Goal: Task Accomplishment & Management: Manage account settings

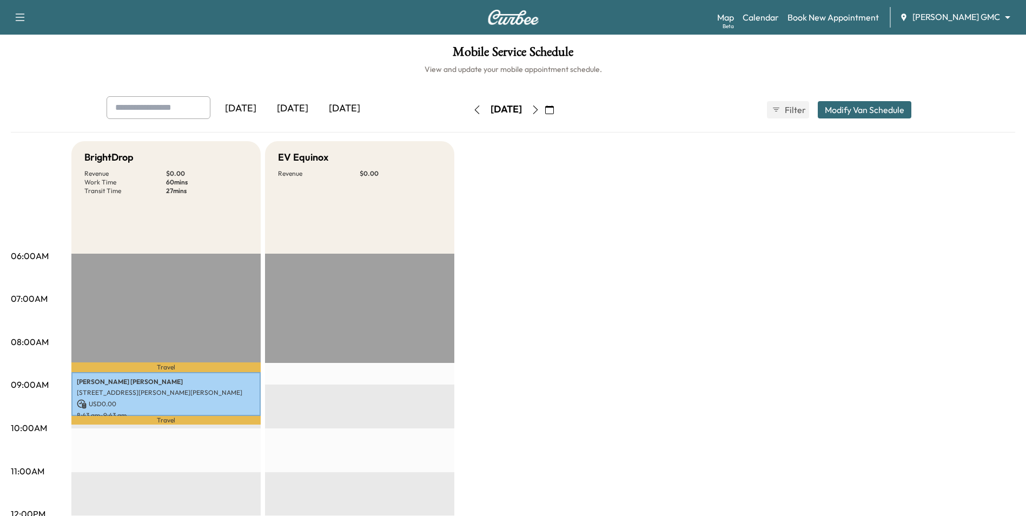
click at [554, 109] on icon "button" at bounding box center [549, 109] width 9 height 9
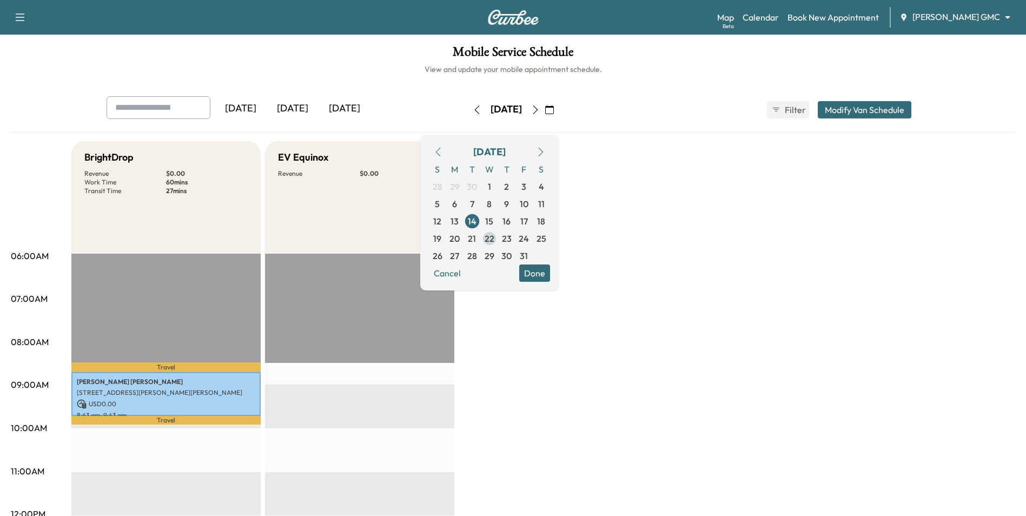
click at [494, 240] on span "22" at bounding box center [490, 238] width 10 height 13
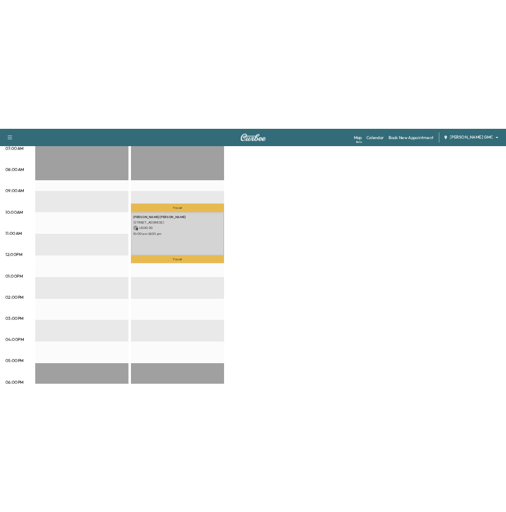
scroll to position [216, 0]
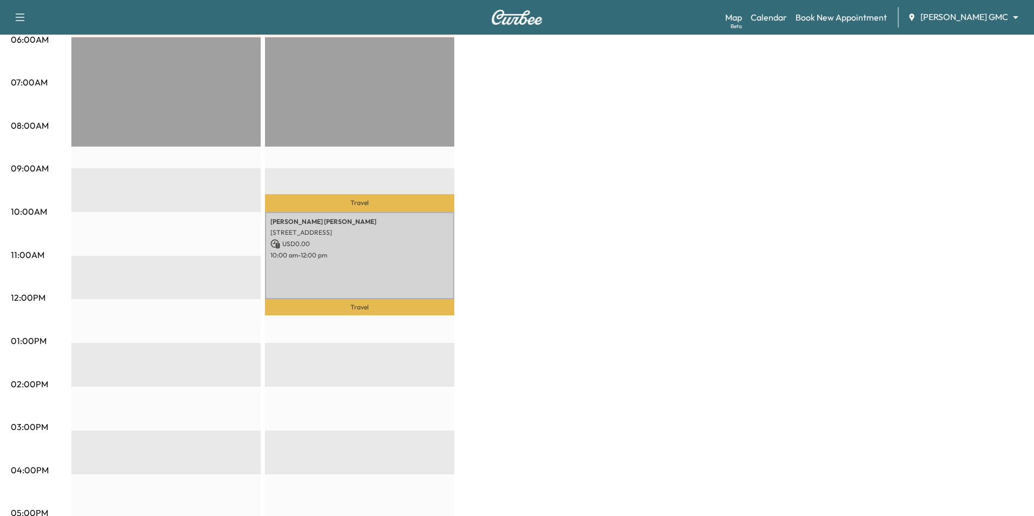
click at [964, 17] on body "Support Log Out Map Beta Calendar Book New Appointment [PERSON_NAME] GMC ******…" at bounding box center [517, 42] width 1034 height 516
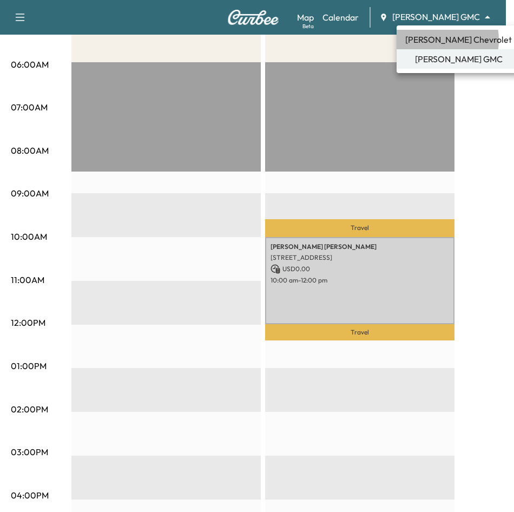
click at [432, 40] on span "[PERSON_NAME] Chevrolet" at bounding box center [458, 39] width 107 height 13
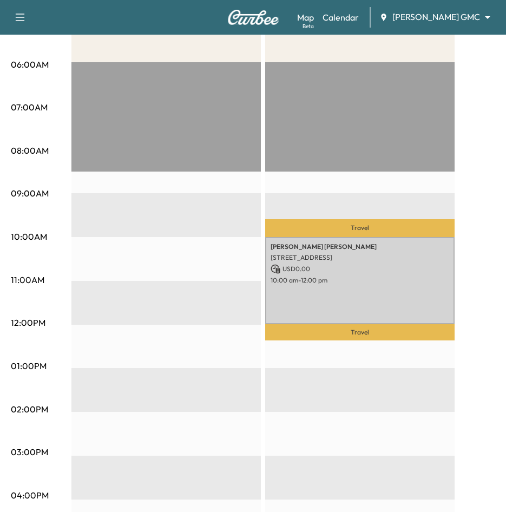
scroll to position [0, 0]
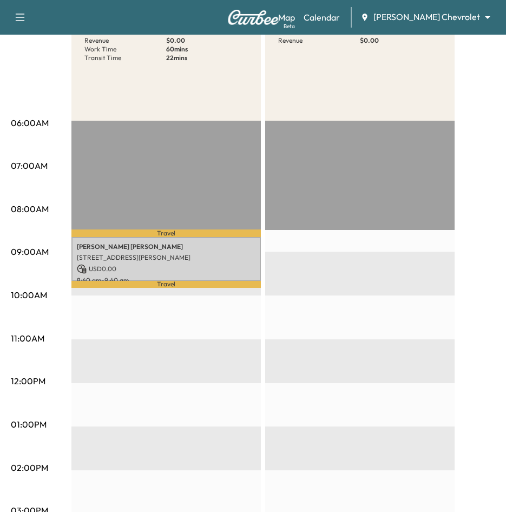
scroll to position [162, 0]
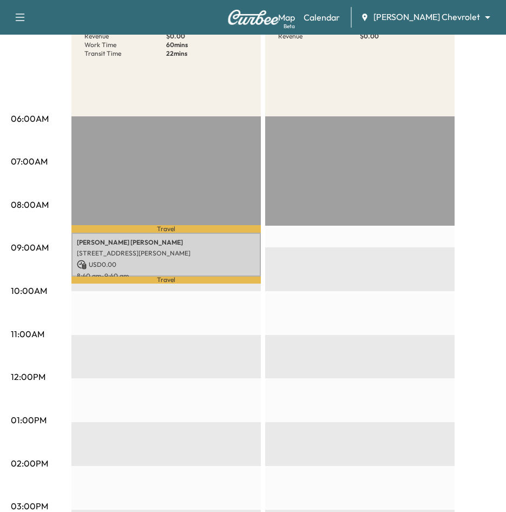
click at [458, 18] on body "Book New Appointment Support Log Out Map Beta Calendar [PERSON_NAME] Chevrolet …" at bounding box center [253, 94] width 506 height 512
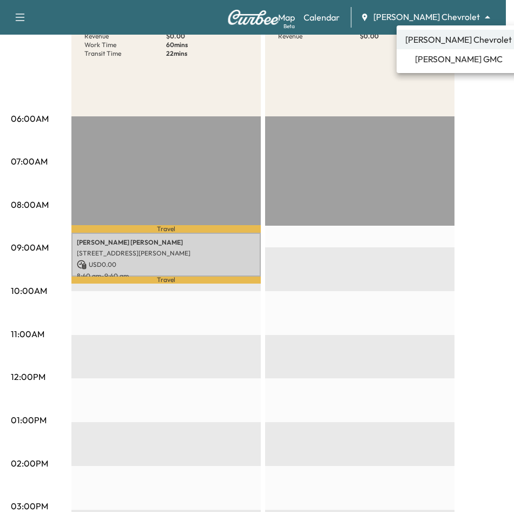
click at [457, 40] on span "[PERSON_NAME] Chevrolet" at bounding box center [458, 39] width 107 height 13
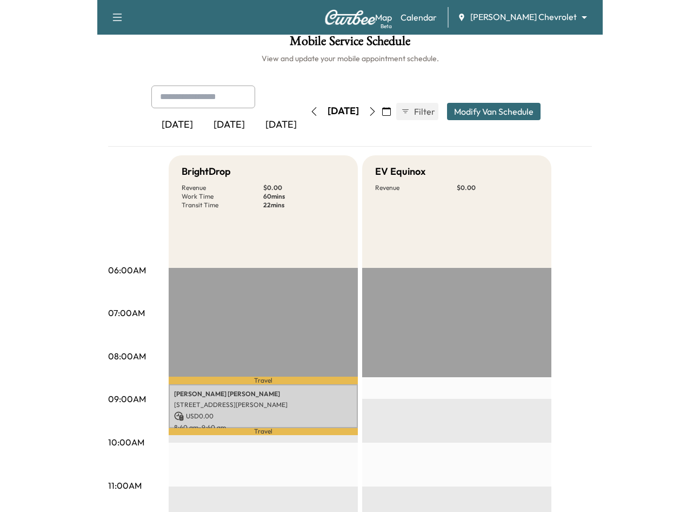
scroll to position [0, 0]
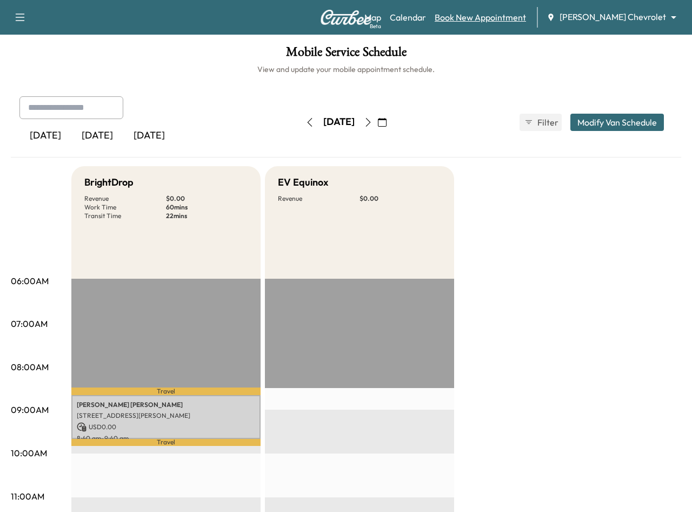
click at [515, 23] on link "Book New Appointment" at bounding box center [480, 17] width 91 height 13
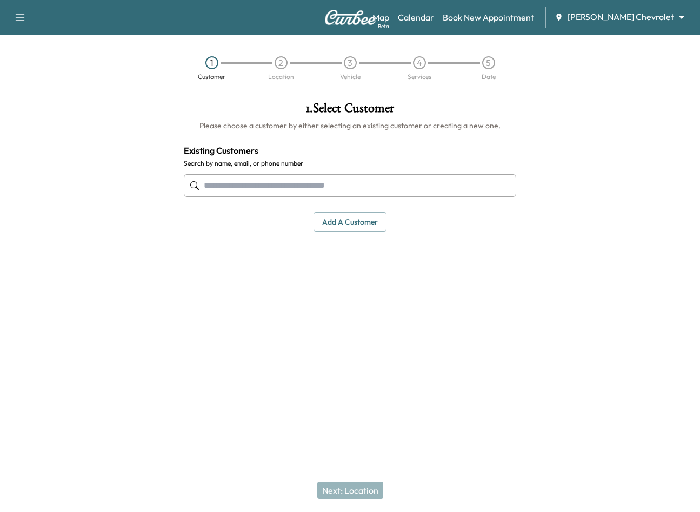
click at [332, 190] on input "text" at bounding box center [350, 185] width 333 height 23
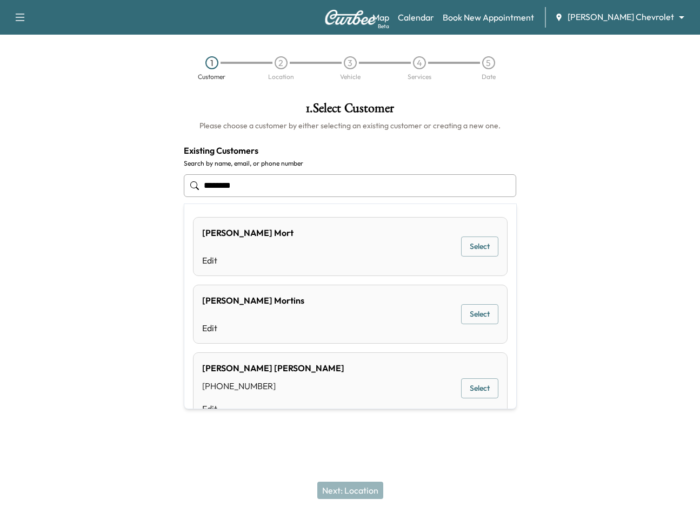
type input "*********"
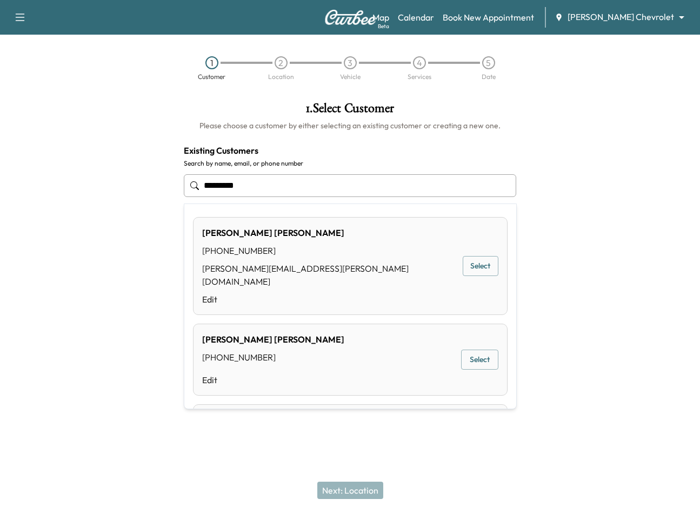
drag, startPoint x: 282, startPoint y: 180, endPoint x: 187, endPoint y: 177, distance: 94.7
click at [187, 177] on input "*********" at bounding box center [350, 185] width 333 height 23
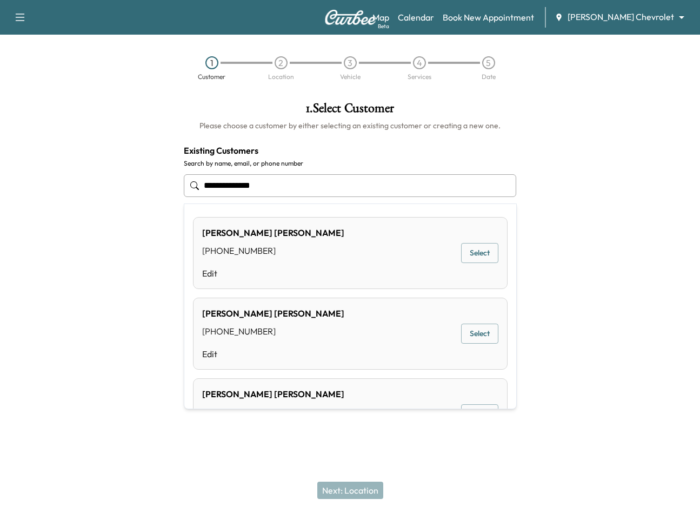
click at [210, 184] on input "**********" at bounding box center [350, 185] width 333 height 23
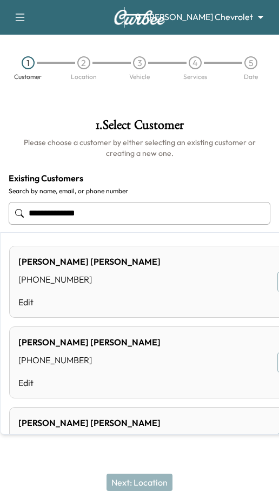
type input "**********"
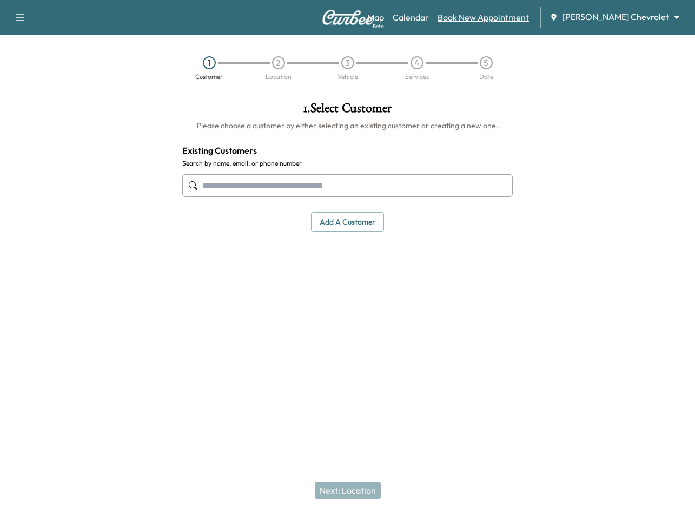
click at [521, 19] on link "Book New Appointment" at bounding box center [483, 17] width 91 height 13
click at [338, 189] on input "text" at bounding box center [347, 185] width 330 height 23
click at [342, 224] on button "Add a customer" at bounding box center [347, 222] width 73 height 20
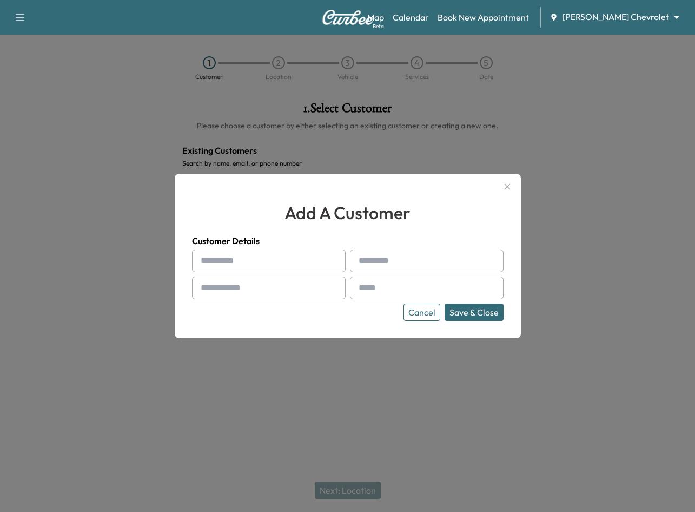
click at [282, 263] on input "text" at bounding box center [269, 260] width 154 height 23
click at [206, 260] on div at bounding box center [202, 260] width 13 height 13
type input "****"
drag, startPoint x: 248, startPoint y: 263, endPoint x: 171, endPoint y: 250, distance: 77.9
click at [171, 250] on div "add a customer Customer Details **** Cancel Save & Close" at bounding box center [347, 256] width 695 height 512
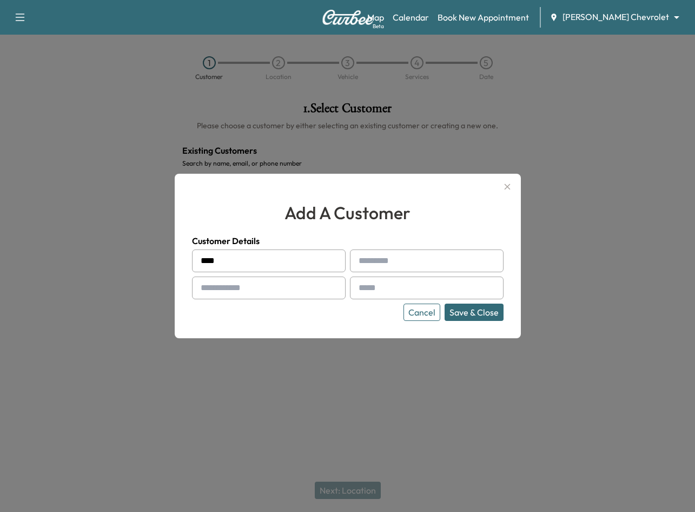
type input "****"
click at [218, 294] on input "text" at bounding box center [269, 287] width 154 height 23
click at [286, 285] on input "text" at bounding box center [269, 287] width 154 height 23
type input "**********"
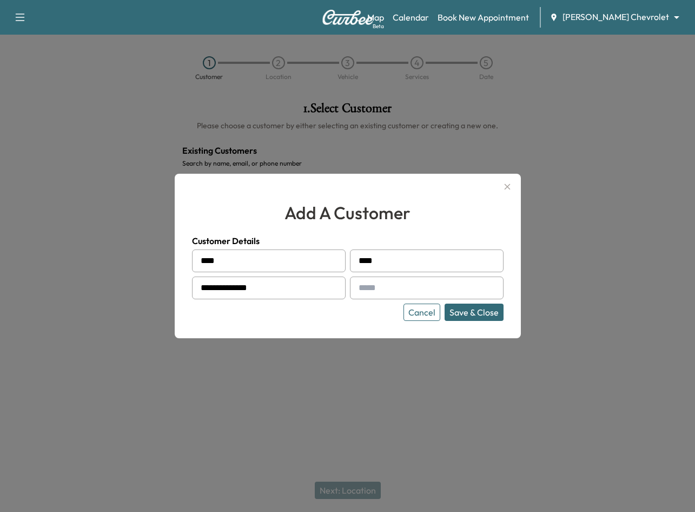
drag, startPoint x: 383, startPoint y: 289, endPoint x: 393, endPoint y: 292, distance: 9.6
click at [383, 289] on input "text" at bounding box center [427, 287] width 154 height 23
type input "**********"
click at [465, 314] on button "Save & Close" at bounding box center [474, 311] width 59 height 17
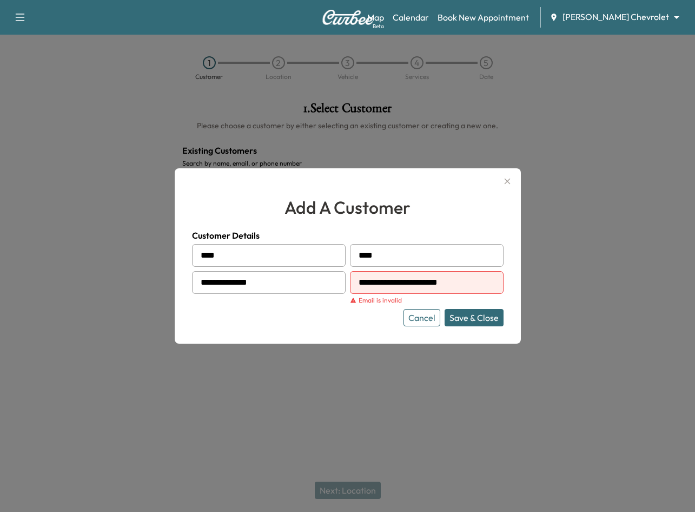
drag, startPoint x: 463, startPoint y: 283, endPoint x: 335, endPoint y: 277, distance: 127.8
click at [335, 277] on div "**********" at bounding box center [348, 285] width 312 height 82
click at [369, 276] on input "text" at bounding box center [427, 282] width 154 height 23
type input "**********"
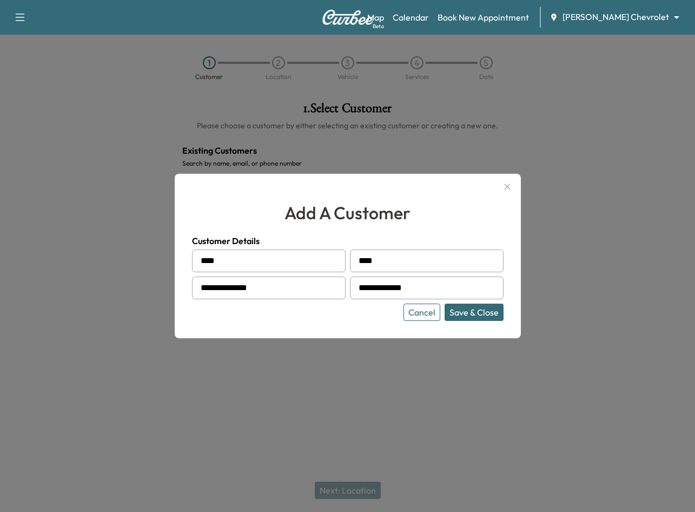
click at [460, 310] on button "Save & Close" at bounding box center [474, 311] width 59 height 17
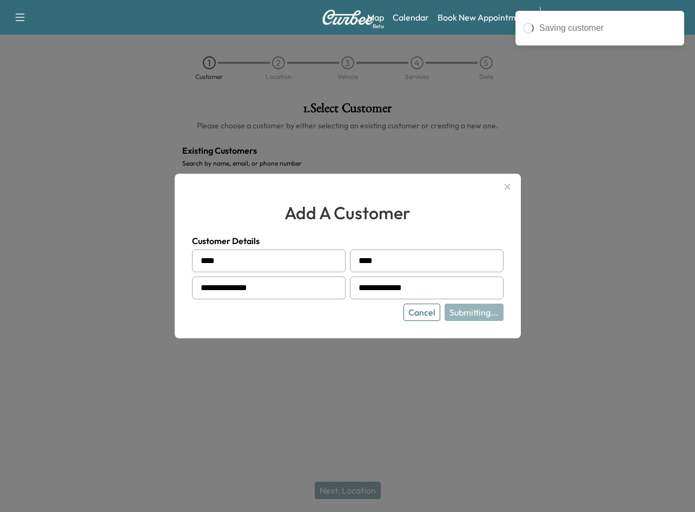
type input "*********"
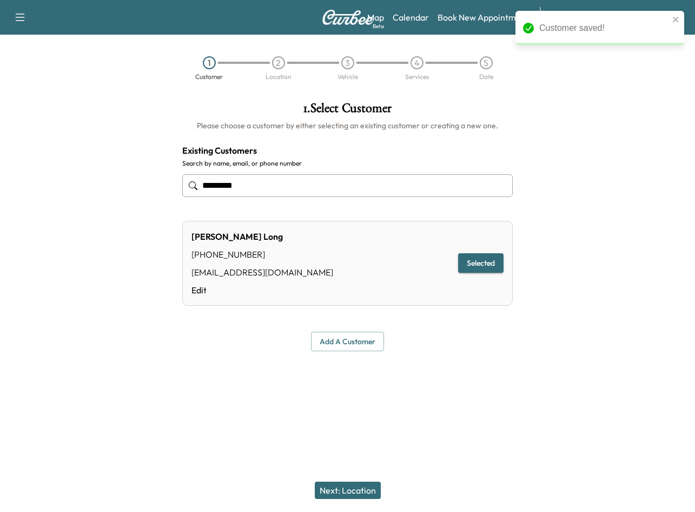
click at [366, 490] on button "Next: Location" at bounding box center [348, 489] width 66 height 17
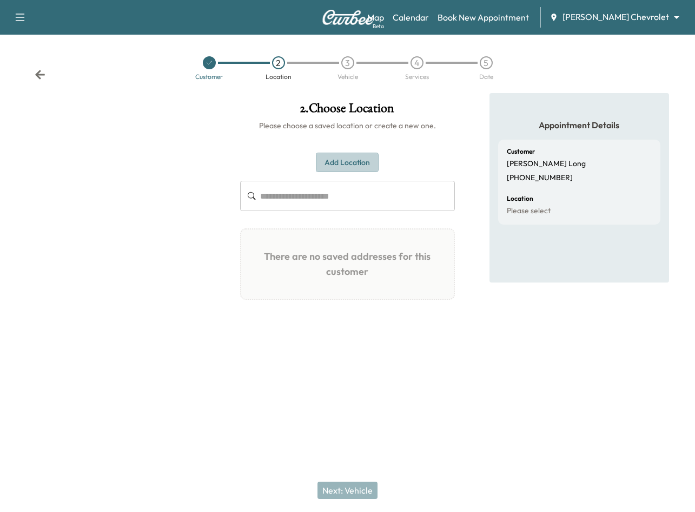
click at [356, 163] on button "Add Location" at bounding box center [347, 163] width 63 height 20
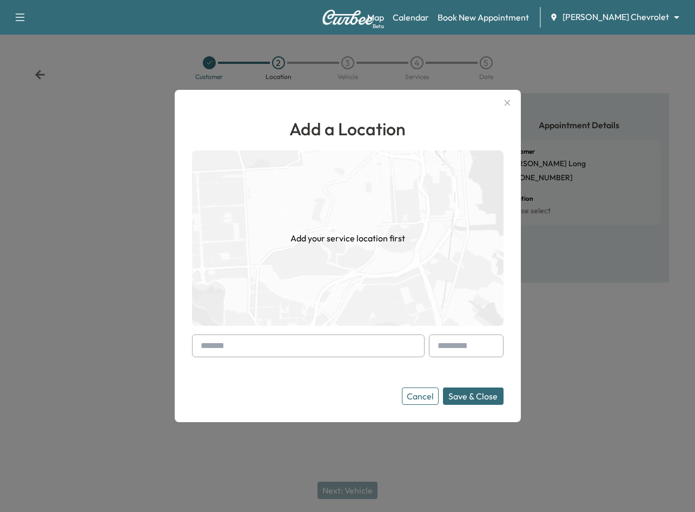
click at [258, 350] on input "text" at bounding box center [308, 345] width 233 height 23
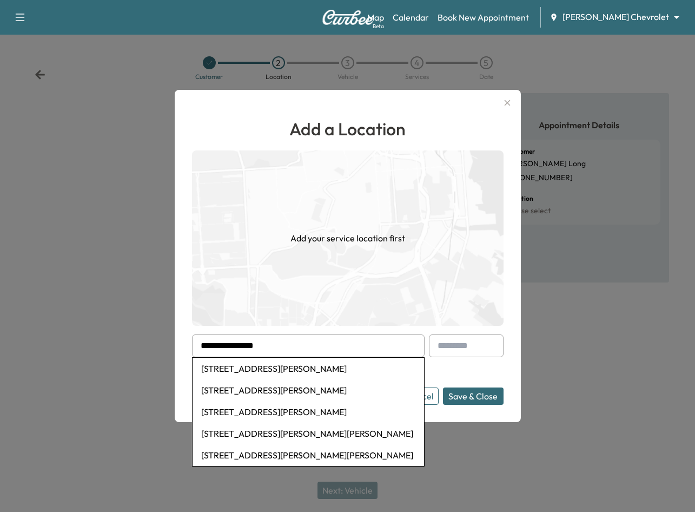
click at [268, 370] on li "[STREET_ADDRESS][PERSON_NAME]" at bounding box center [309, 369] width 232 height 22
type input "**********"
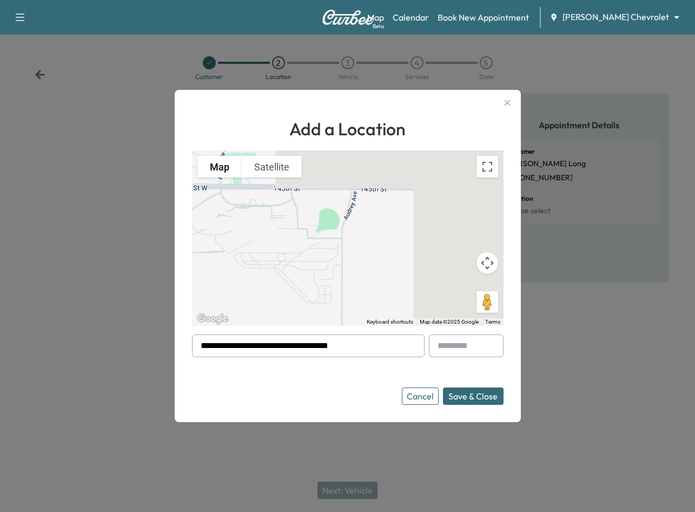
click at [469, 399] on button "Save & Close" at bounding box center [473, 395] width 61 height 17
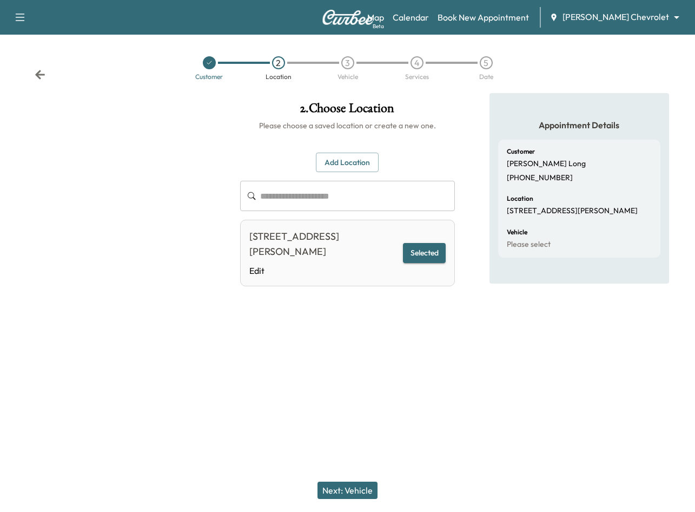
click at [357, 490] on button "Next: Vehicle" at bounding box center [348, 489] width 60 height 17
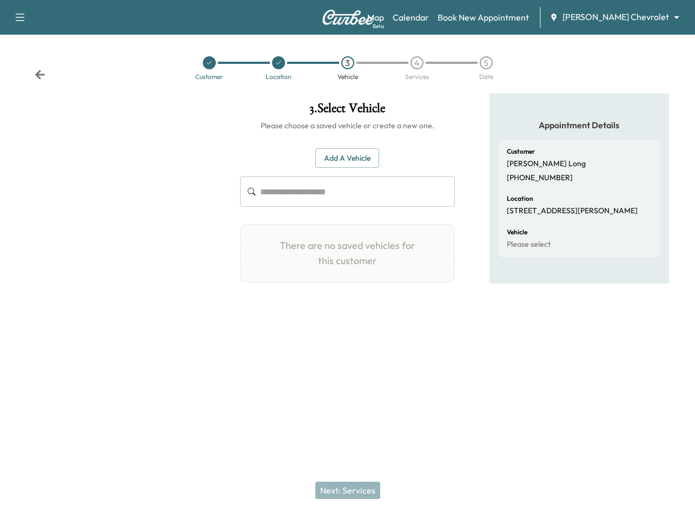
click at [355, 143] on div "Add a Vehicle ​ There are no saved vehicles for this customer Add a Vehicle Veh…" at bounding box center [347, 215] width 214 height 169
click at [356, 162] on button "Add a Vehicle" at bounding box center [347, 158] width 64 height 20
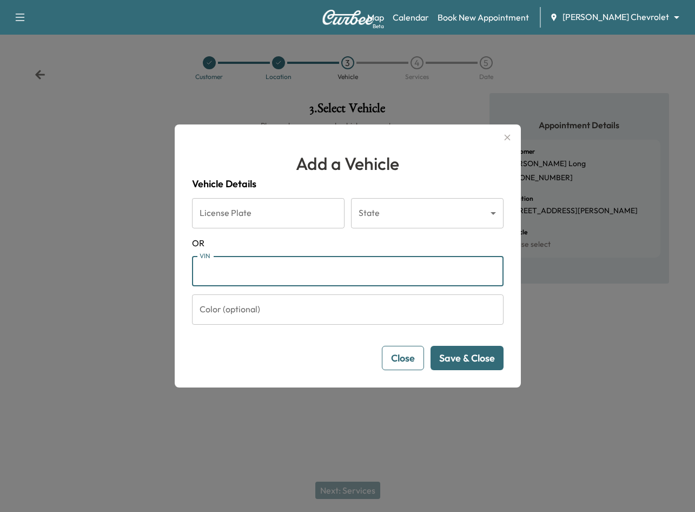
paste input "**********"
type input "**********"
click at [464, 357] on button "Save & Close" at bounding box center [467, 358] width 73 height 24
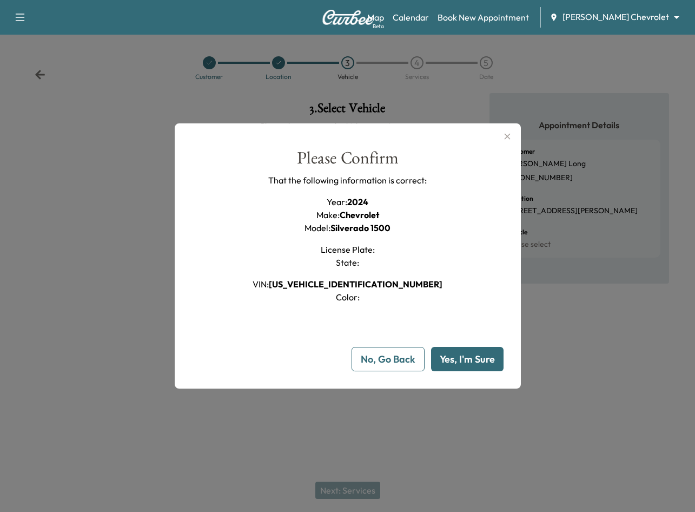
click at [467, 364] on button "Yes, I'm Sure" at bounding box center [467, 359] width 72 height 24
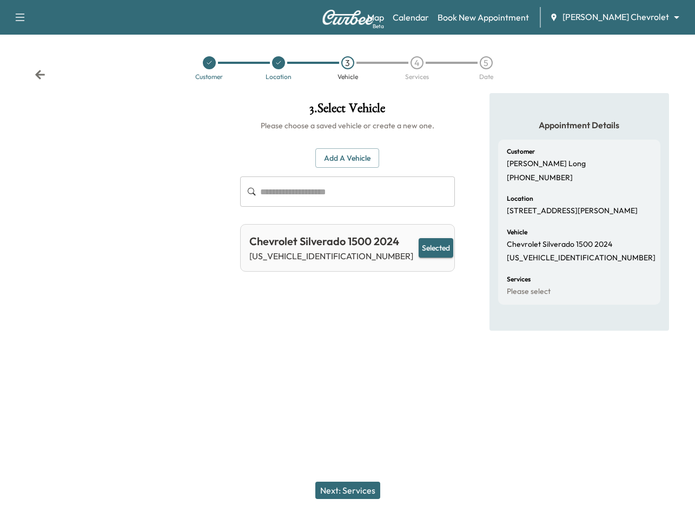
click at [362, 491] on button "Next: Services" at bounding box center [347, 489] width 65 height 17
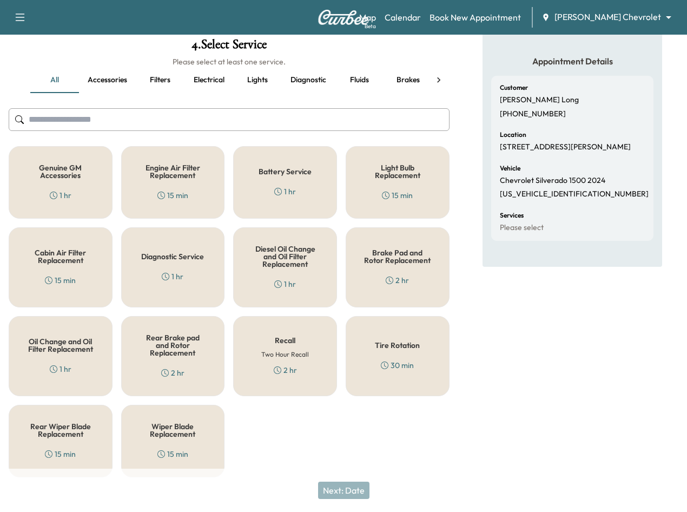
scroll to position [67, 0]
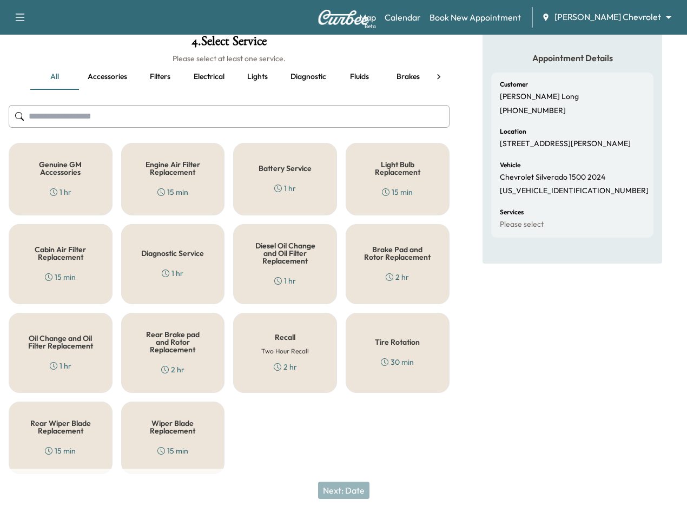
click at [85, 346] on h5 "Oil Change and Oil Filter Replacement" at bounding box center [61, 341] width 68 height 15
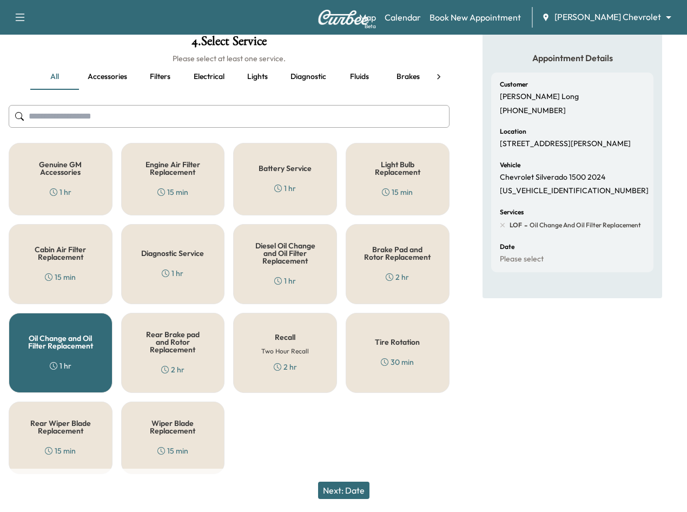
click at [343, 490] on button "Next: Date" at bounding box center [343, 489] width 51 height 17
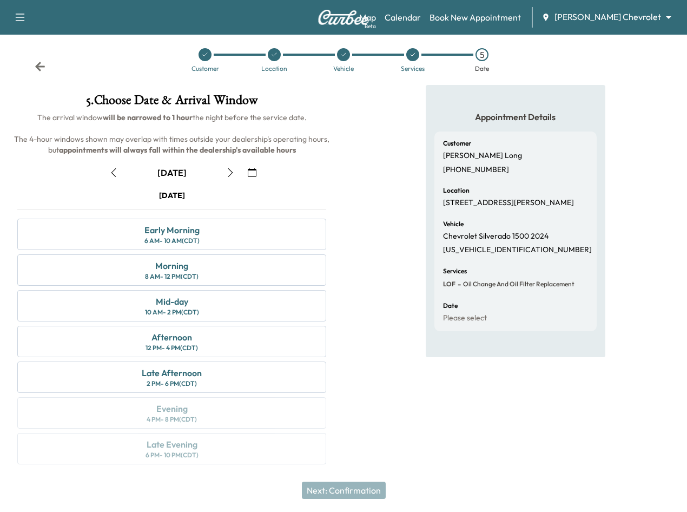
scroll to position [30, 0]
click at [326, 346] on div "Afternoon 12 PM - 4 PM (CDT)" at bounding box center [171, 341] width 309 height 31
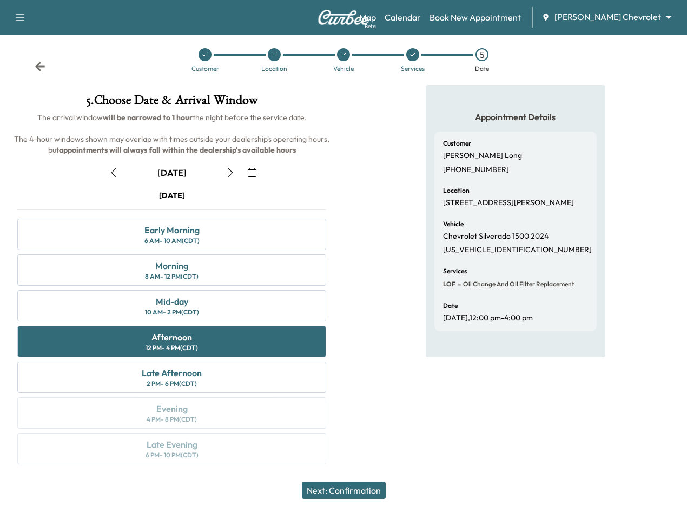
click at [356, 491] on button "Next: Confirmation" at bounding box center [344, 489] width 84 height 17
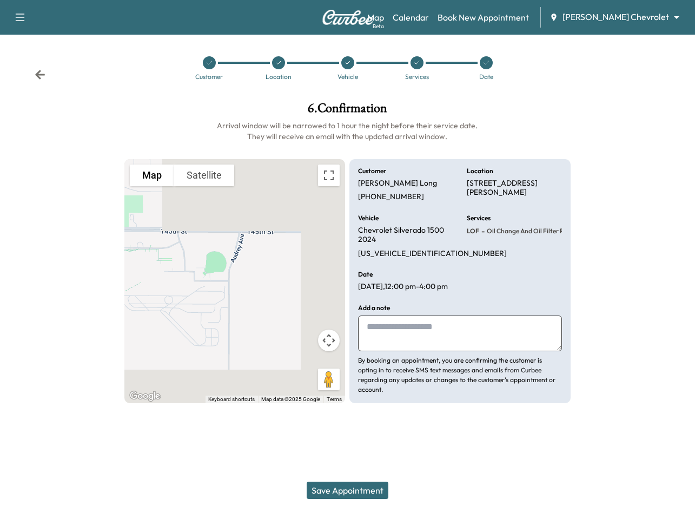
click at [36, 76] on icon at bounding box center [40, 74] width 11 height 11
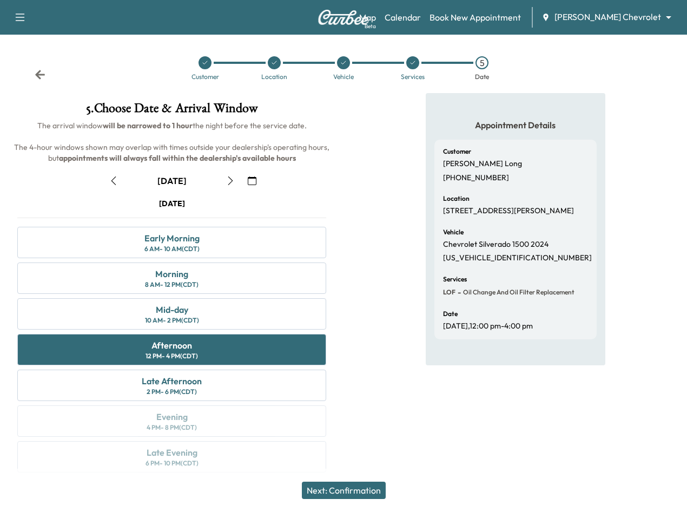
click at [256, 185] on icon "button" at bounding box center [252, 180] width 9 height 9
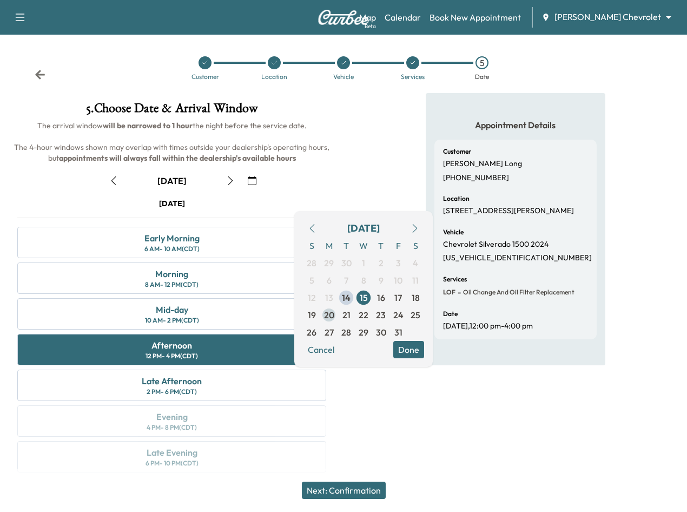
click at [333, 310] on span "20" at bounding box center [329, 314] width 10 height 13
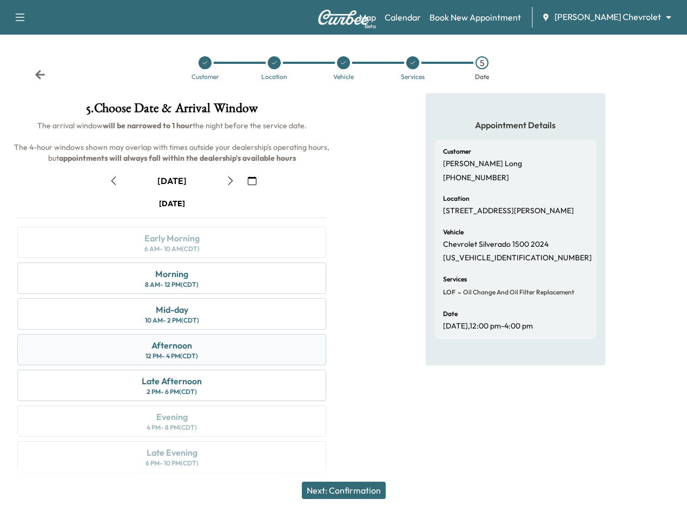
click at [198, 360] on div "12 PM - 4 PM (CDT)" at bounding box center [171, 356] width 52 height 9
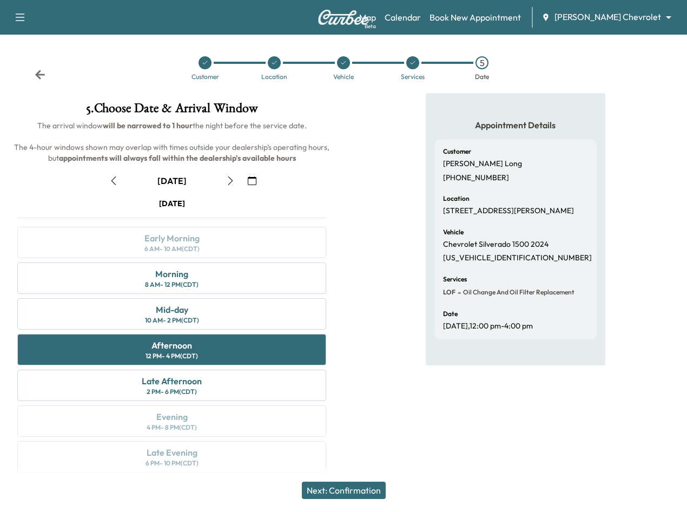
click at [364, 493] on button "Next: Confirmation" at bounding box center [344, 489] width 84 height 17
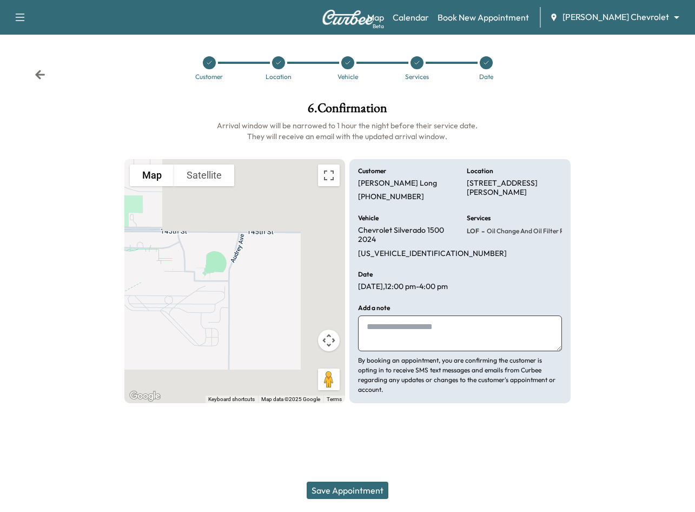
click at [434, 336] on textarea at bounding box center [459, 333] width 203 height 36
type textarea "**********"
click at [339, 493] on button "Save Appointment" at bounding box center [348, 489] width 82 height 17
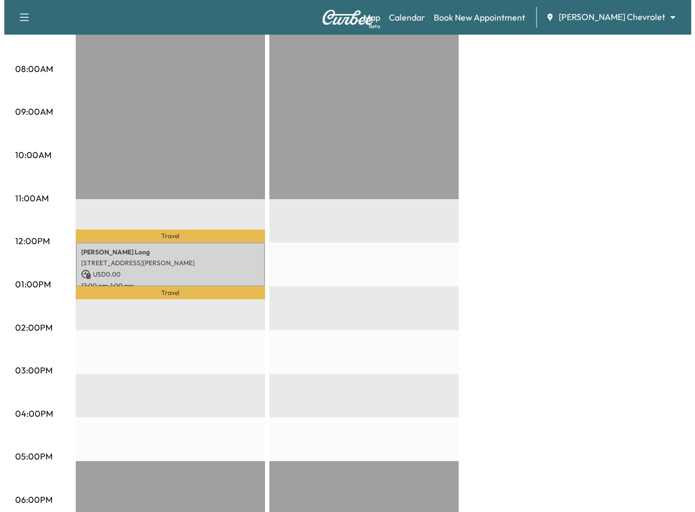
scroll to position [325, 0]
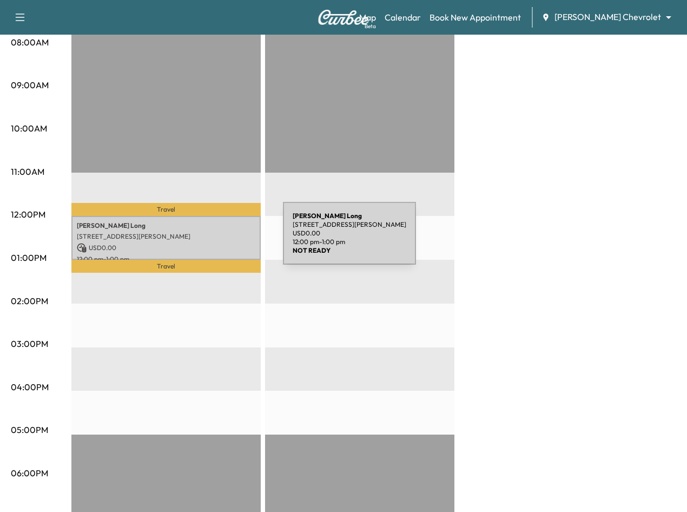
click at [202, 243] on p "USD 0.00" at bounding box center [166, 248] width 178 height 10
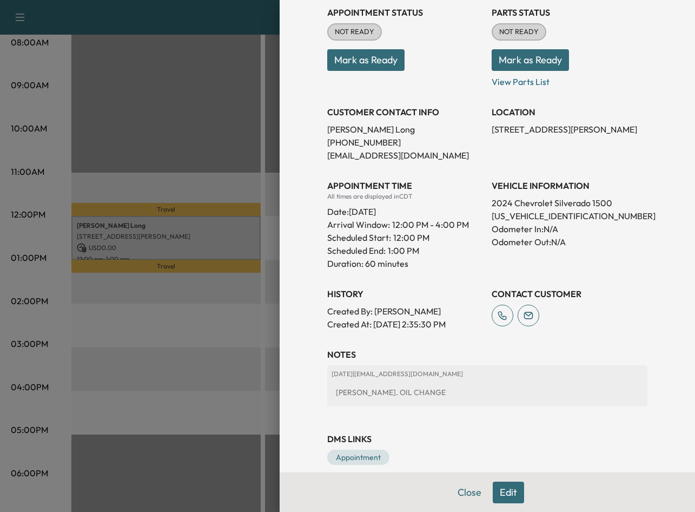
scroll to position [144, 0]
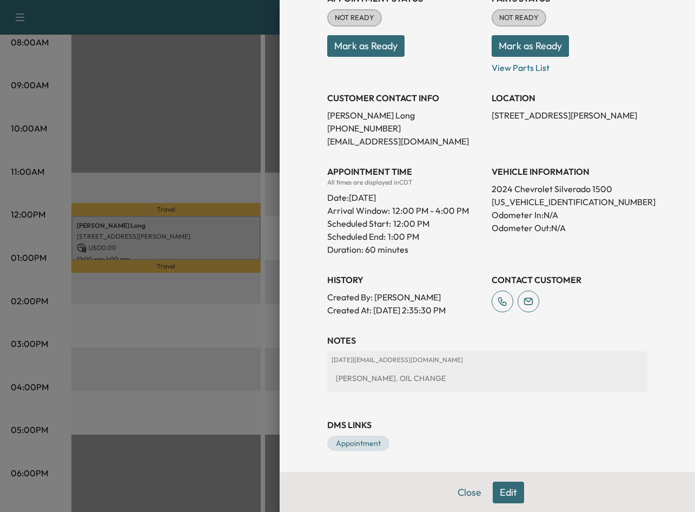
click at [502, 493] on button "Edit" at bounding box center [508, 492] width 31 height 22
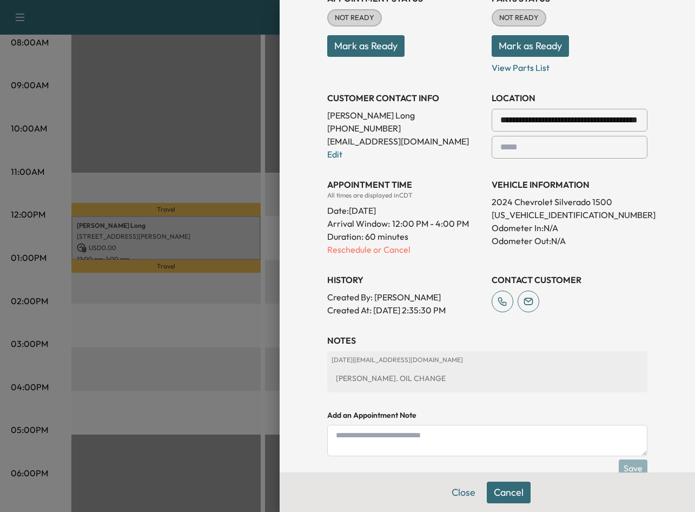
click at [423, 441] on textarea at bounding box center [487, 440] width 320 height 31
paste textarea "*****"
drag, startPoint x: 578, startPoint y: 215, endPoint x: 483, endPoint y: 217, distance: 94.7
click at [483, 217] on div "**********" at bounding box center [487, 149] width 320 height 333
drag, startPoint x: 483, startPoint y: 217, endPoint x: 488, endPoint y: 216, distance: 5.6
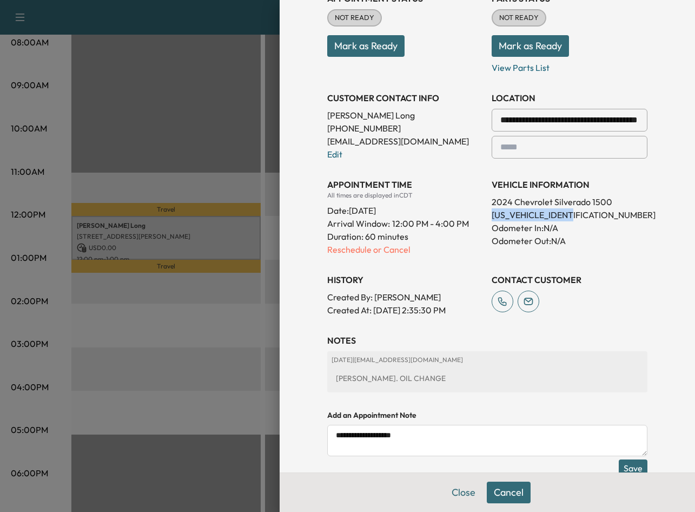
copy p "[US_VEHICLE_IDENTIFICATION_NUMBER]"
click at [411, 434] on textarea "**********" at bounding box center [487, 440] width 320 height 31
paste textarea "**********"
type textarea "**********"
click at [619, 464] on button "Save" at bounding box center [633, 467] width 29 height 17
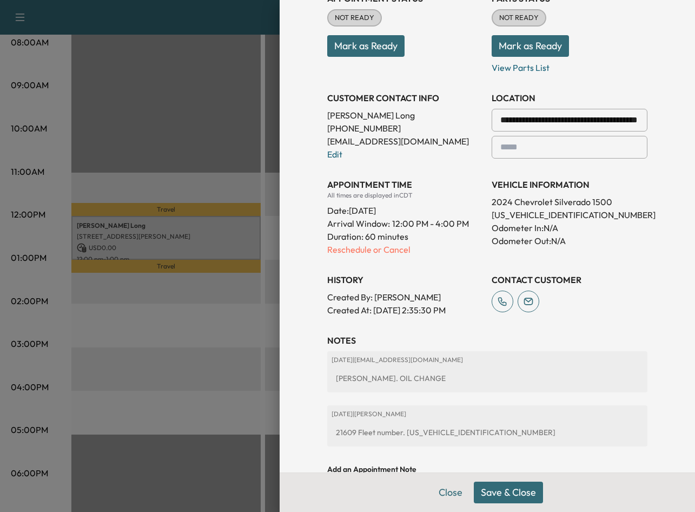
click at [512, 495] on button "Save & Close" at bounding box center [508, 492] width 69 height 22
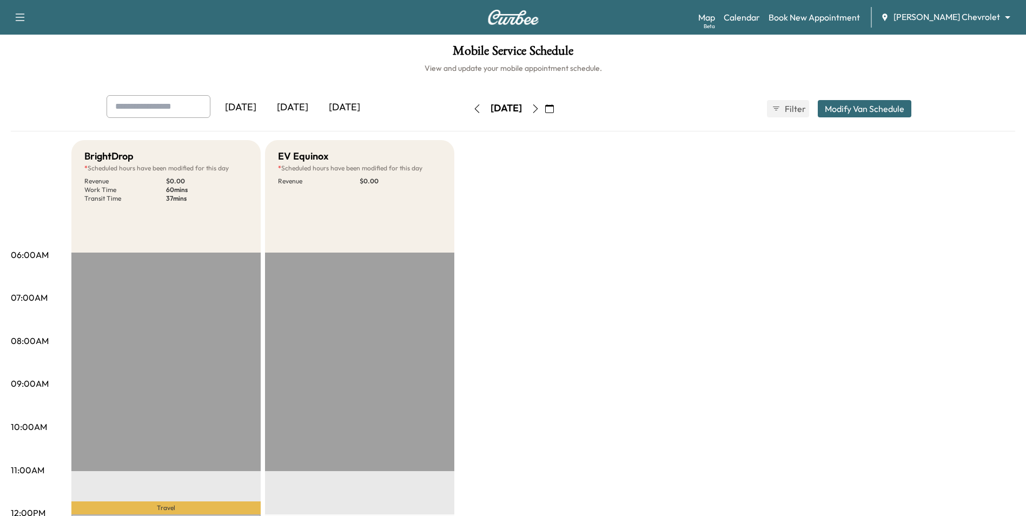
scroll to position [0, 0]
click at [559, 114] on button "button" at bounding box center [549, 109] width 18 height 17
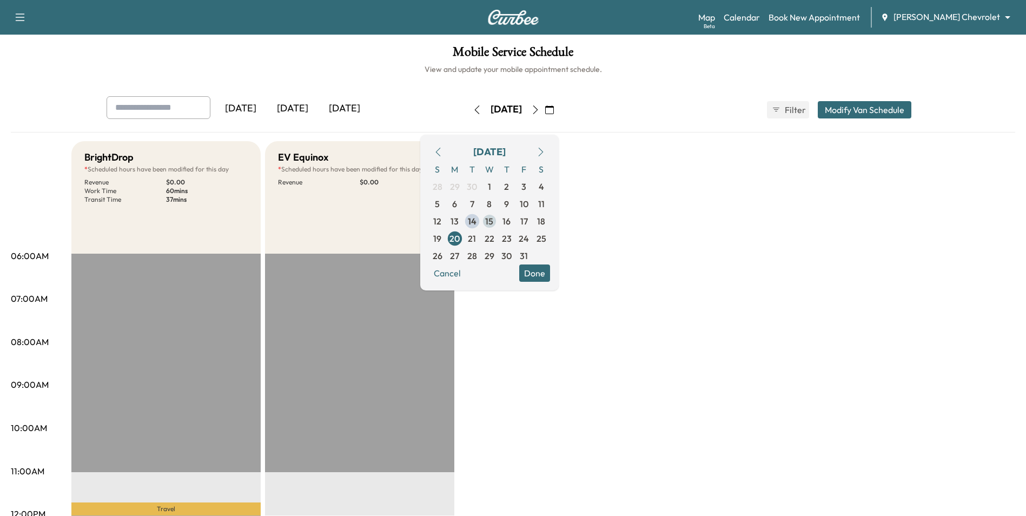
click at [493, 221] on span "15" at bounding box center [489, 221] width 8 height 13
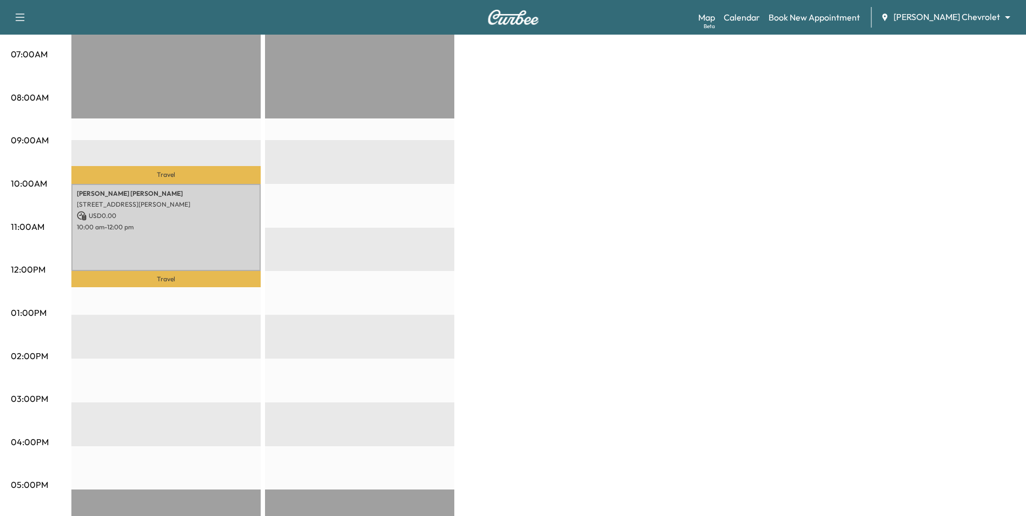
scroll to position [270, 0]
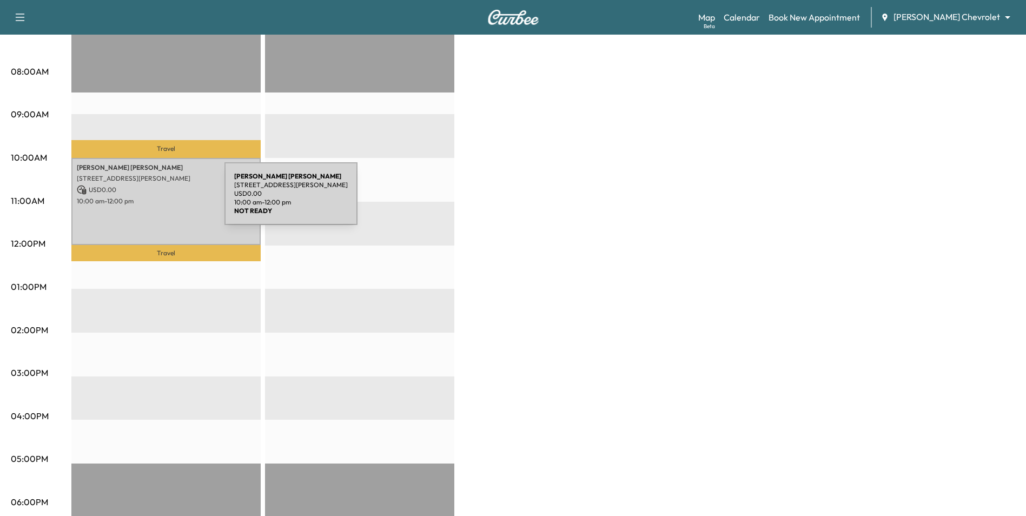
click at [143, 200] on p "10:00 am - 12:00 pm" at bounding box center [166, 201] width 178 height 9
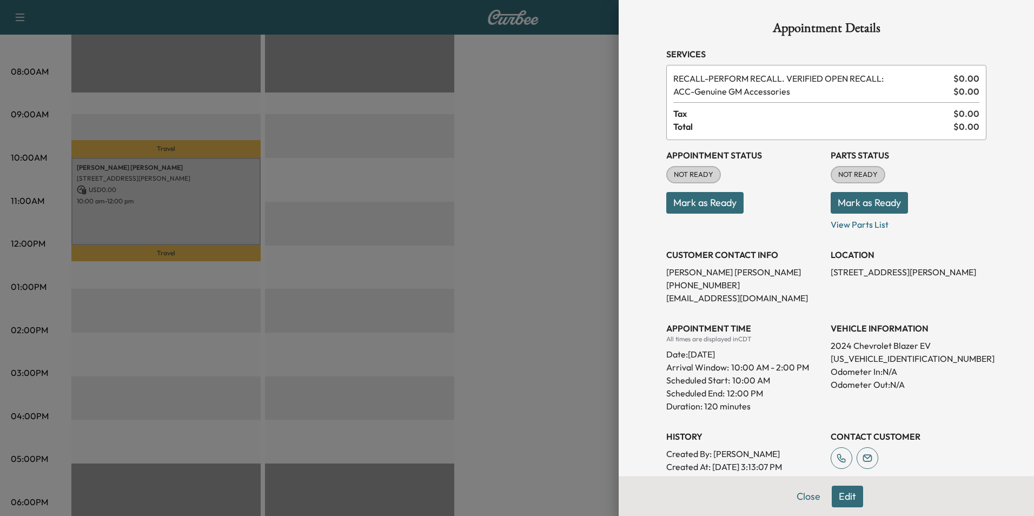
click at [544, 145] on div at bounding box center [517, 258] width 1034 height 516
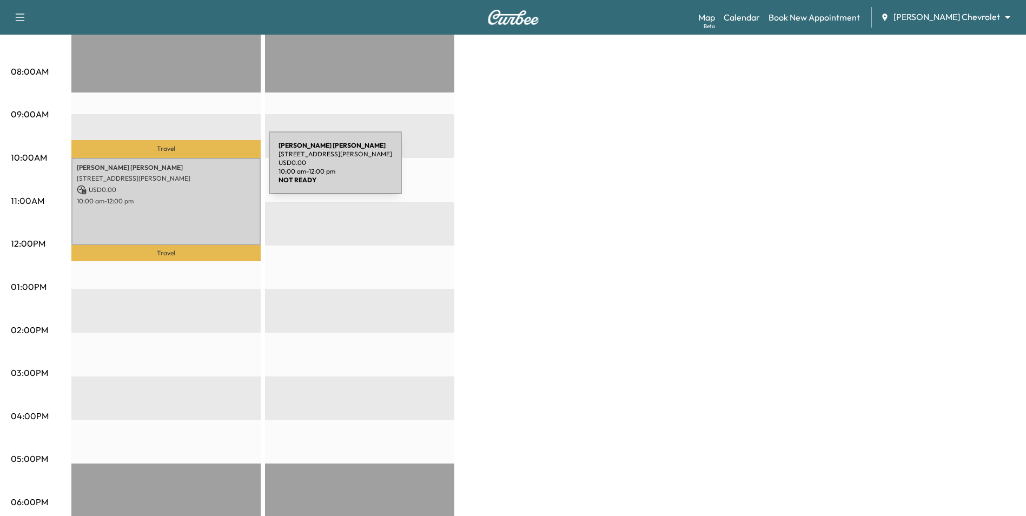
click at [187, 170] on div "[PERSON_NAME] [STREET_ADDRESS][PERSON_NAME] USD 0.00 10:00 am - 12:00 pm" at bounding box center [165, 202] width 189 height 88
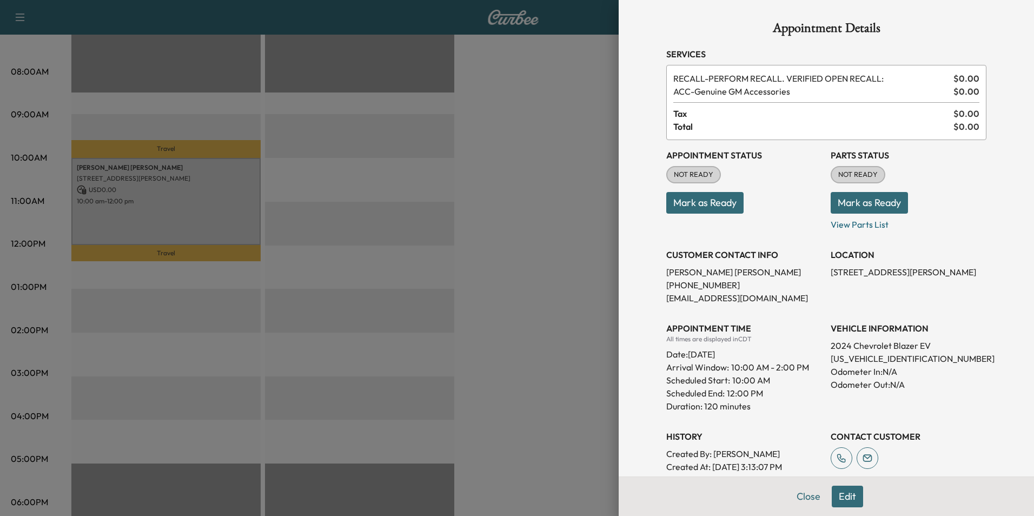
click at [470, 330] on div at bounding box center [517, 258] width 1034 height 516
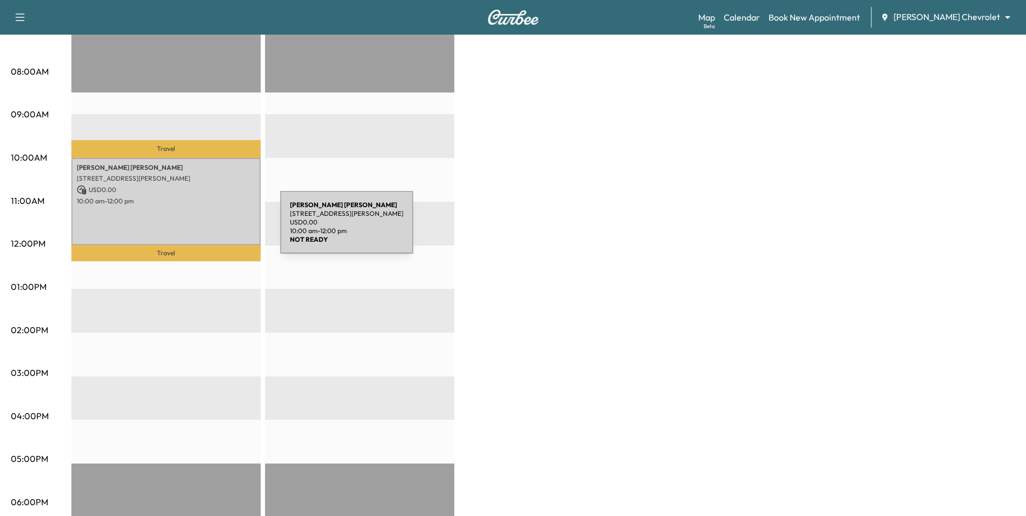
click at [199, 229] on div "[PERSON_NAME] [STREET_ADDRESS][PERSON_NAME] USD 0.00 10:00 am - 12:00 pm" at bounding box center [165, 202] width 189 height 88
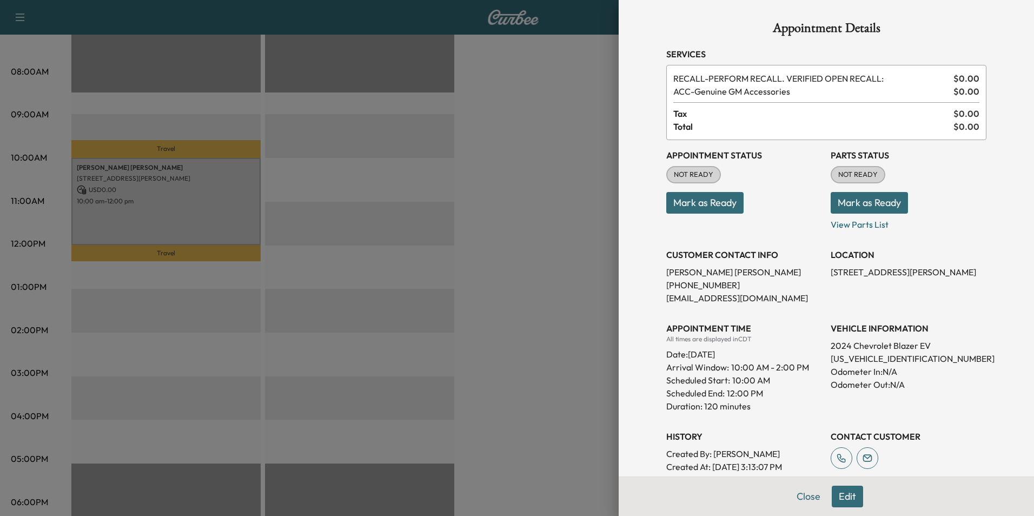
click at [843, 495] on button "Edit" at bounding box center [847, 497] width 31 height 22
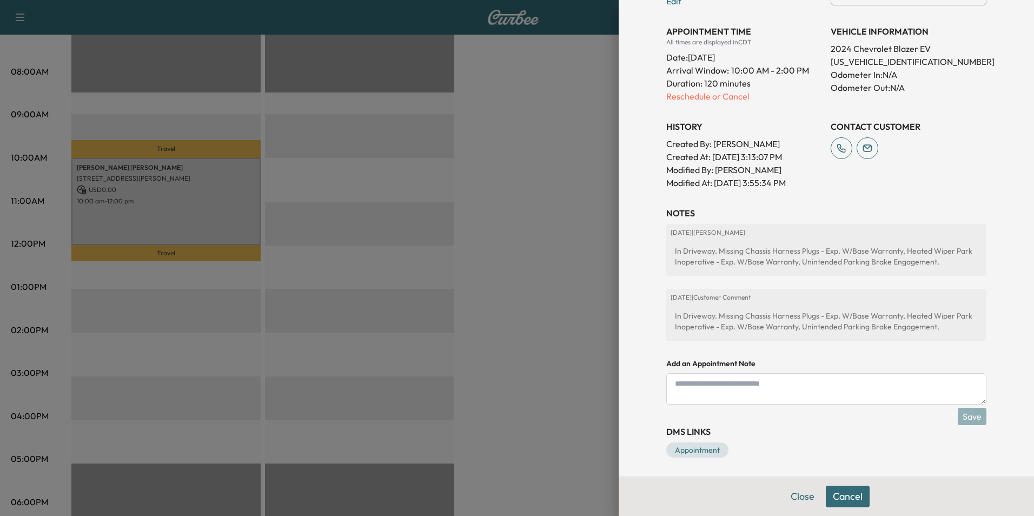
scroll to position [335, 0]
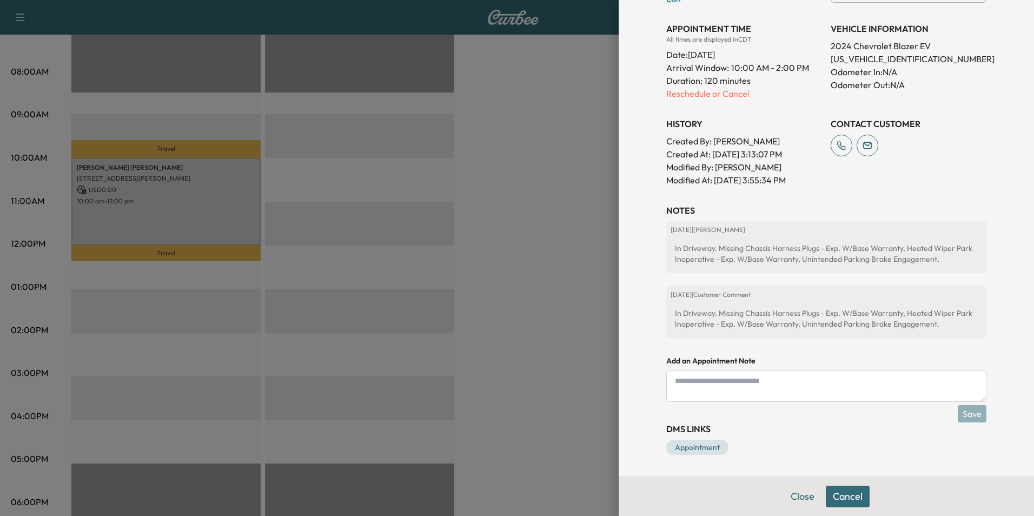
click at [803, 388] on textarea at bounding box center [826, 386] width 320 height 31
click at [779, 382] on textarea at bounding box center [826, 386] width 320 height 31
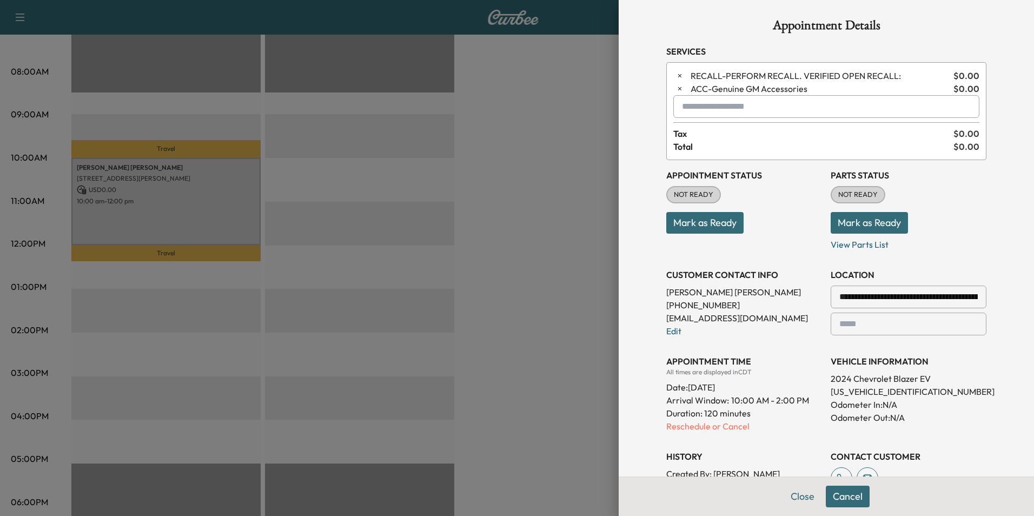
scroll to position [0, 0]
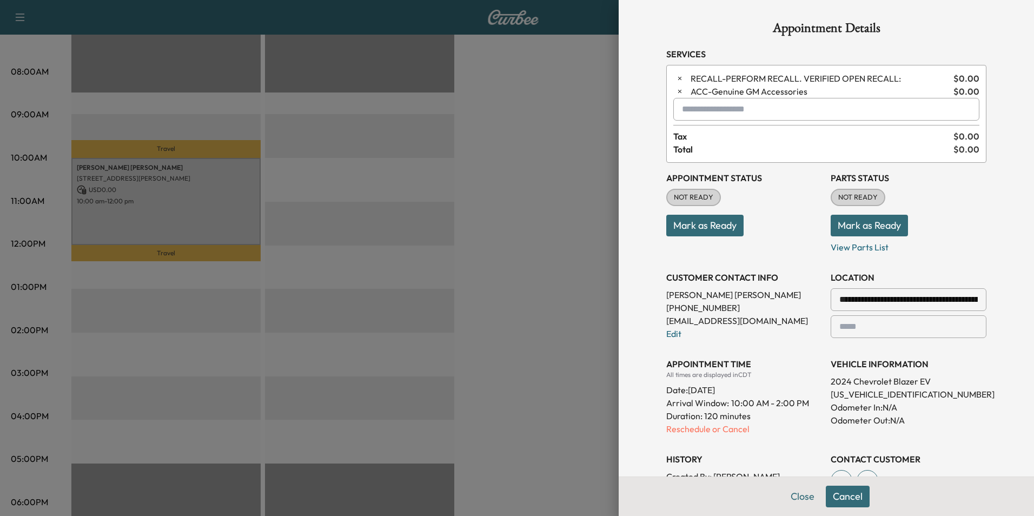
click at [710, 104] on input "text" at bounding box center [826, 109] width 306 height 23
click at [698, 111] on input "****" at bounding box center [826, 109] width 306 height 23
click at [689, 109] on input "***" at bounding box center [826, 109] width 306 height 23
click at [691, 109] on input "***" at bounding box center [826, 109] width 306 height 23
type input "*"
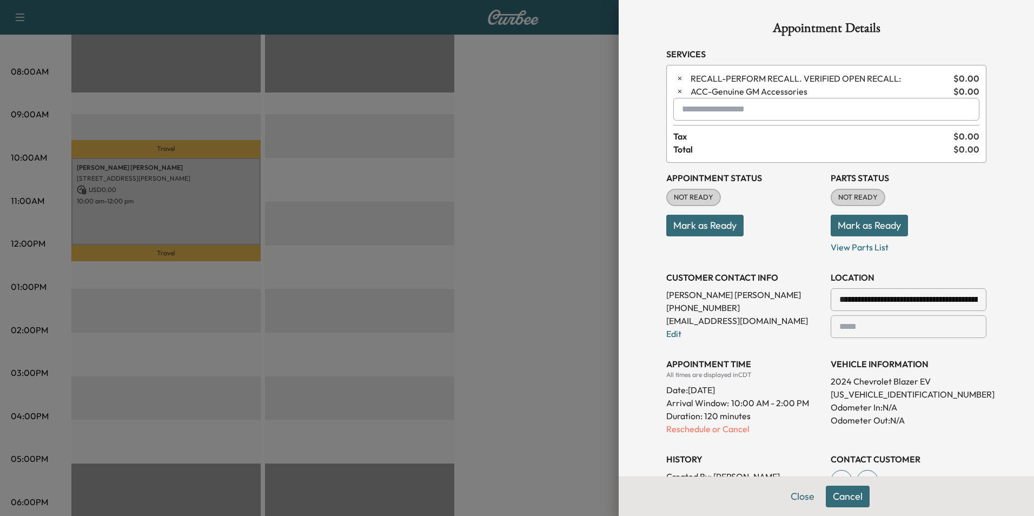
drag, startPoint x: 689, startPoint y: 110, endPoint x: 697, endPoint y: 112, distance: 8.9
click at [687, 110] on input "text" at bounding box center [826, 109] width 306 height 23
click at [746, 140] on p "DIAG - Diagnostic Service" at bounding box center [791, 137] width 242 height 15
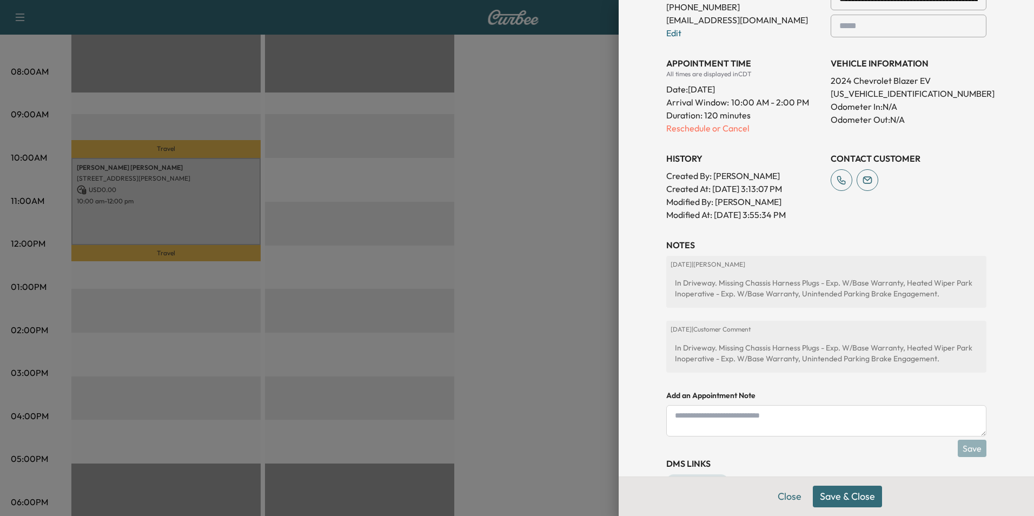
scroll to position [348, 0]
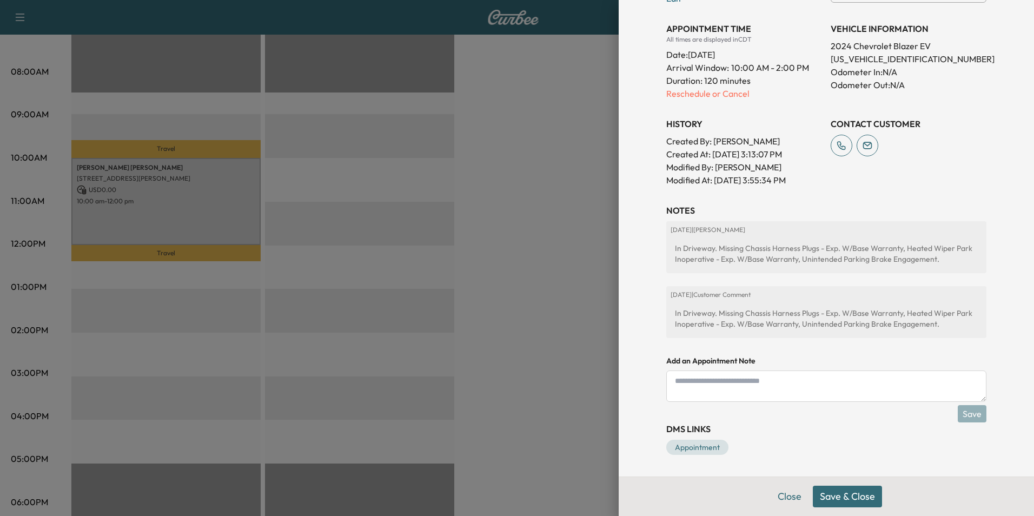
type input "**********"
click at [768, 391] on textarea at bounding box center [826, 386] width 320 height 31
type textarea "**********"
drag, startPoint x: 769, startPoint y: 379, endPoint x: 649, endPoint y: 379, distance: 120.1
click at [653, 379] on div "**********" at bounding box center [826, 64] width 346 height 825
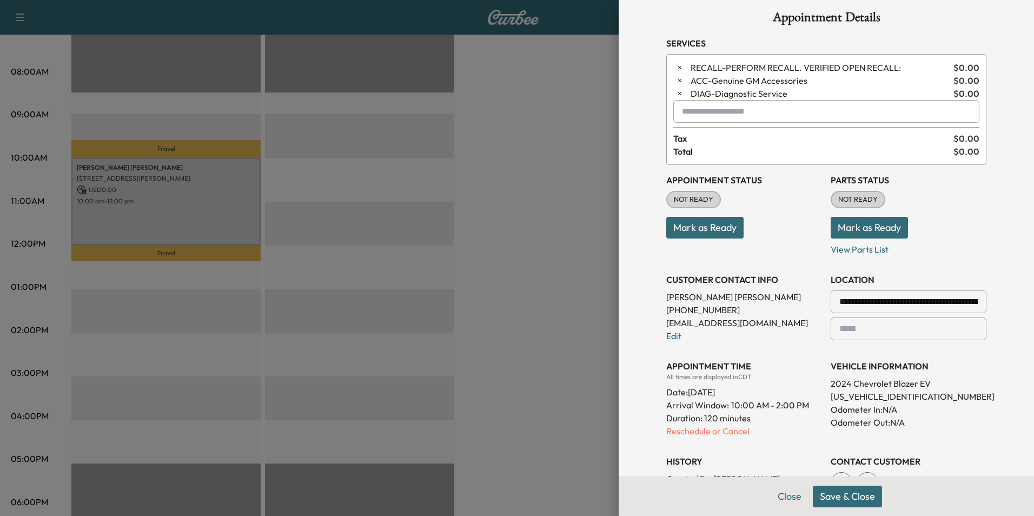
scroll to position [0, 0]
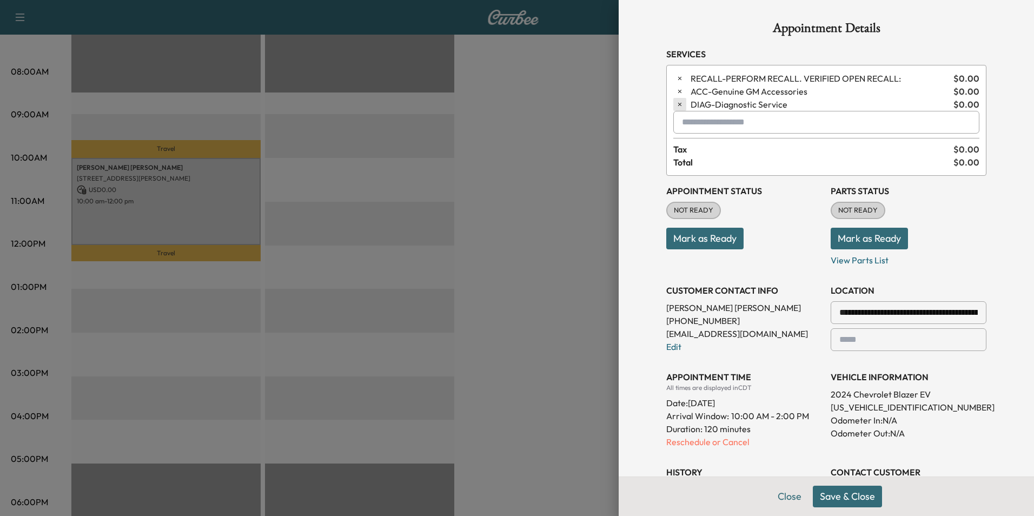
click at [676, 101] on icon "button" at bounding box center [680, 105] width 8 height 8
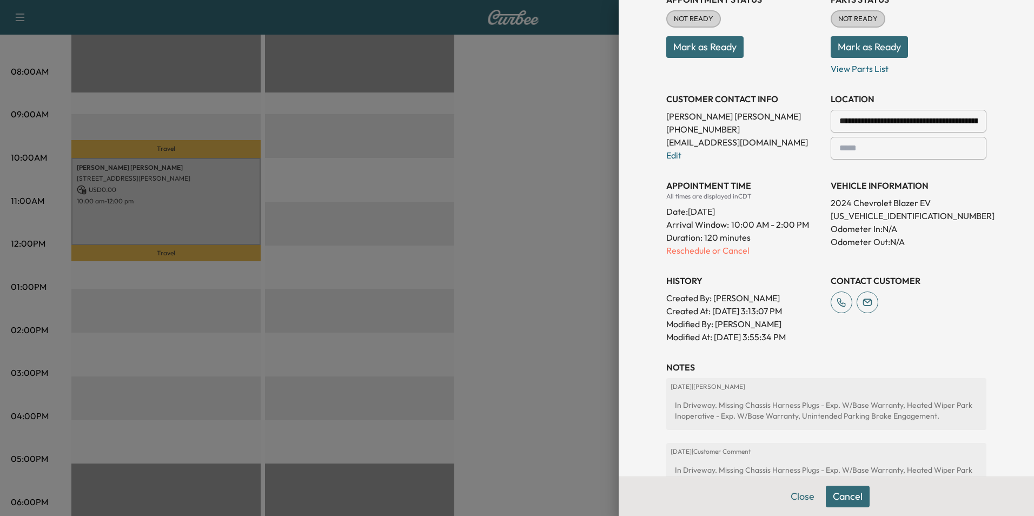
scroll to position [173, 0]
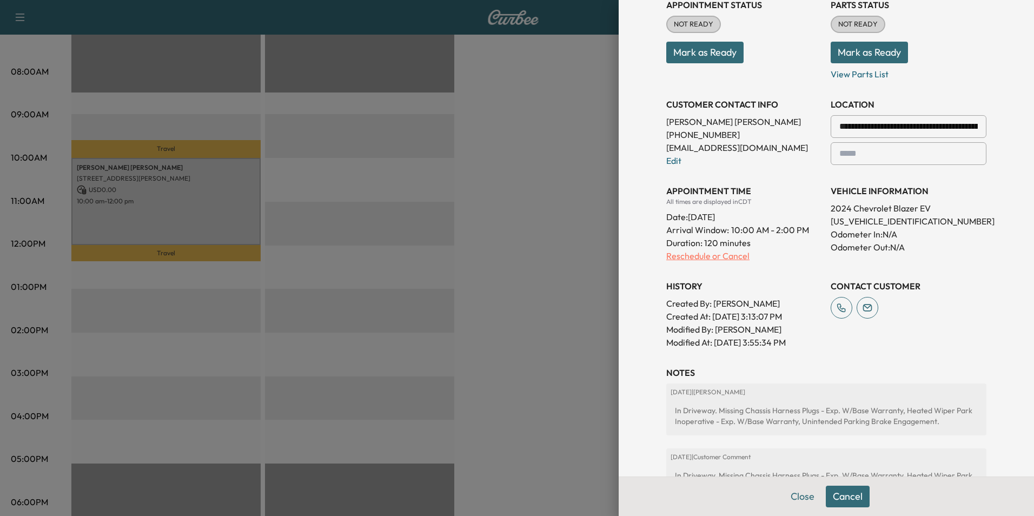
click at [721, 256] on p "Reschedule or Cancel" at bounding box center [744, 255] width 156 height 13
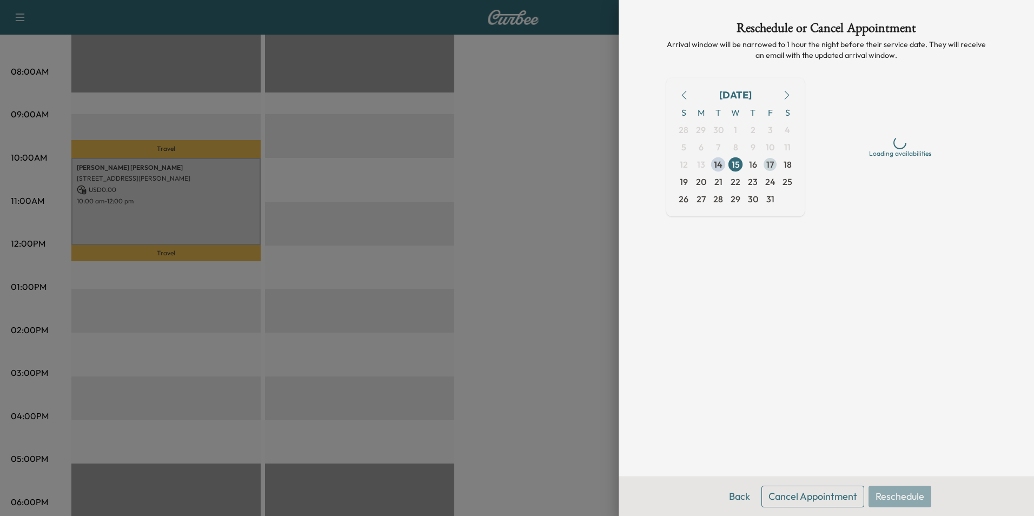
click at [770, 166] on span "17" at bounding box center [770, 164] width 8 height 13
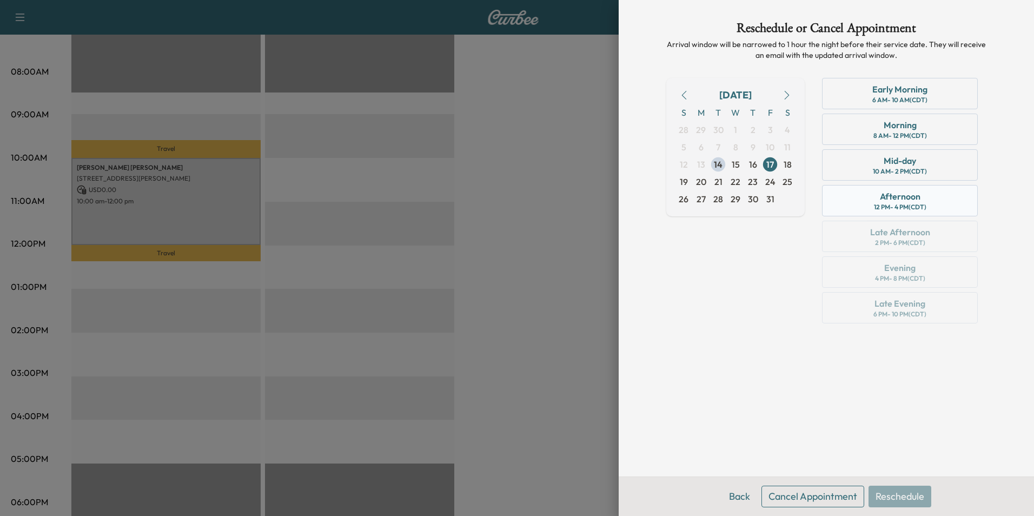
click at [923, 204] on div "12 PM - 4 PM (CDT)" at bounding box center [900, 207] width 52 height 9
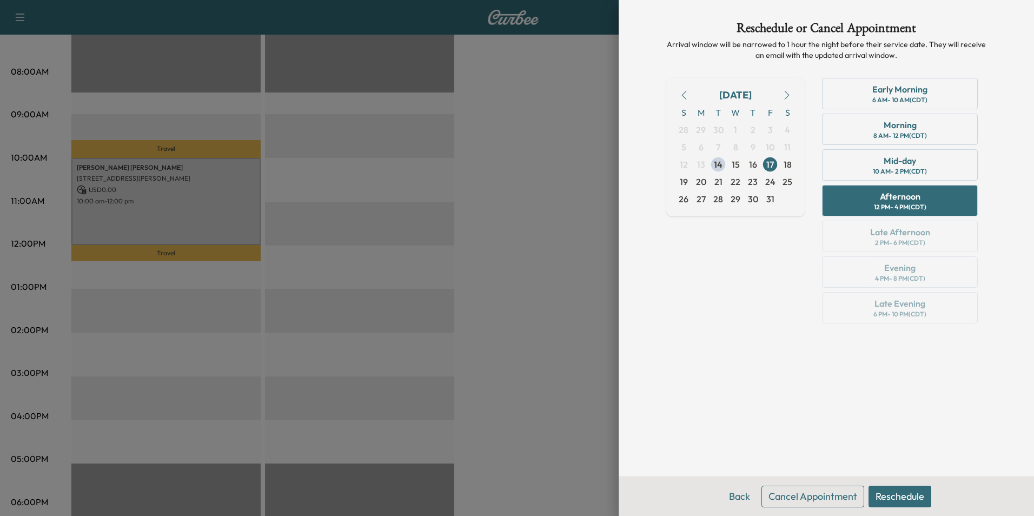
click at [900, 497] on button "Reschedule" at bounding box center [900, 497] width 63 height 22
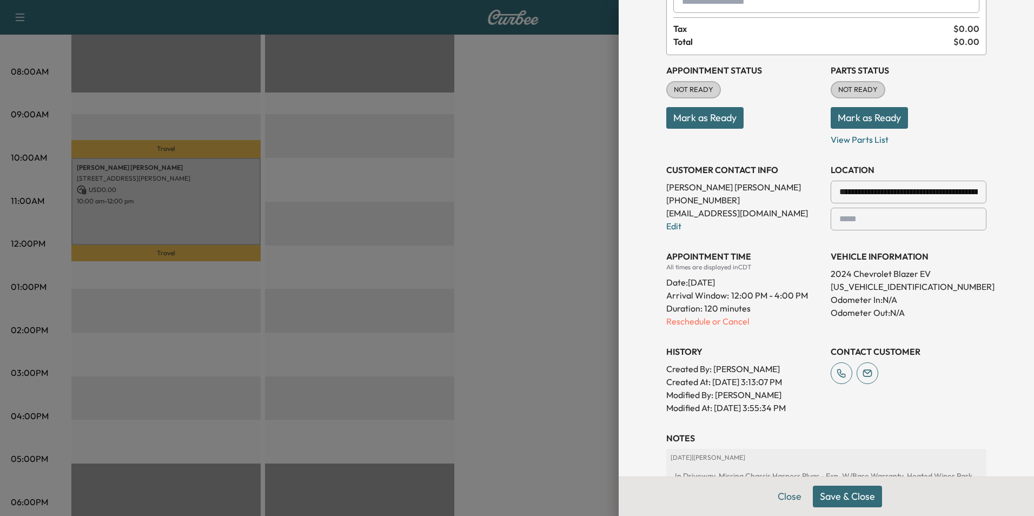
scroll to position [108, 0]
click at [848, 495] on button "Save & Close" at bounding box center [847, 497] width 69 height 22
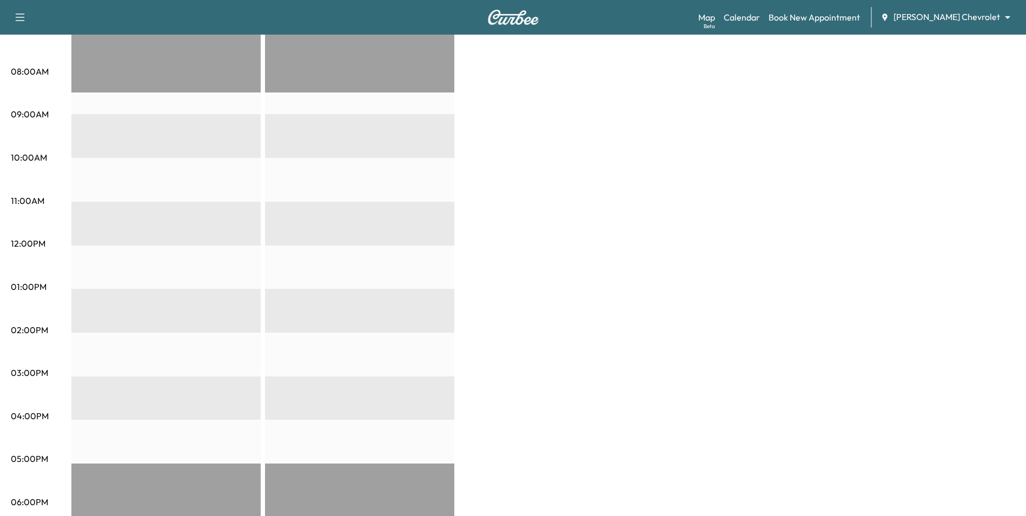
scroll to position [0, 0]
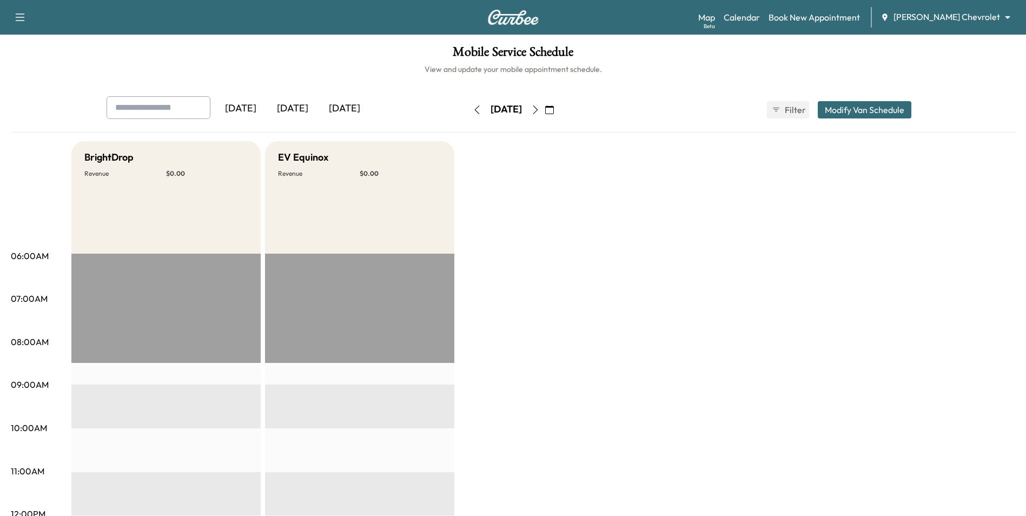
click at [554, 108] on icon "button" at bounding box center [549, 109] width 9 height 9
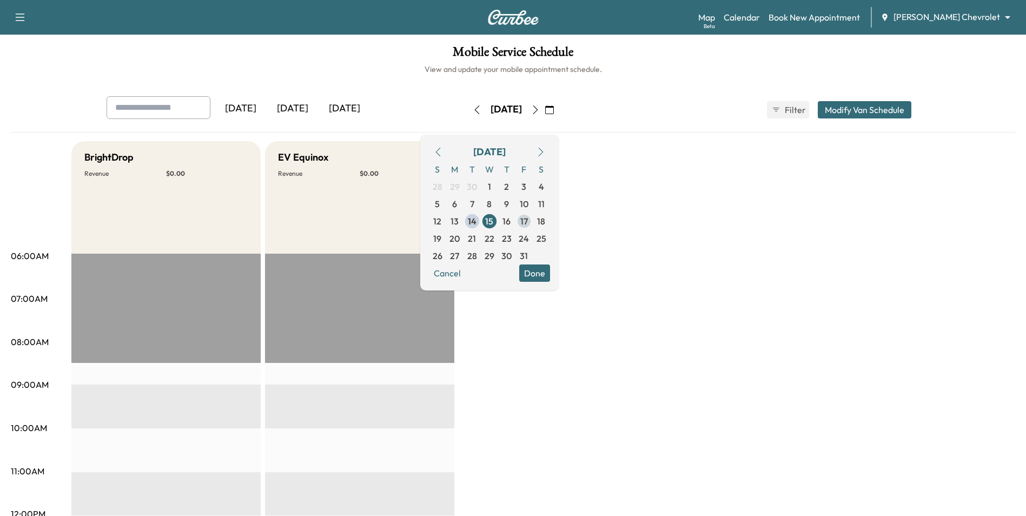
click at [528, 221] on span "17" at bounding box center [524, 221] width 8 height 13
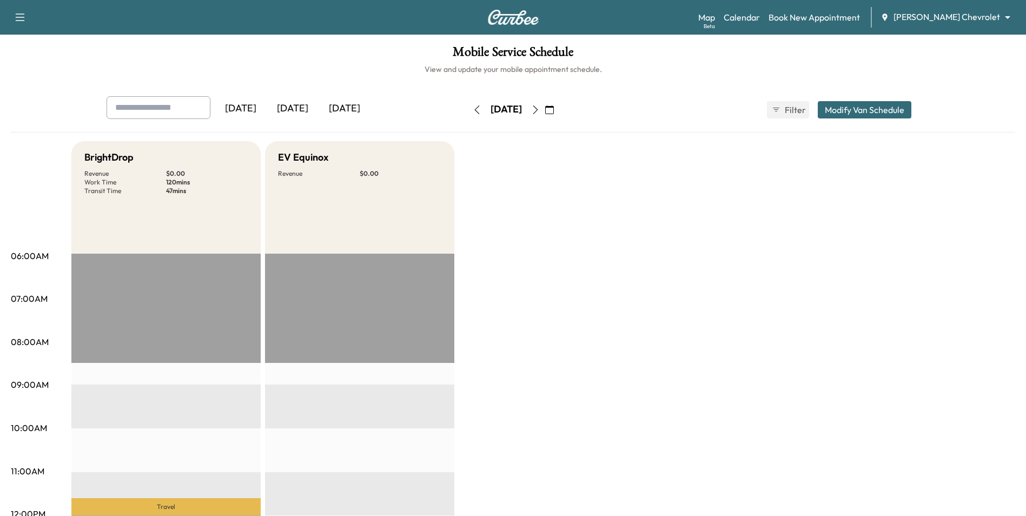
scroll to position [325, 0]
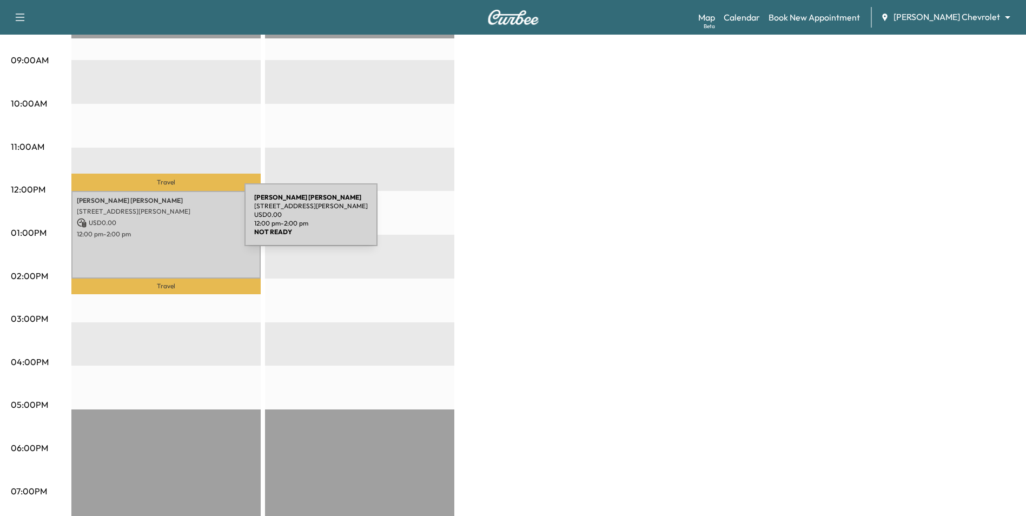
click at [163, 221] on p "USD 0.00" at bounding box center [166, 223] width 178 height 10
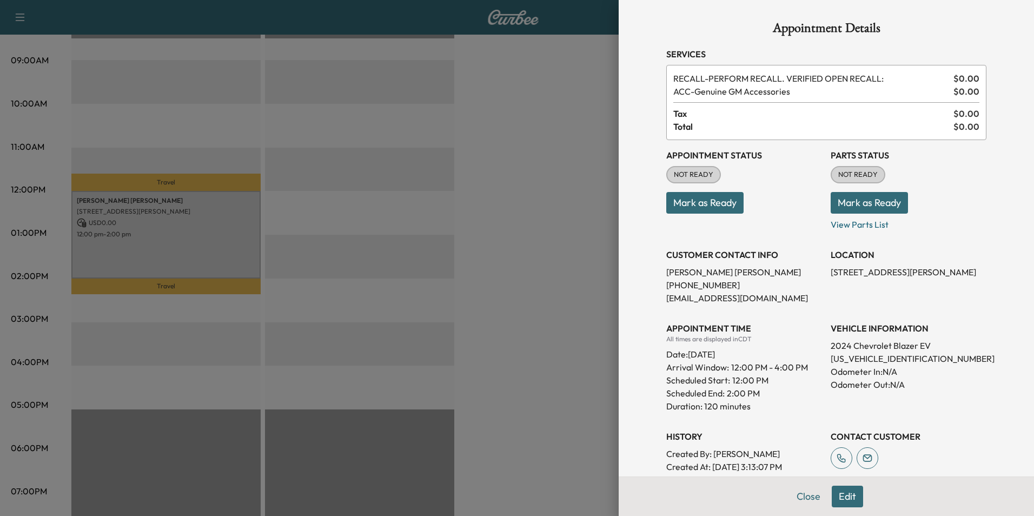
click at [554, 381] on div at bounding box center [517, 258] width 1034 height 516
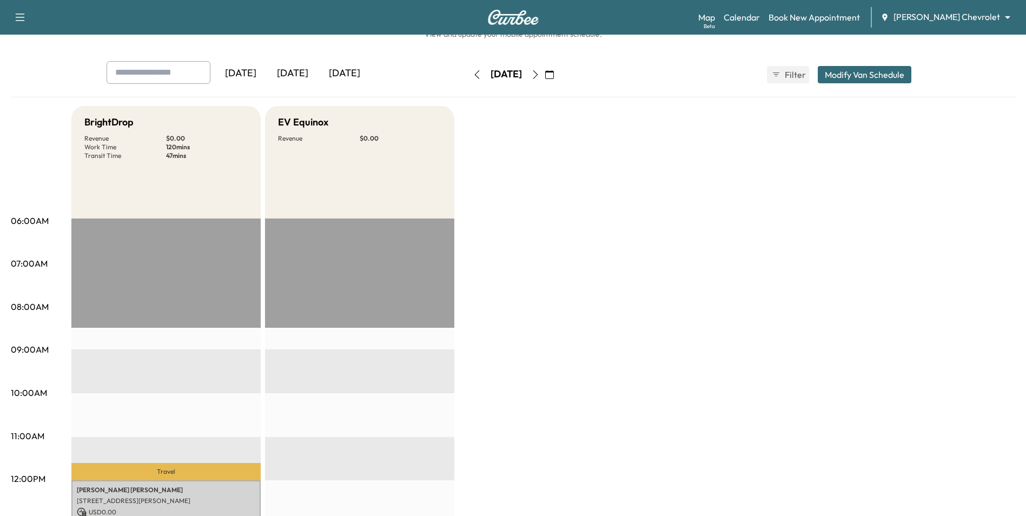
scroll to position [0, 0]
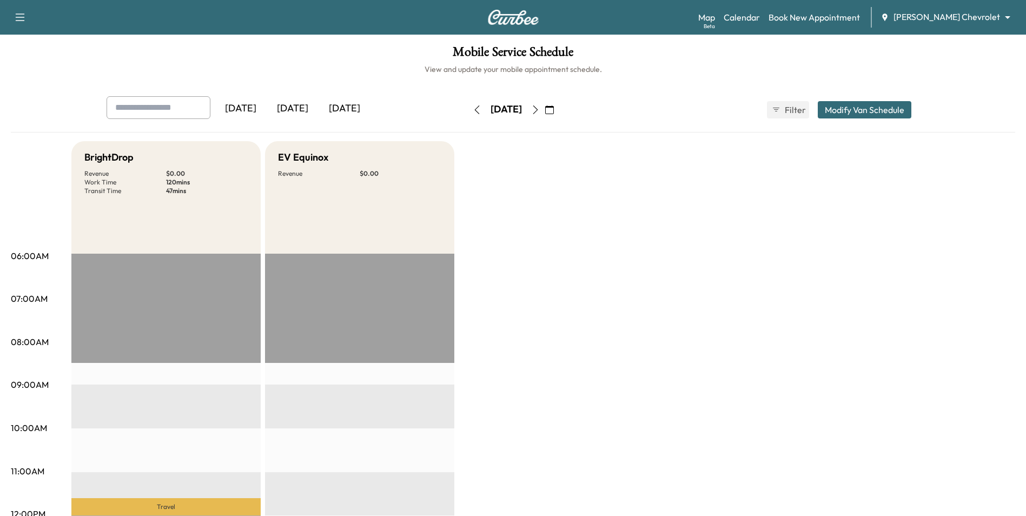
click at [554, 110] on icon "button" at bounding box center [549, 109] width 9 height 9
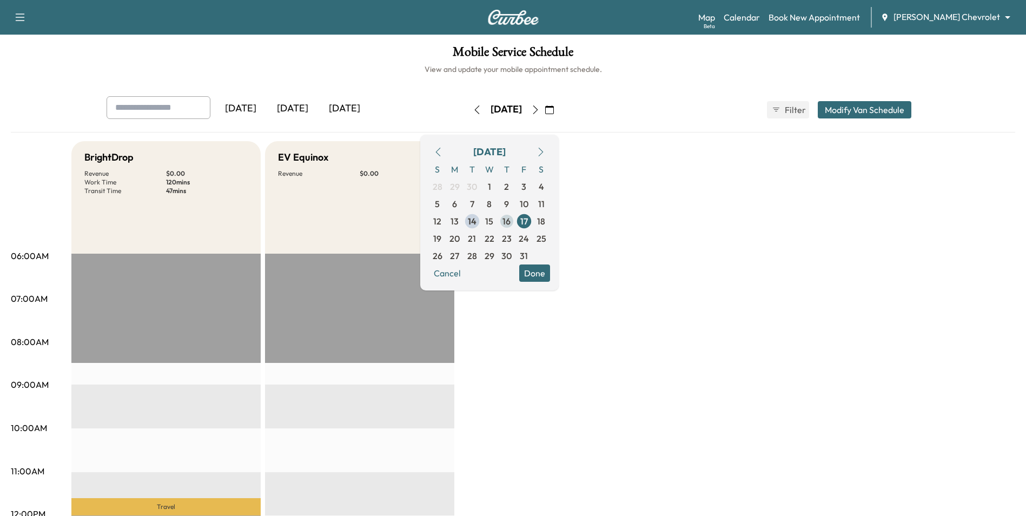
click at [511, 224] on span "16" at bounding box center [506, 221] width 8 height 13
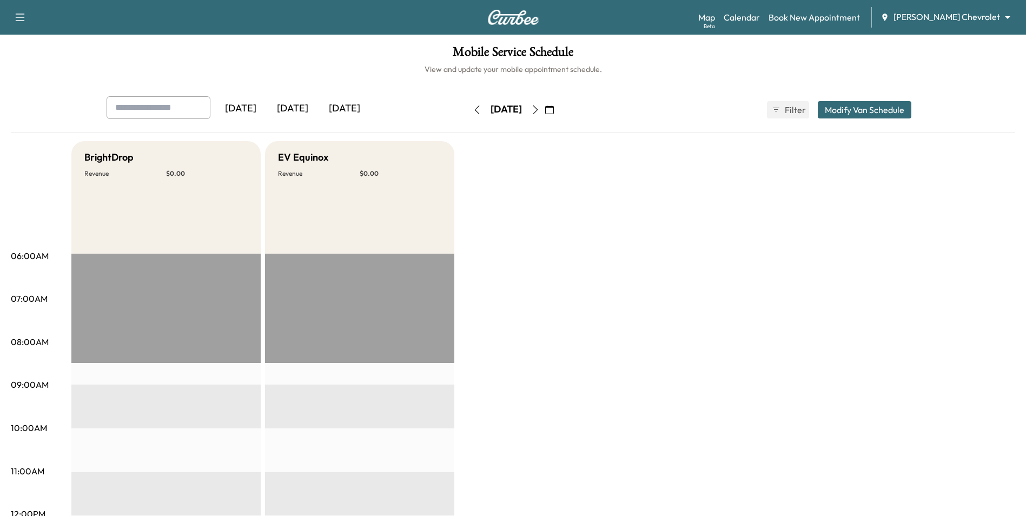
click at [540, 111] on icon "button" at bounding box center [535, 109] width 9 height 9
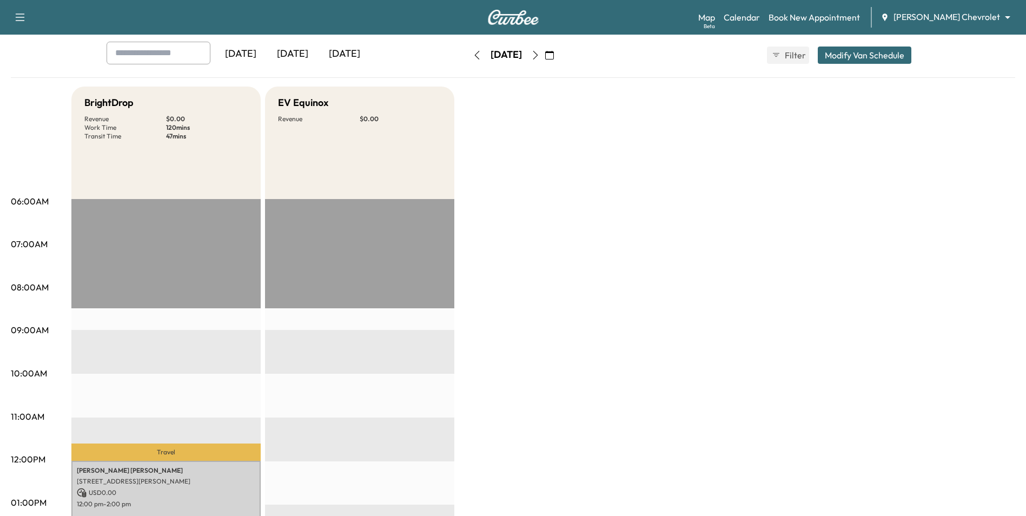
scroll to position [54, 0]
click at [946, 21] on body "Support Log Out Map Beta Calendar Book New Appointment [PERSON_NAME] Chevrolet …" at bounding box center [513, 204] width 1026 height 516
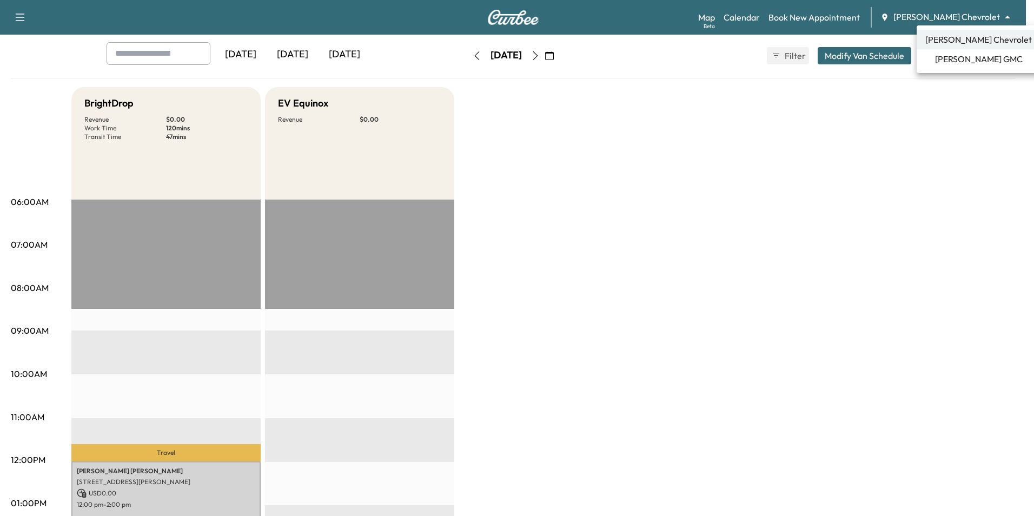
click at [949, 57] on span "[PERSON_NAME] GMC" at bounding box center [979, 58] width 88 height 13
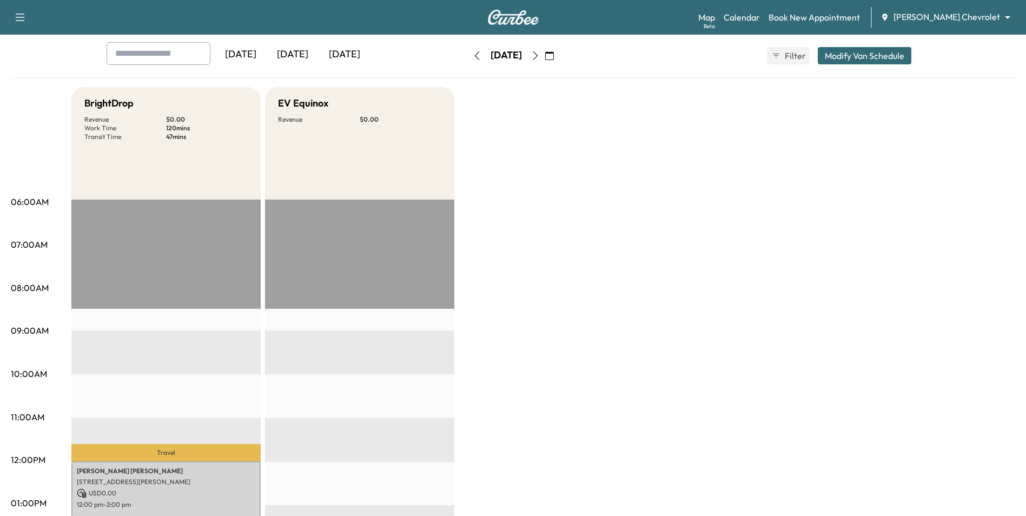
scroll to position [0, 0]
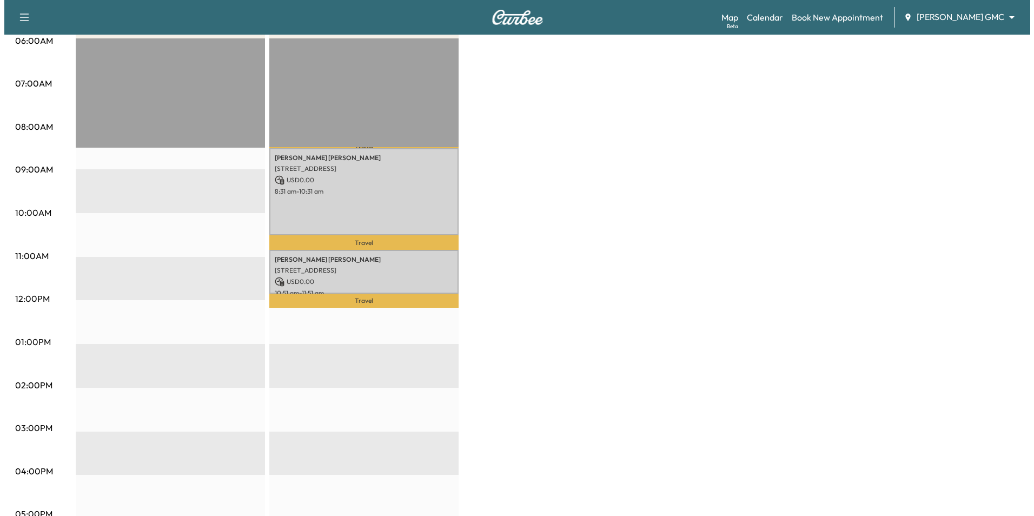
scroll to position [216, 0]
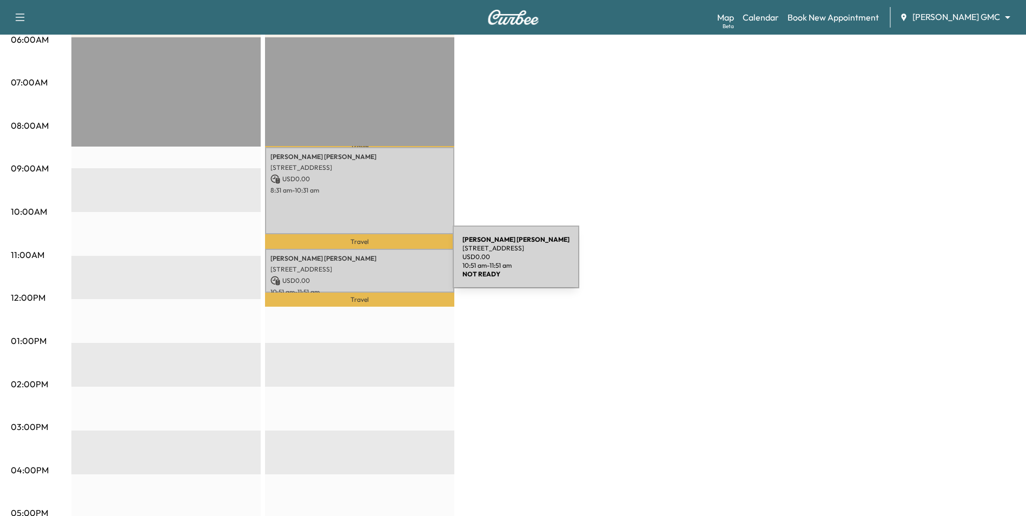
click at [372, 265] on p "[STREET_ADDRESS]" at bounding box center [359, 269] width 178 height 9
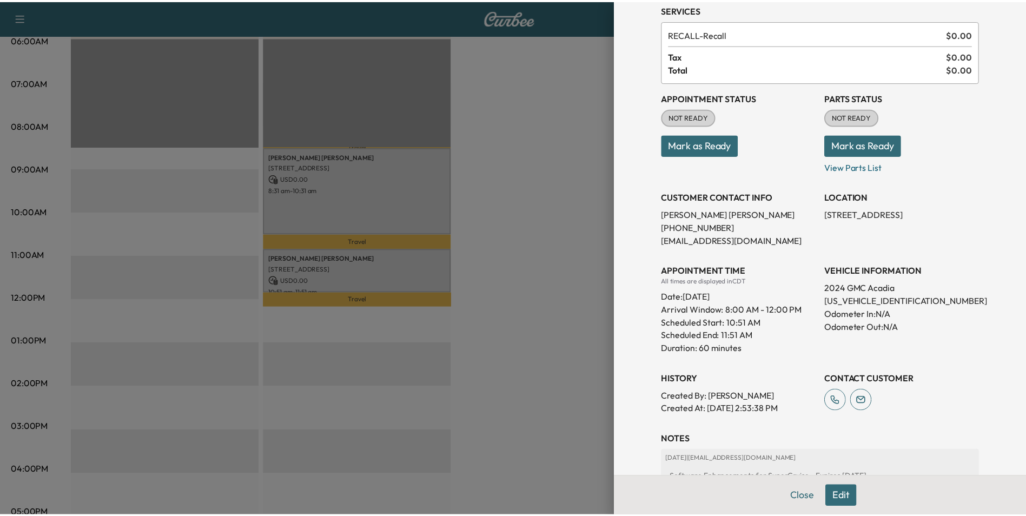
scroll to position [108, 0]
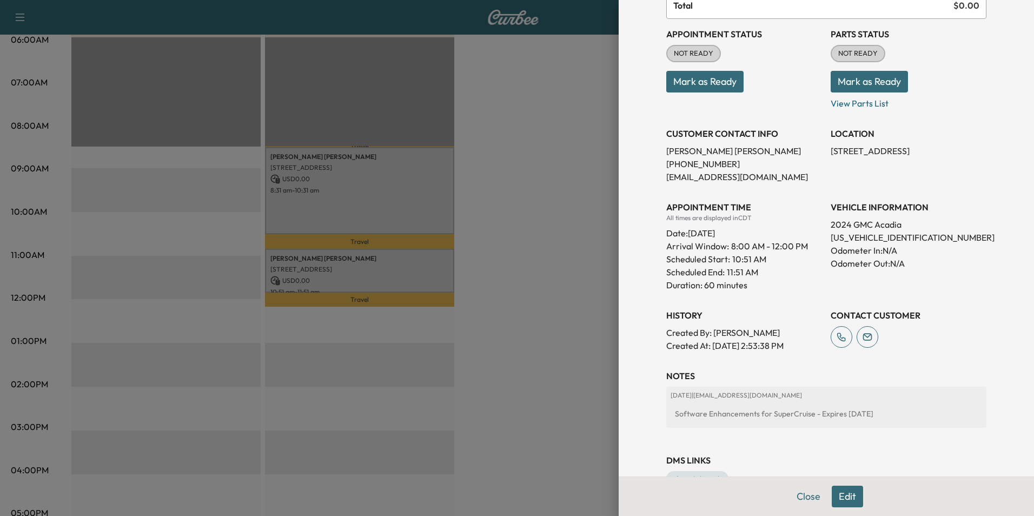
click at [554, 274] on div at bounding box center [517, 258] width 1034 height 516
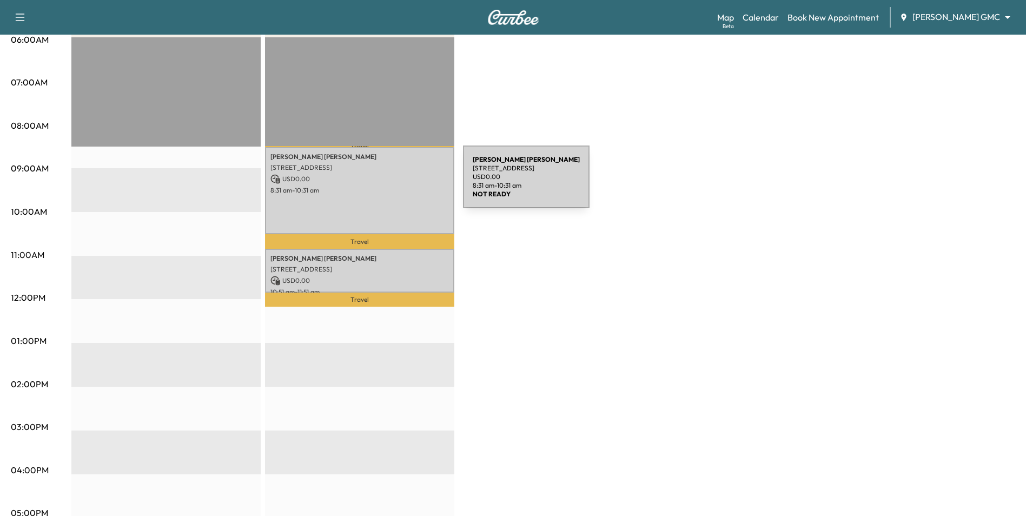
click at [382, 183] on div "[PERSON_NAME] [PERSON_NAME] [STREET_ADDRESS] USD 0.00 8:31 am - 10:31 am" at bounding box center [359, 191] width 189 height 88
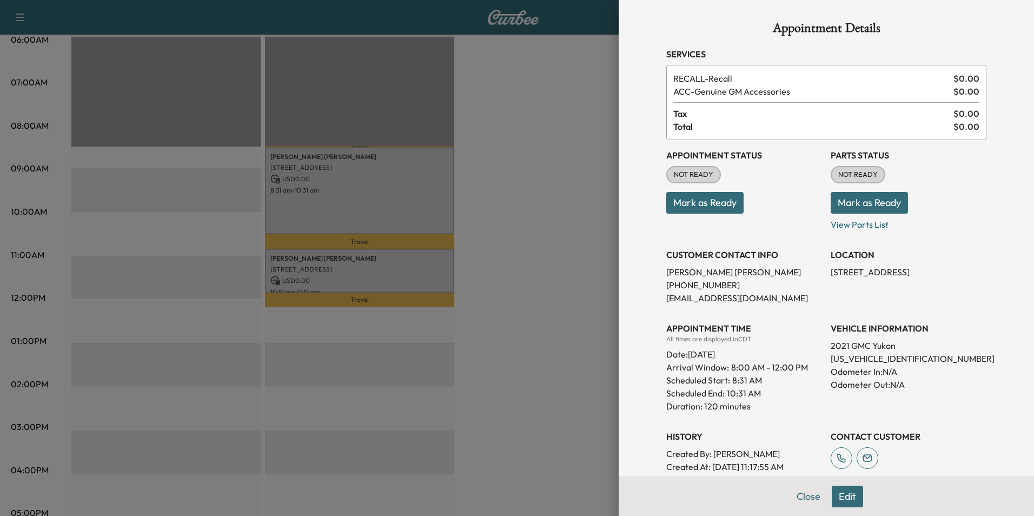
click at [568, 261] on div at bounding box center [517, 258] width 1034 height 516
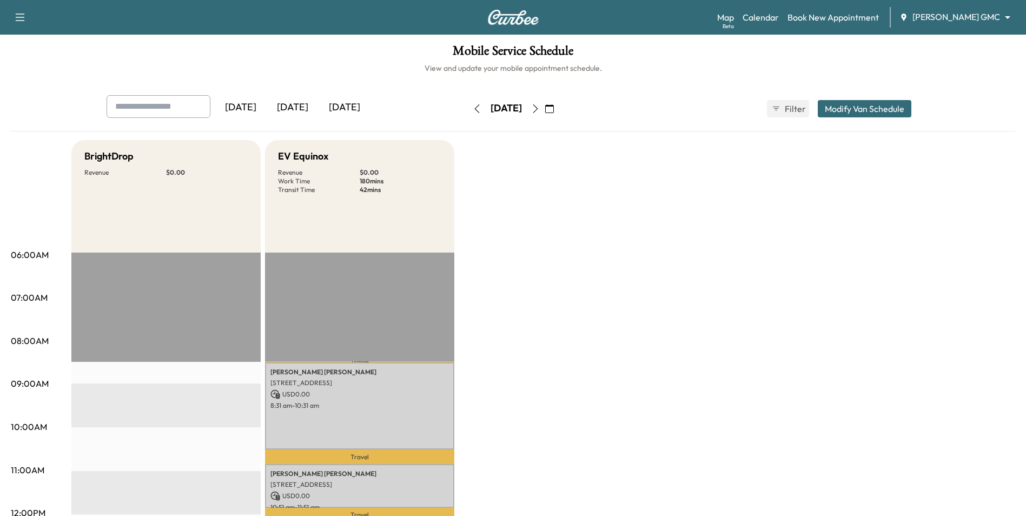
scroll to position [0, 0]
click at [554, 111] on icon "button" at bounding box center [549, 109] width 9 height 9
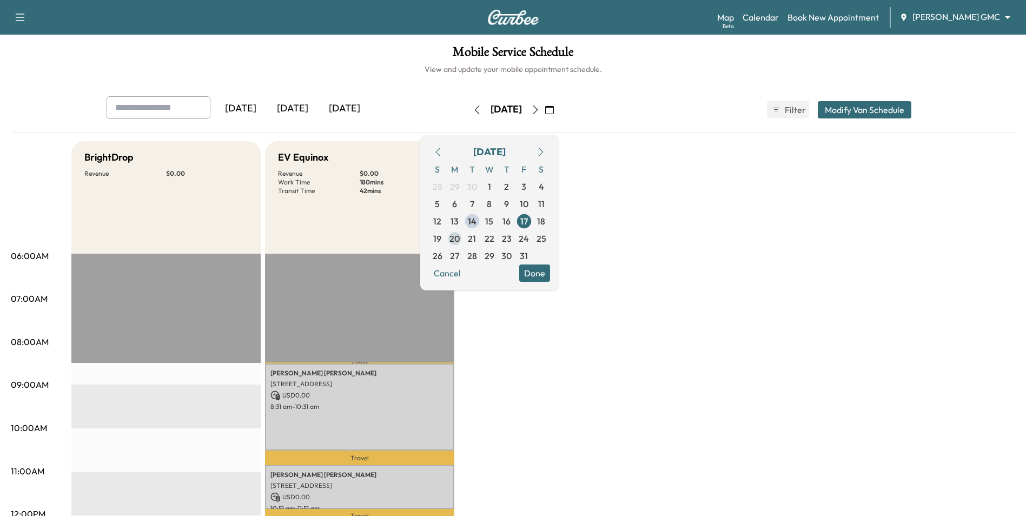
click at [460, 236] on span "20" at bounding box center [454, 238] width 10 height 13
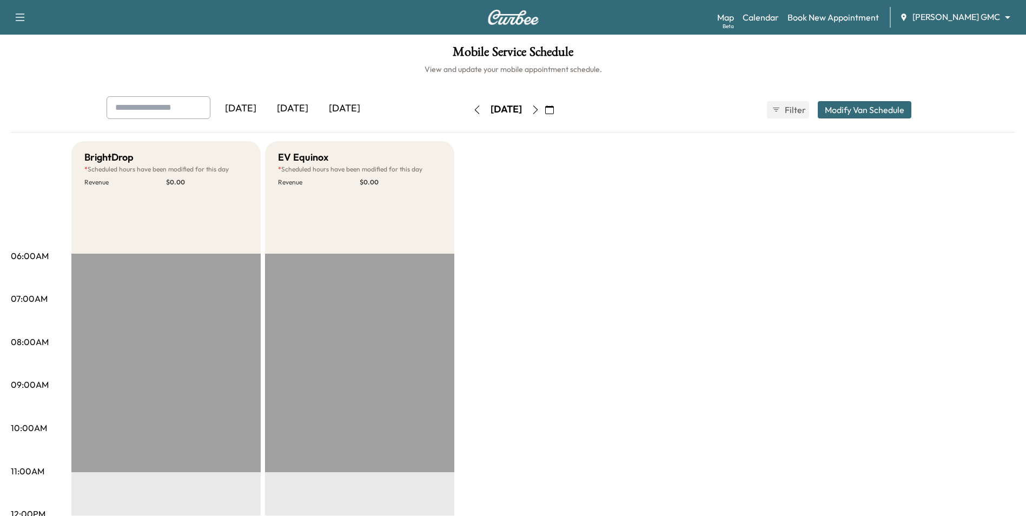
click at [559, 115] on button "button" at bounding box center [549, 109] width 18 height 17
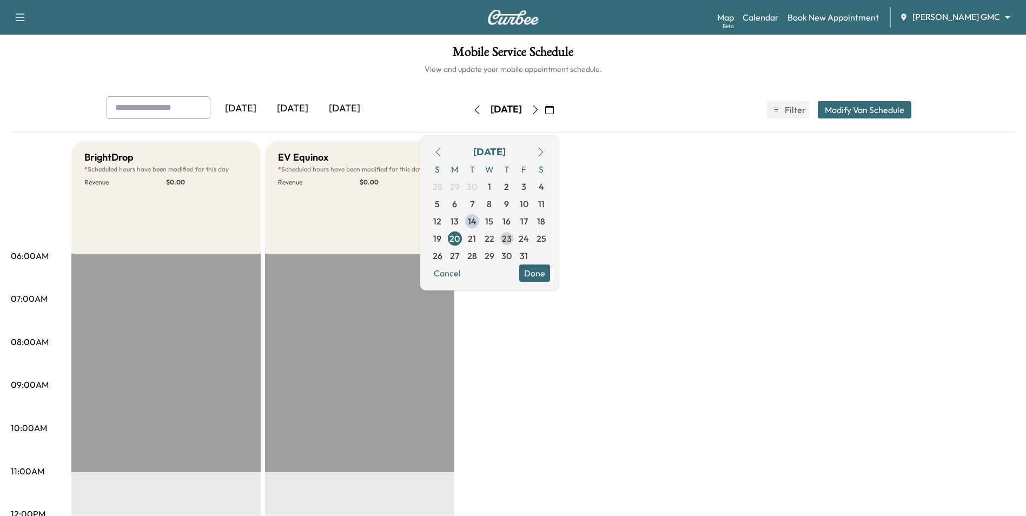
click at [512, 238] on span "23" at bounding box center [507, 238] width 10 height 13
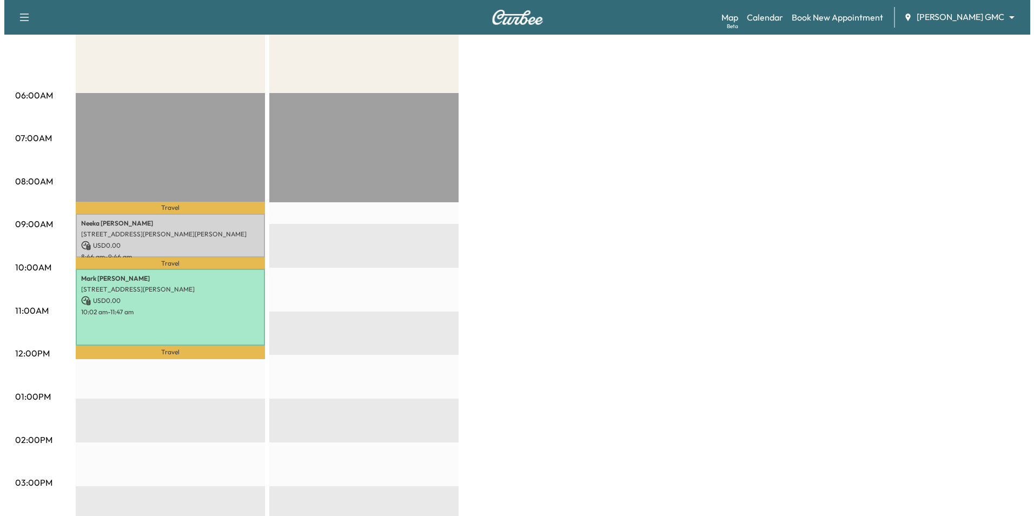
scroll to position [216, 0]
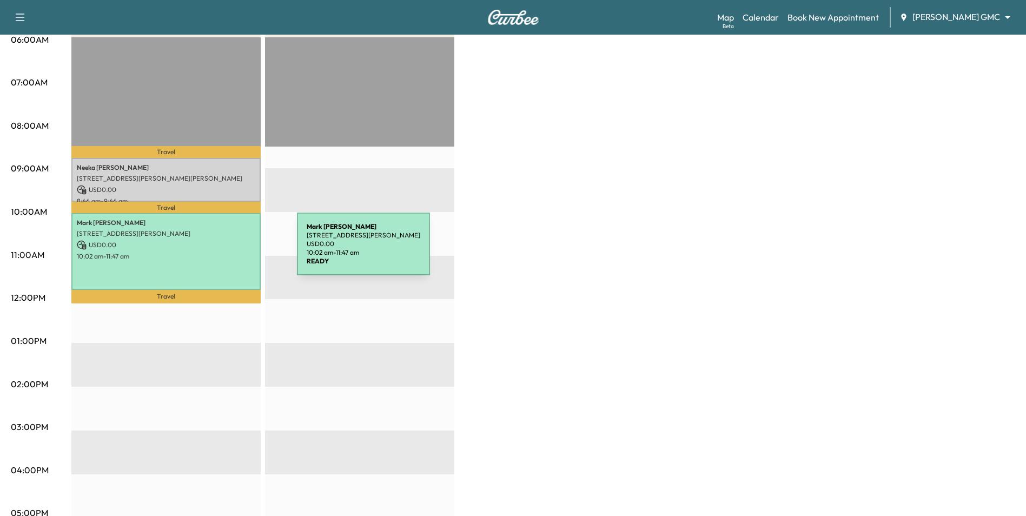
click at [216, 252] on p "10:02 am - 11:47 am" at bounding box center [166, 256] width 178 height 9
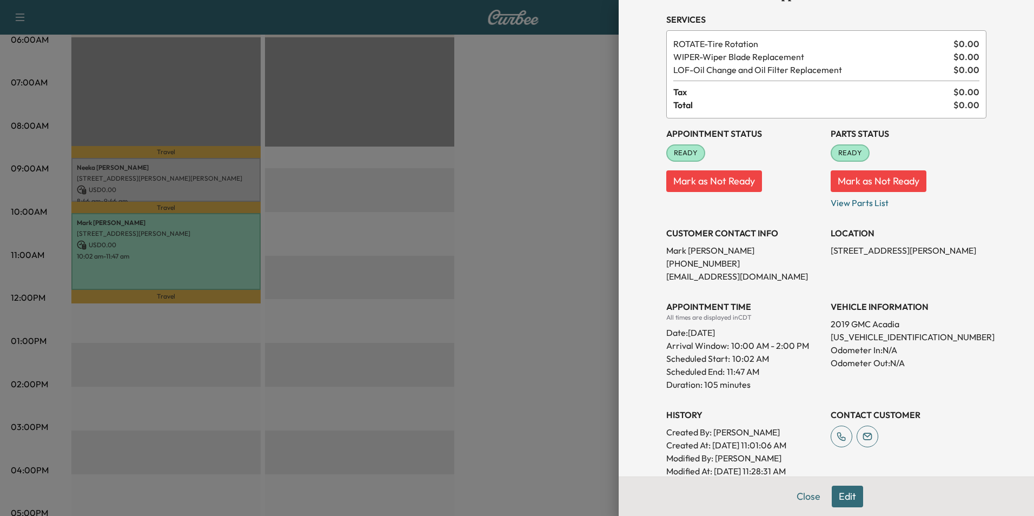
scroll to position [29, 0]
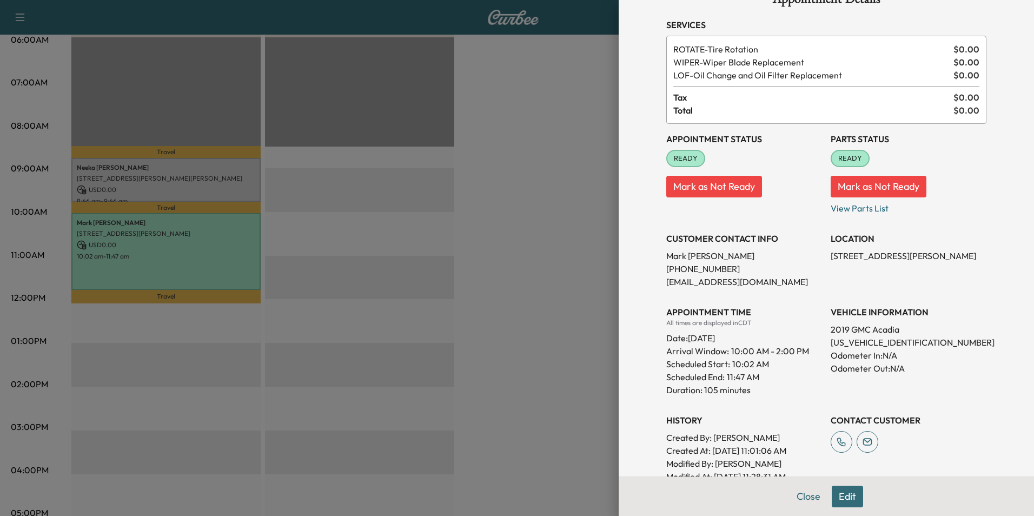
click at [202, 183] on div at bounding box center [517, 258] width 1034 height 516
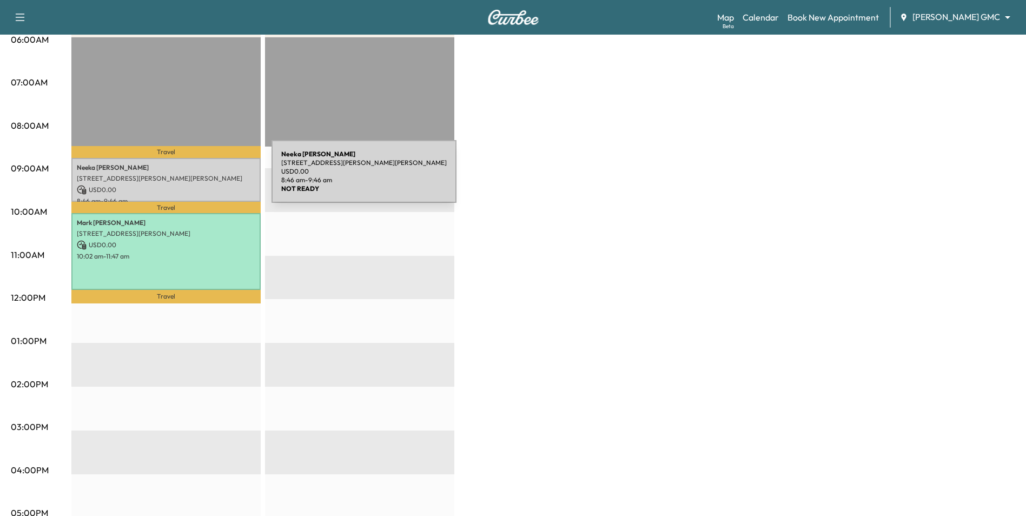
click at [190, 178] on p "[STREET_ADDRESS][PERSON_NAME][PERSON_NAME]" at bounding box center [166, 178] width 178 height 9
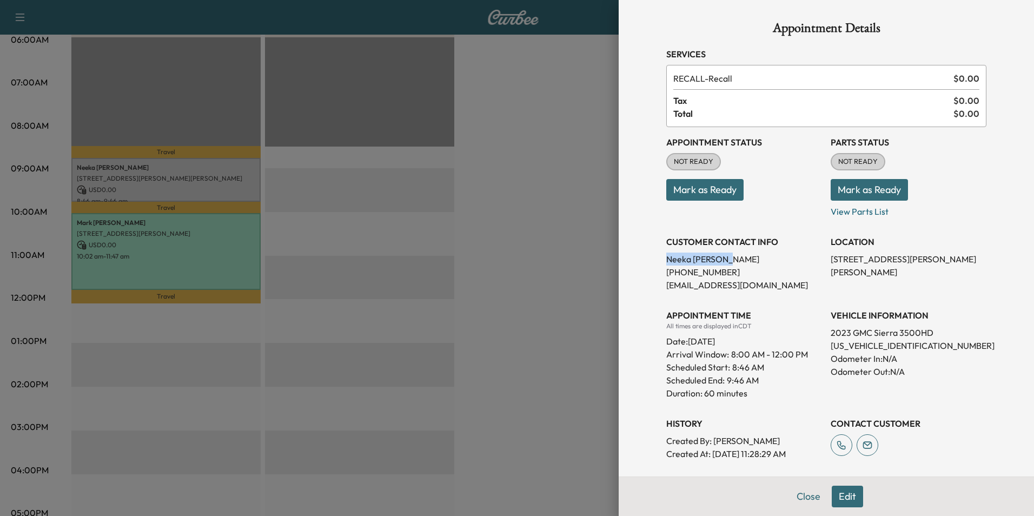
drag, startPoint x: 724, startPoint y: 259, endPoint x: 646, endPoint y: 256, distance: 78.5
click at [653, 256] on div "Appointment Details Services RECALL - Recall $ 0.00 Tax $ 0.00 Total $ 0.00 App…" at bounding box center [826, 313] width 346 height 627
drag, startPoint x: 646, startPoint y: 256, endPoint x: 659, endPoint y: 257, distance: 13.6
copy p "[PERSON_NAME]"
click at [387, 274] on div at bounding box center [517, 258] width 1034 height 516
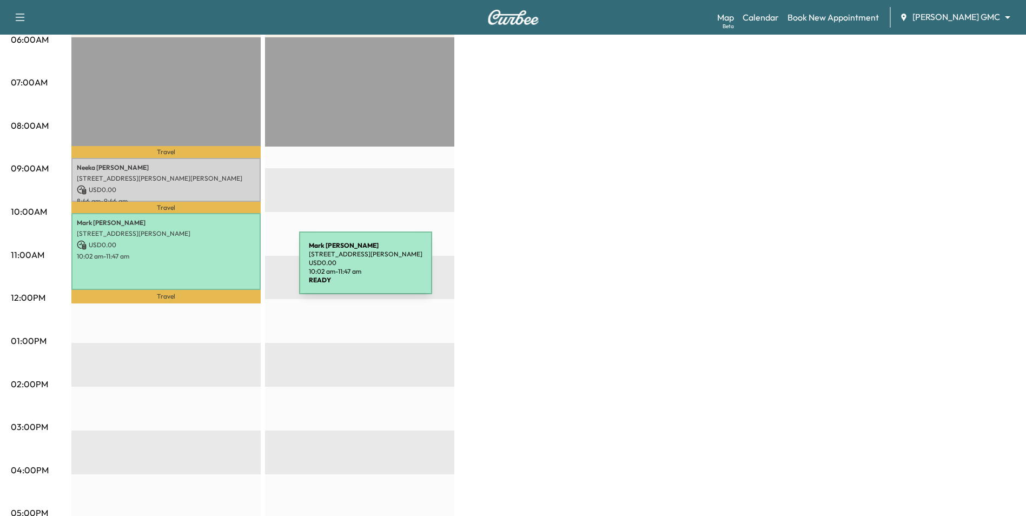
click at [219, 269] on div "[PERSON_NAME] [STREET_ADDRESS][PERSON_NAME] USD 0.00 10:02 am - 11:47 am" at bounding box center [165, 251] width 189 height 76
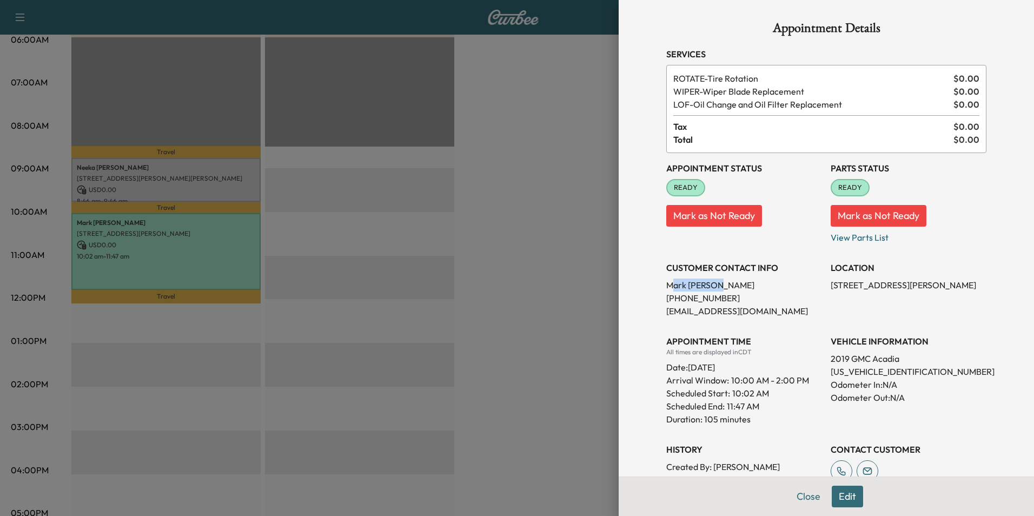
drag, startPoint x: 709, startPoint y: 288, endPoint x: 662, endPoint y: 290, distance: 46.5
click at [666, 290] on p "[PERSON_NAME]" at bounding box center [744, 285] width 156 height 13
drag, startPoint x: 662, startPoint y: 290, endPoint x: 709, endPoint y: 286, distance: 47.3
click at [718, 288] on p "[PERSON_NAME]" at bounding box center [744, 285] width 156 height 13
drag, startPoint x: 707, startPoint y: 286, endPoint x: 659, endPoint y: 287, distance: 47.6
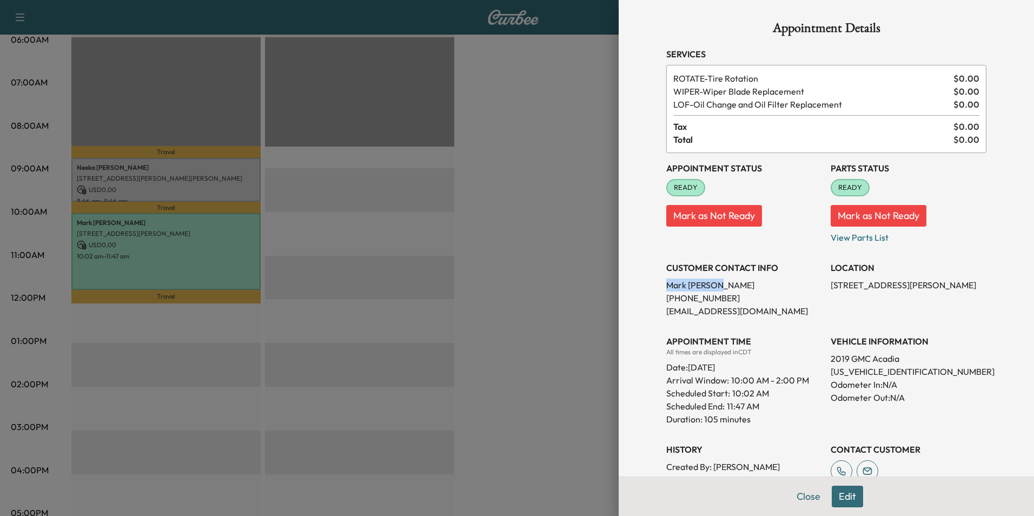
click at [666, 287] on p "[PERSON_NAME]" at bounding box center [744, 285] width 156 height 13
copy p "[PERSON_NAME]"
click at [544, 250] on div at bounding box center [517, 258] width 1034 height 516
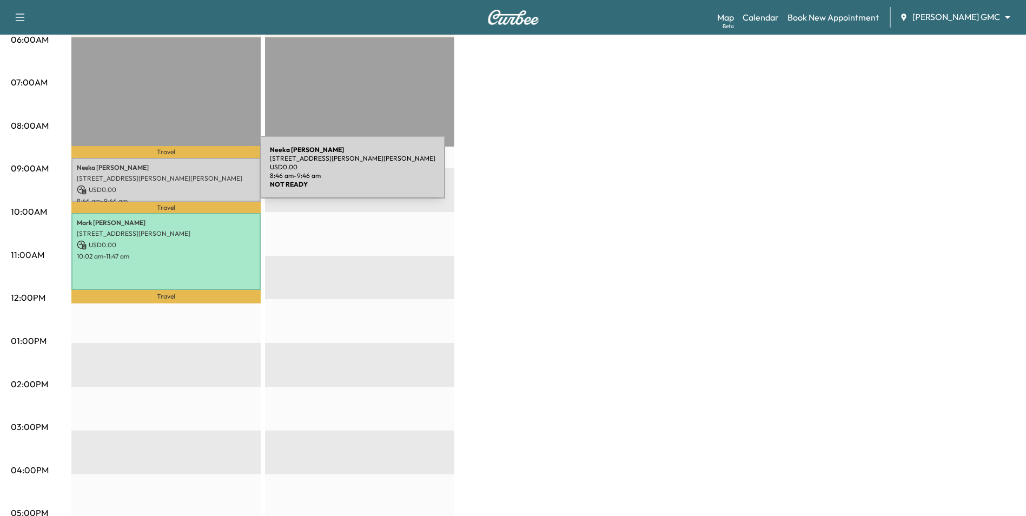
click at [179, 174] on p "[STREET_ADDRESS][PERSON_NAME][PERSON_NAME]" at bounding box center [166, 178] width 178 height 9
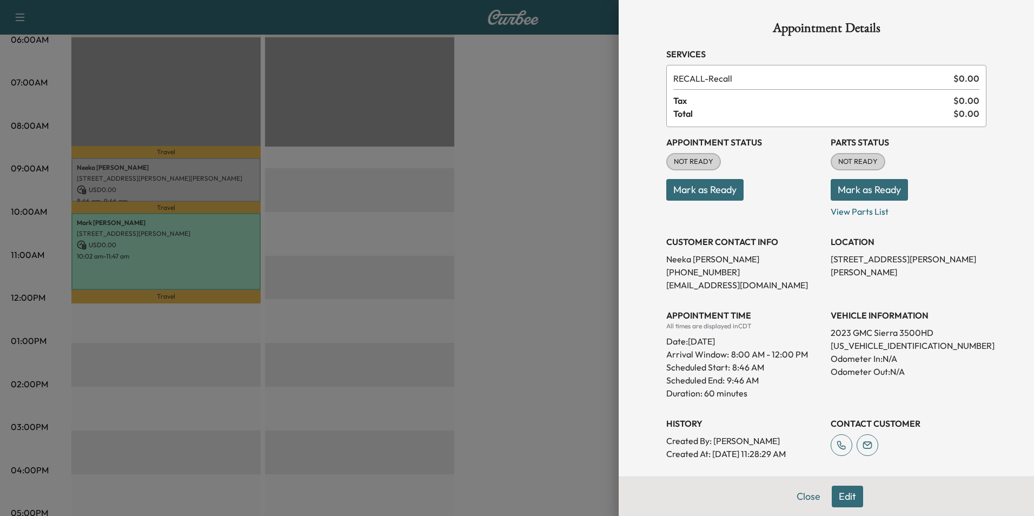
click at [149, 254] on div at bounding box center [517, 258] width 1034 height 516
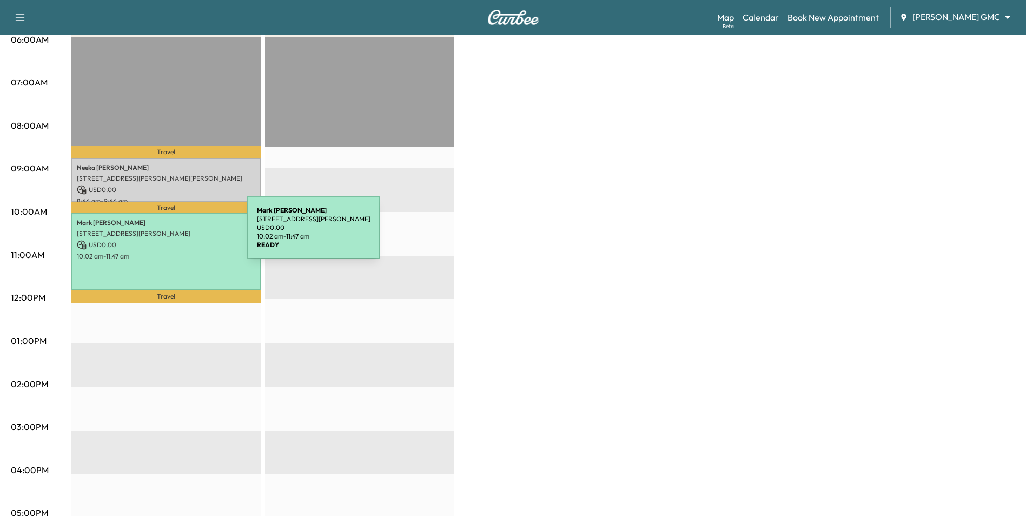
click at [166, 234] on p "[STREET_ADDRESS][PERSON_NAME]" at bounding box center [166, 233] width 178 height 9
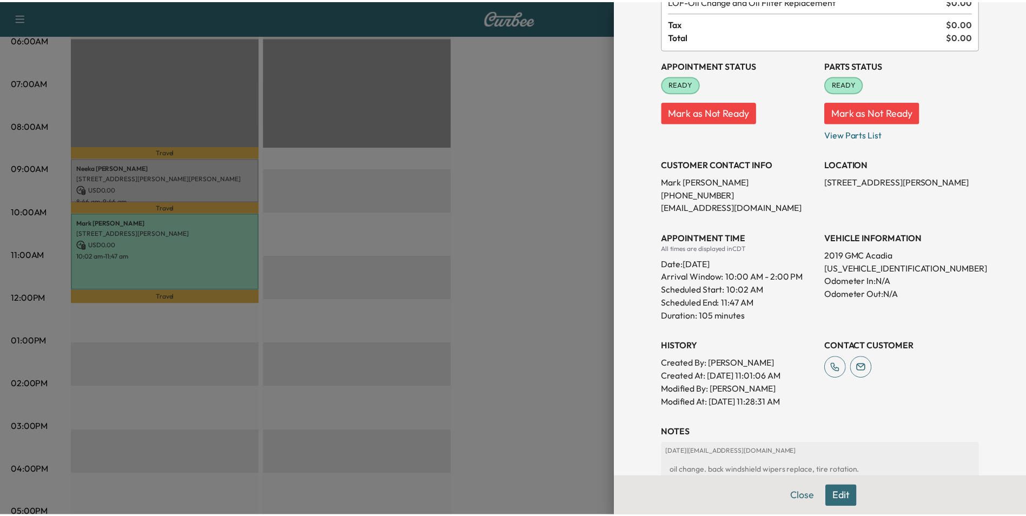
scroll to position [108, 0]
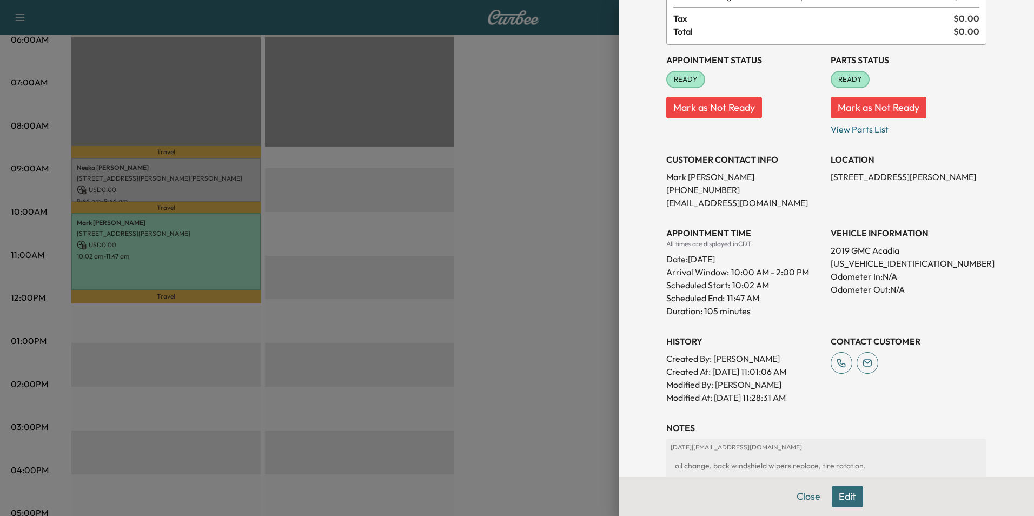
click at [522, 297] on div at bounding box center [517, 258] width 1034 height 516
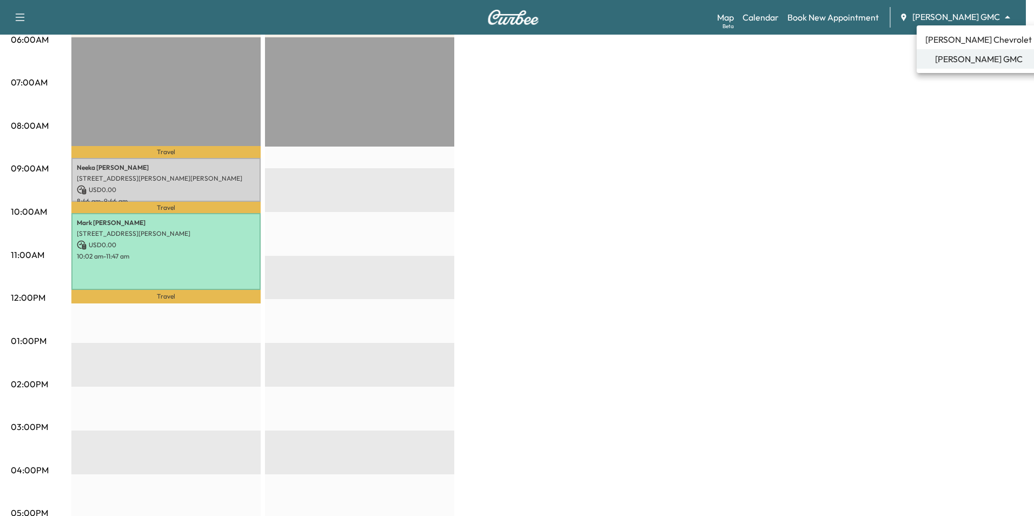
click at [945, 18] on body "Support Log Out Map Beta Calendar Book New Appointment [PERSON_NAME] GMC ******…" at bounding box center [517, 42] width 1034 height 516
drag, startPoint x: 508, startPoint y: 278, endPoint x: 574, endPoint y: 114, distance: 177.4
click at [508, 275] on div at bounding box center [517, 258] width 1034 height 516
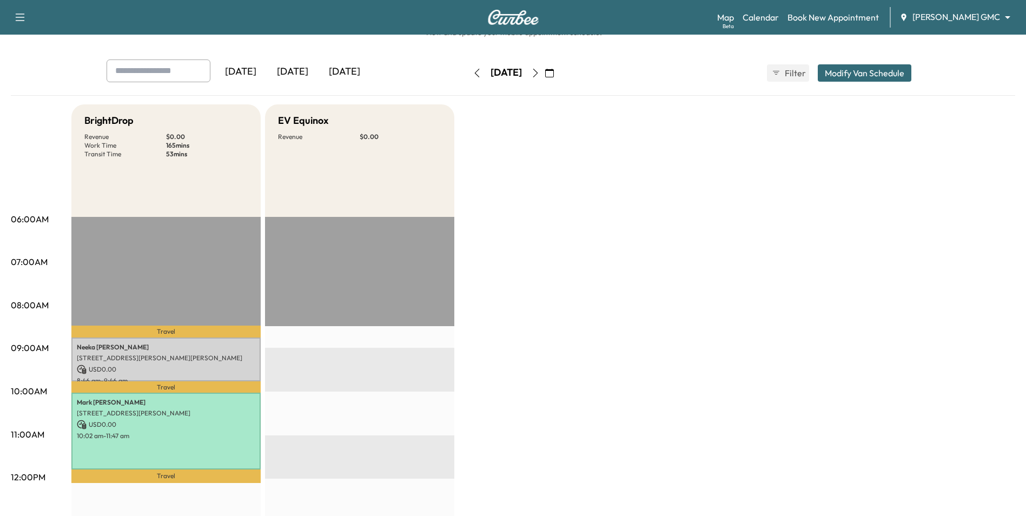
scroll to position [0, 0]
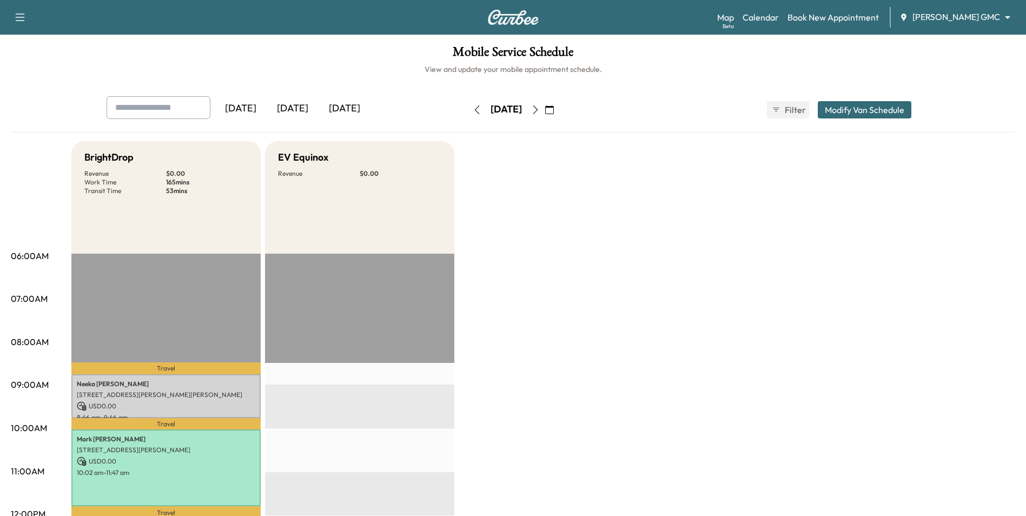
click at [473, 112] on icon "button" at bounding box center [477, 109] width 9 height 9
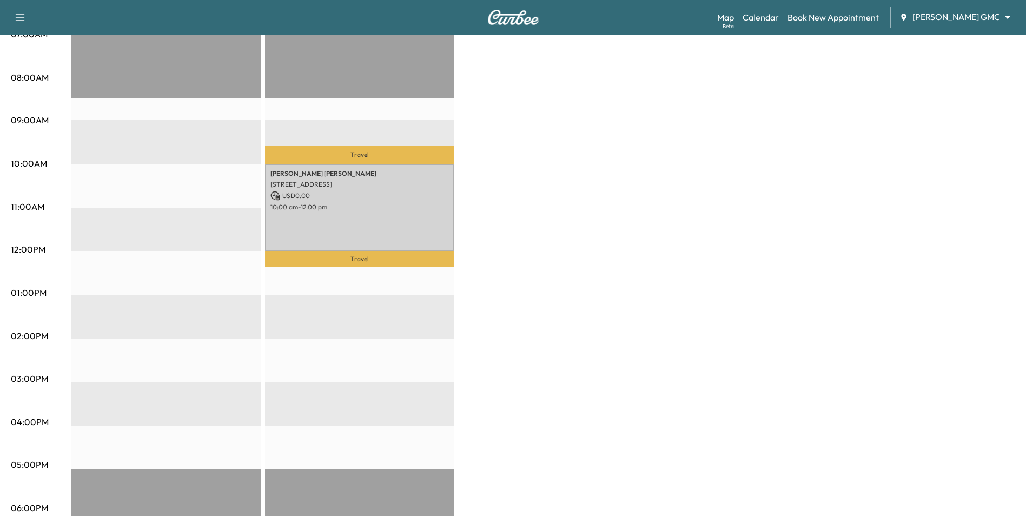
scroll to position [270, 0]
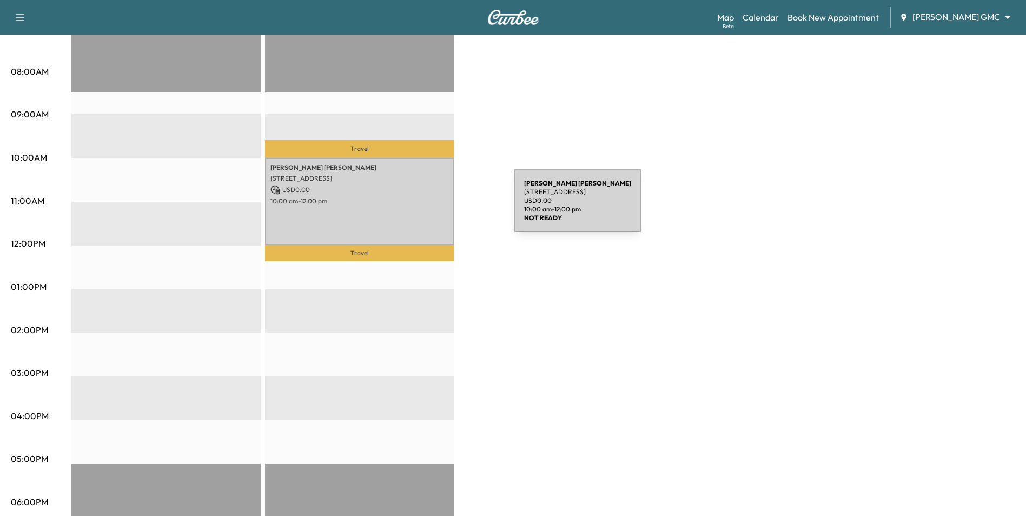
click at [378, 197] on p "10:00 am - 12:00 pm" at bounding box center [359, 201] width 178 height 9
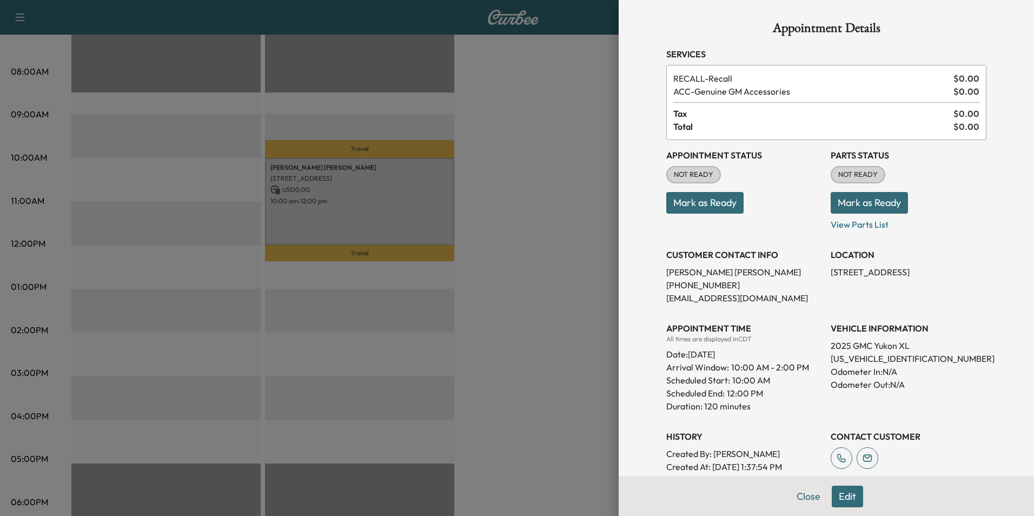
drag, startPoint x: 501, startPoint y: 266, endPoint x: 504, endPoint y: 234, distance: 32.1
click at [501, 266] on div at bounding box center [517, 258] width 1034 height 516
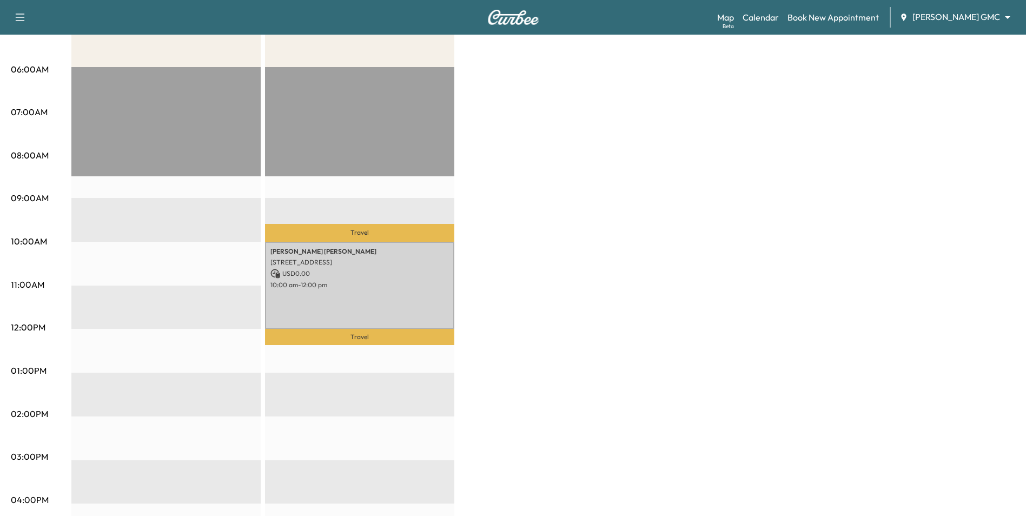
scroll to position [54, 0]
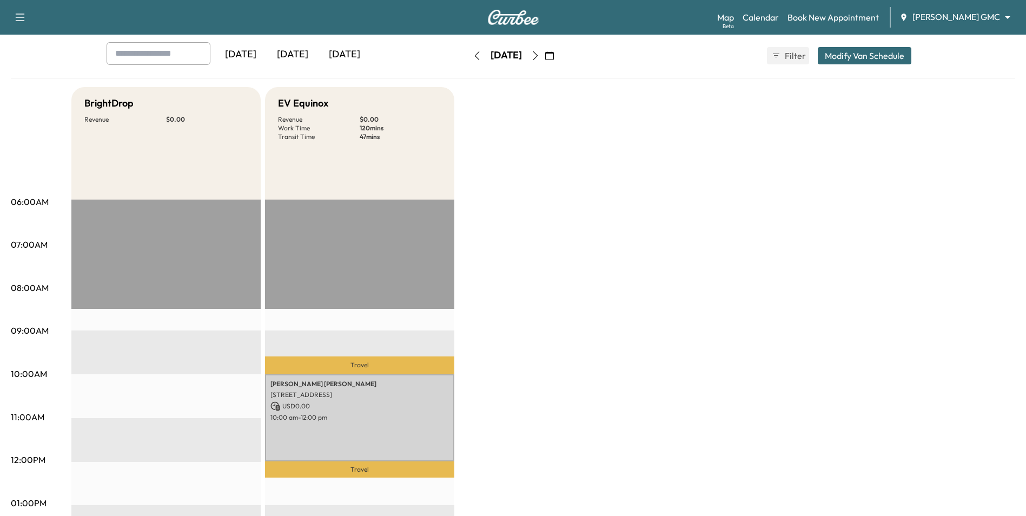
click at [473, 55] on icon "button" at bounding box center [477, 55] width 9 height 9
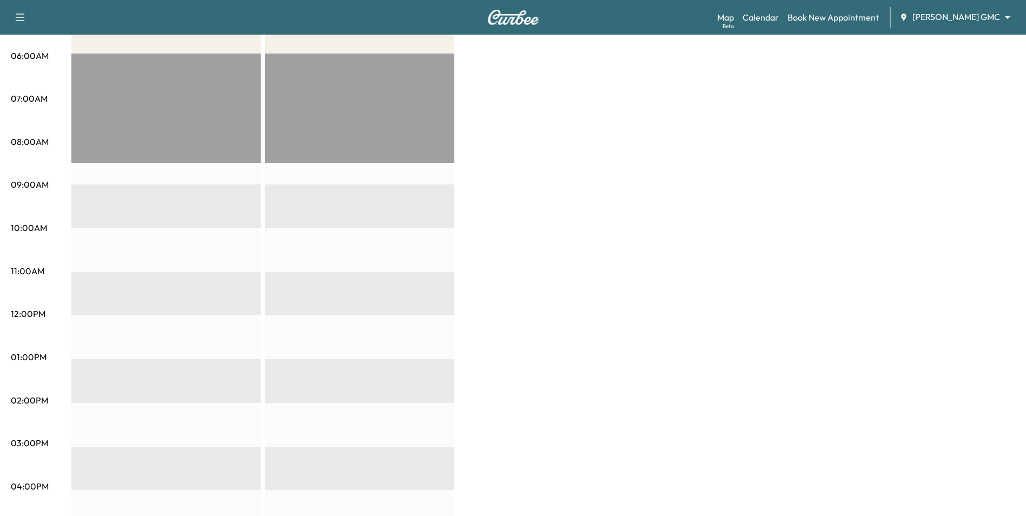
scroll to position [54, 0]
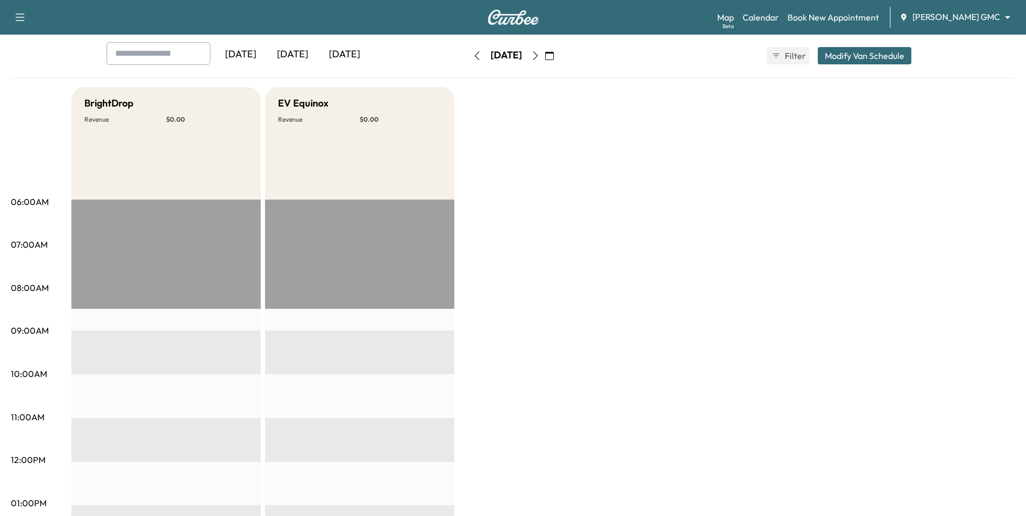
click at [473, 57] on icon "button" at bounding box center [477, 55] width 9 height 9
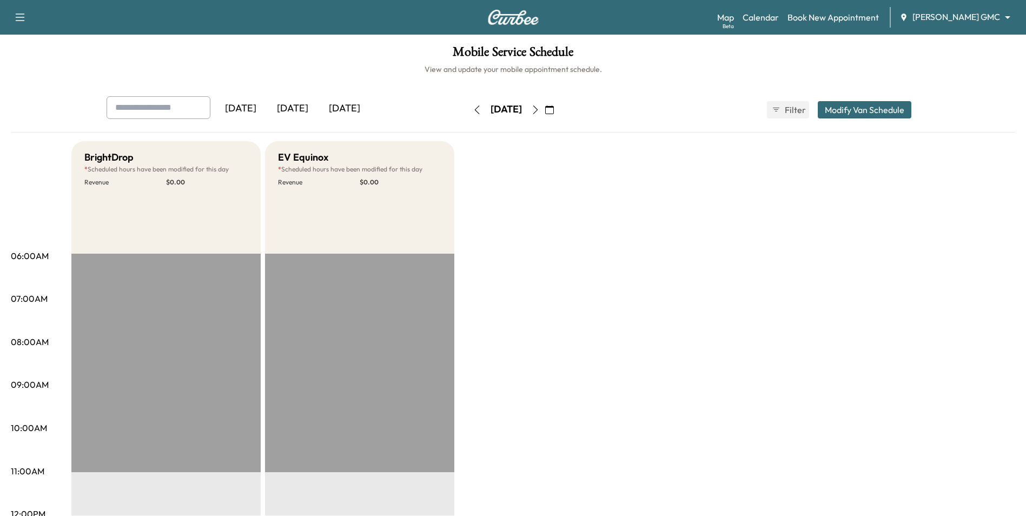
click at [473, 110] on icon "button" at bounding box center [477, 109] width 9 height 9
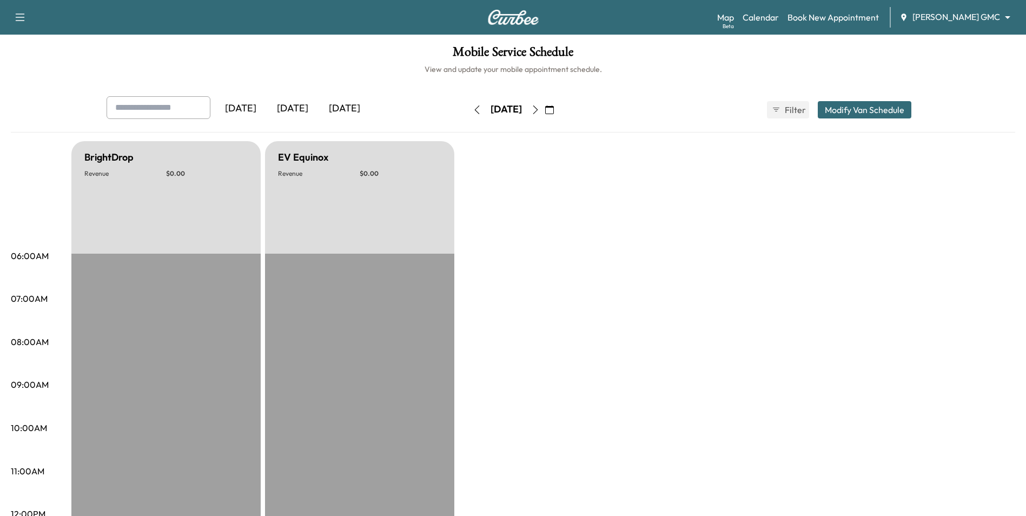
click at [473, 111] on icon "button" at bounding box center [477, 109] width 9 height 9
click at [948, 14] on body "Support Log Out Map Beta Calendar Book New Appointment [PERSON_NAME] GMC ******…" at bounding box center [517, 258] width 1034 height 516
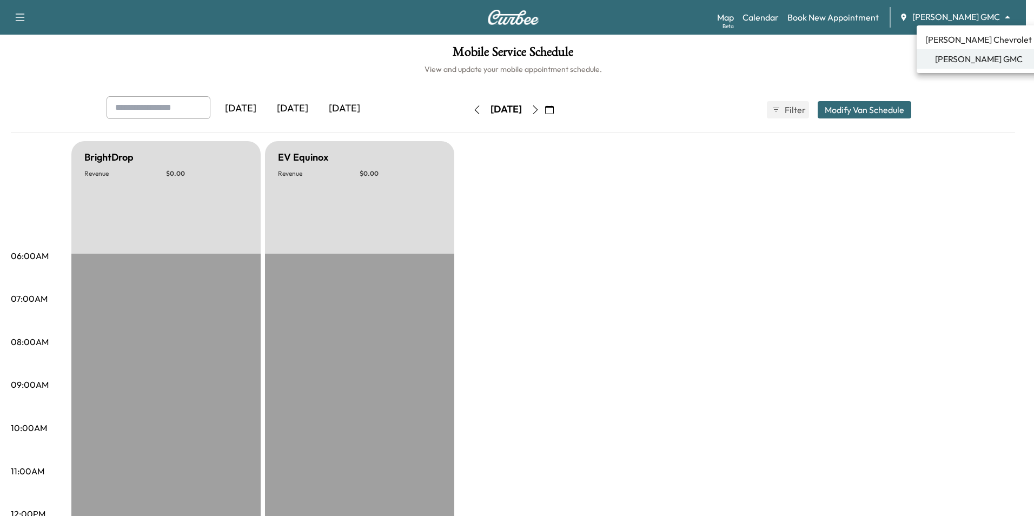
click at [955, 38] on span "[PERSON_NAME] Chevrolet" at bounding box center [978, 39] width 107 height 13
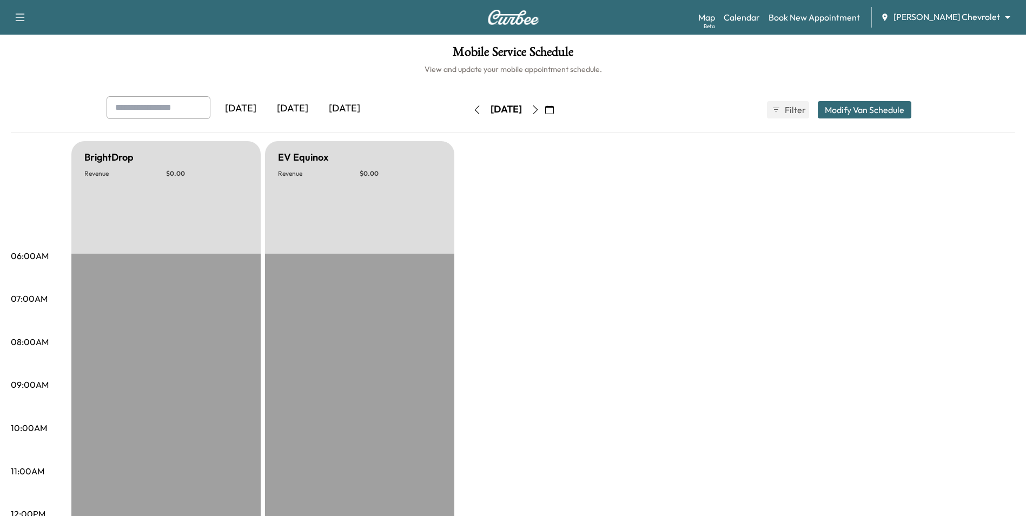
click at [554, 111] on icon "button" at bounding box center [549, 109] width 9 height 9
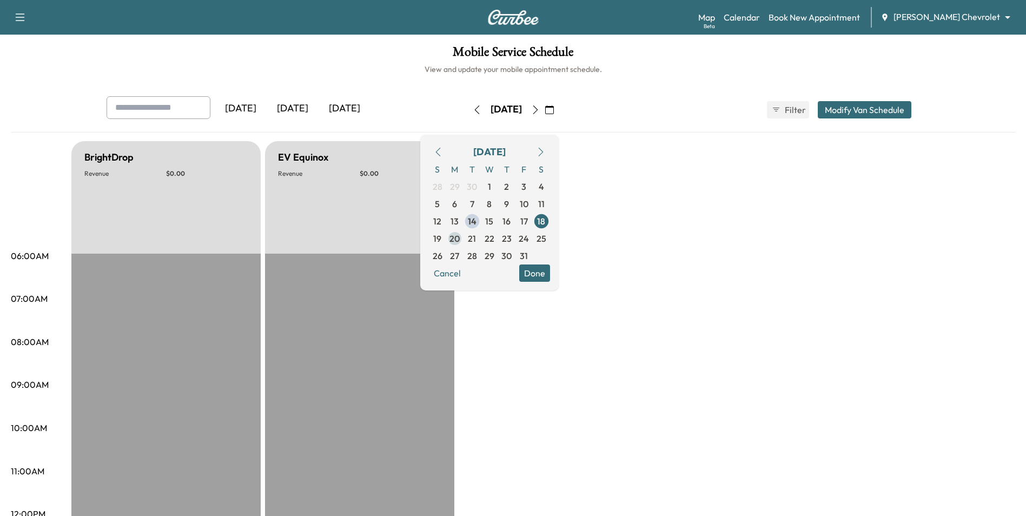
click at [460, 240] on span "20" at bounding box center [454, 238] width 10 height 13
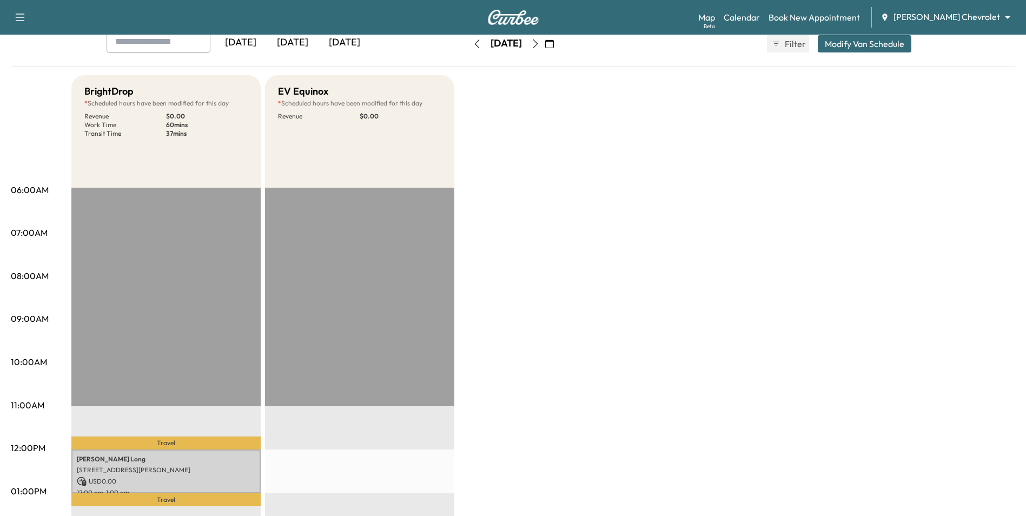
scroll to position [270, 0]
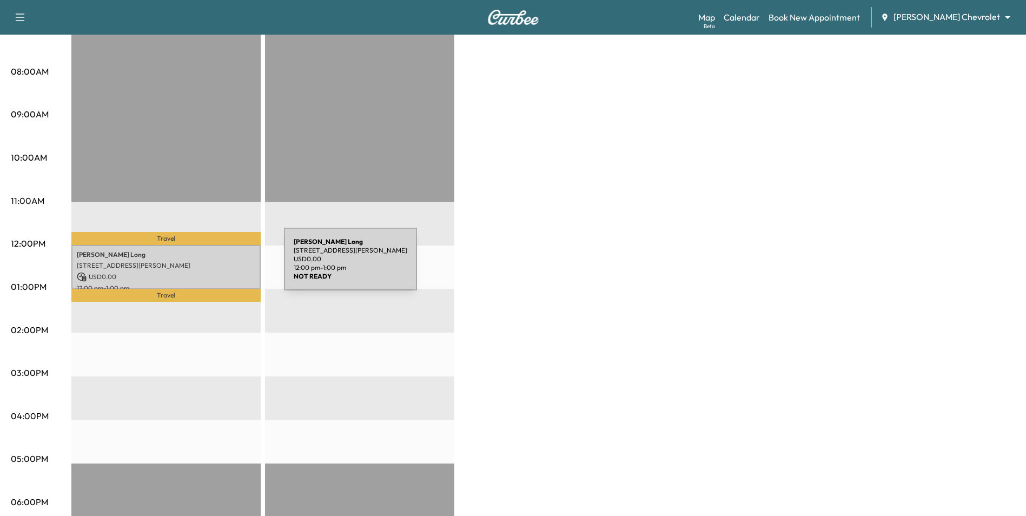
click at [203, 266] on p "[STREET_ADDRESS][PERSON_NAME]" at bounding box center [166, 265] width 178 height 9
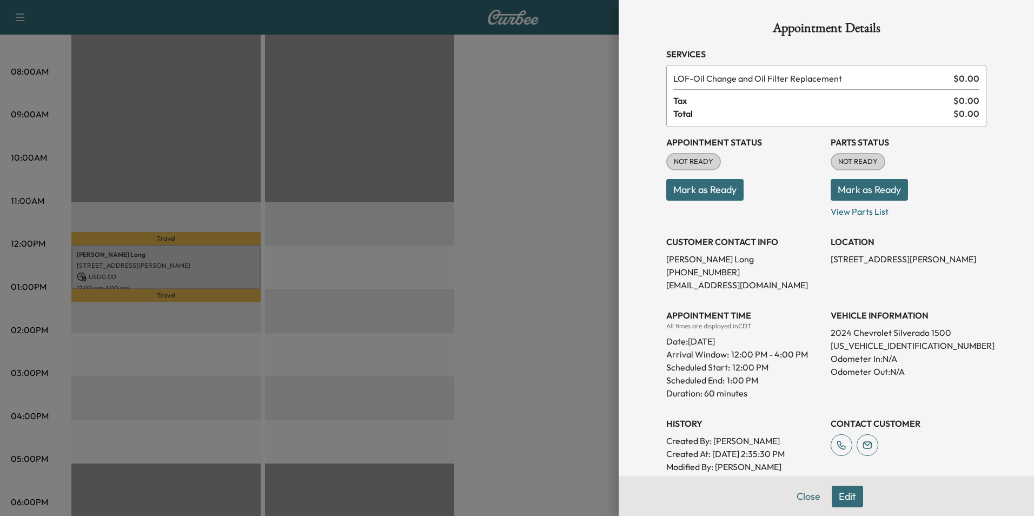
click at [203, 266] on div at bounding box center [517, 258] width 1034 height 516
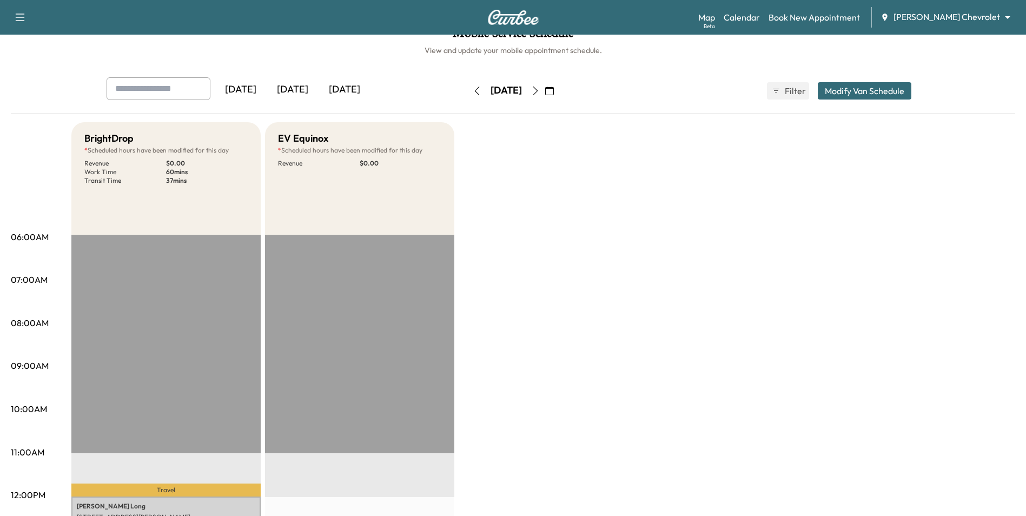
scroll to position [0, 0]
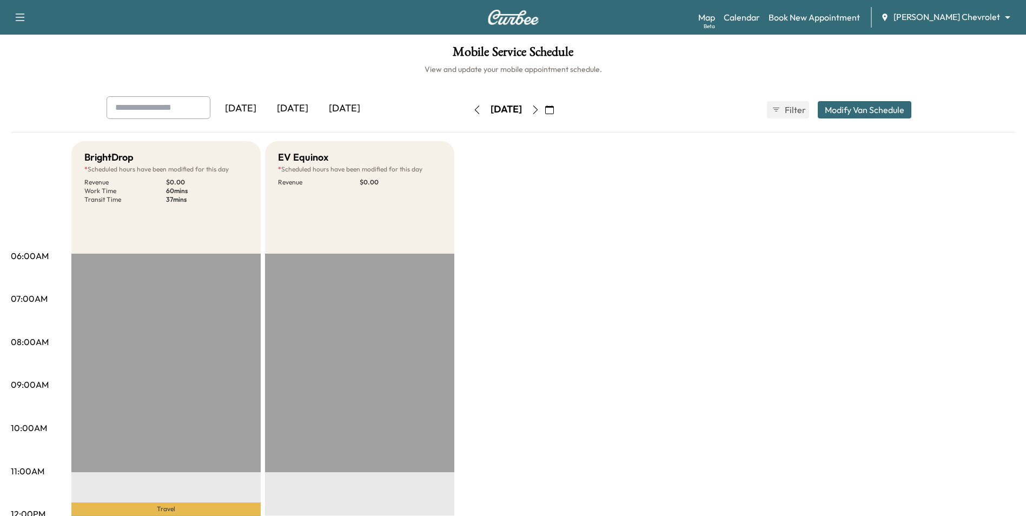
click at [540, 111] on icon "button" at bounding box center [535, 109] width 9 height 9
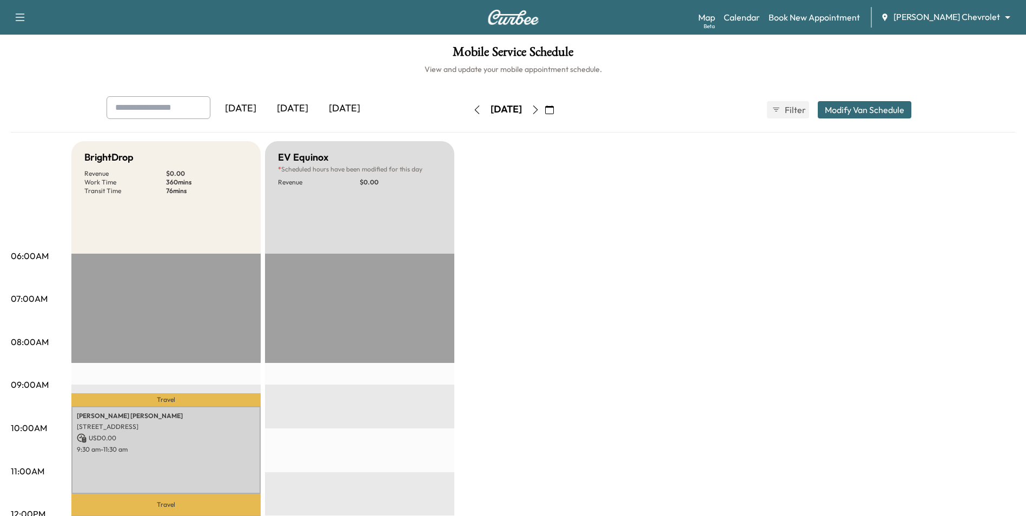
click at [540, 109] on icon "button" at bounding box center [535, 109] width 9 height 9
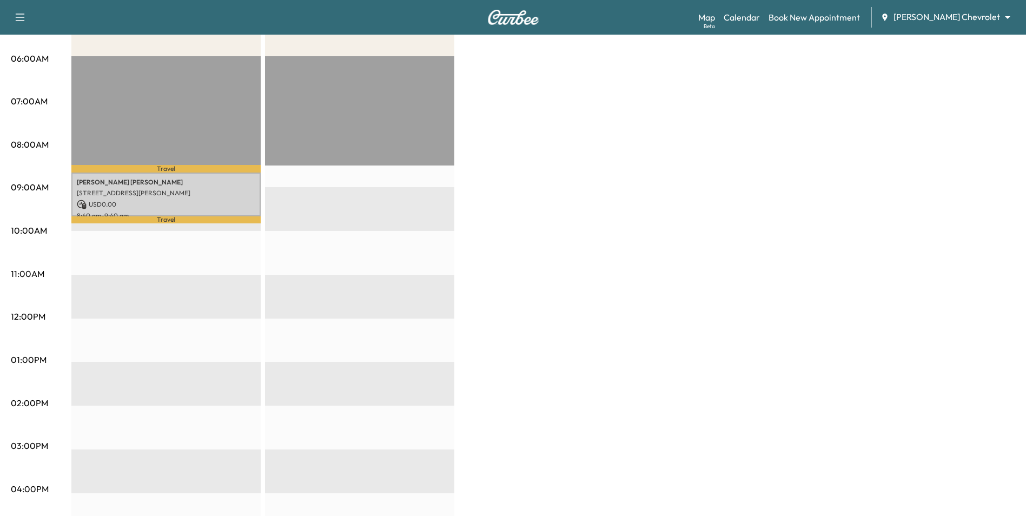
scroll to position [270, 0]
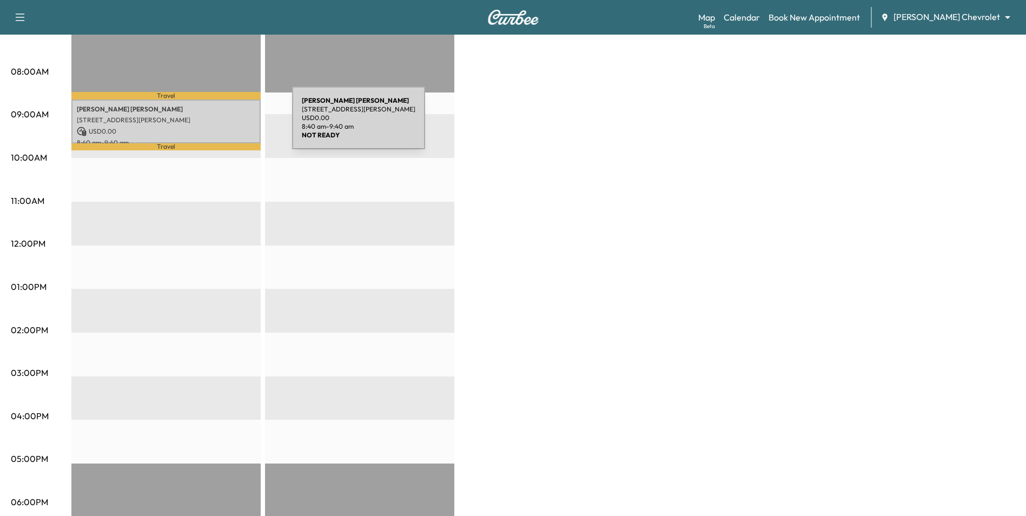
click at [211, 124] on div "[PERSON_NAME] [STREET_ADDRESS][PERSON_NAME] USD 0.00 8:40 am - 9:40 am" at bounding box center [165, 122] width 189 height 44
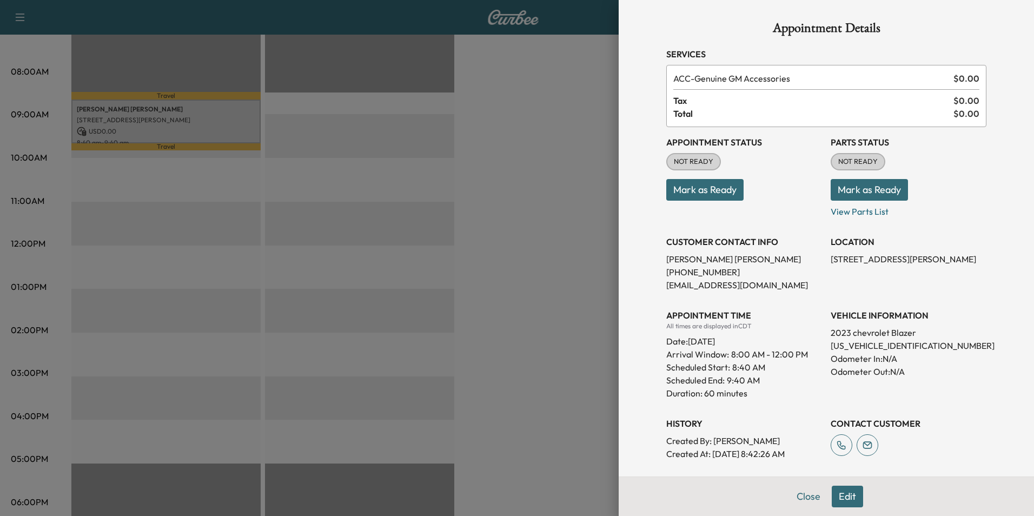
click at [561, 267] on div at bounding box center [517, 258] width 1034 height 516
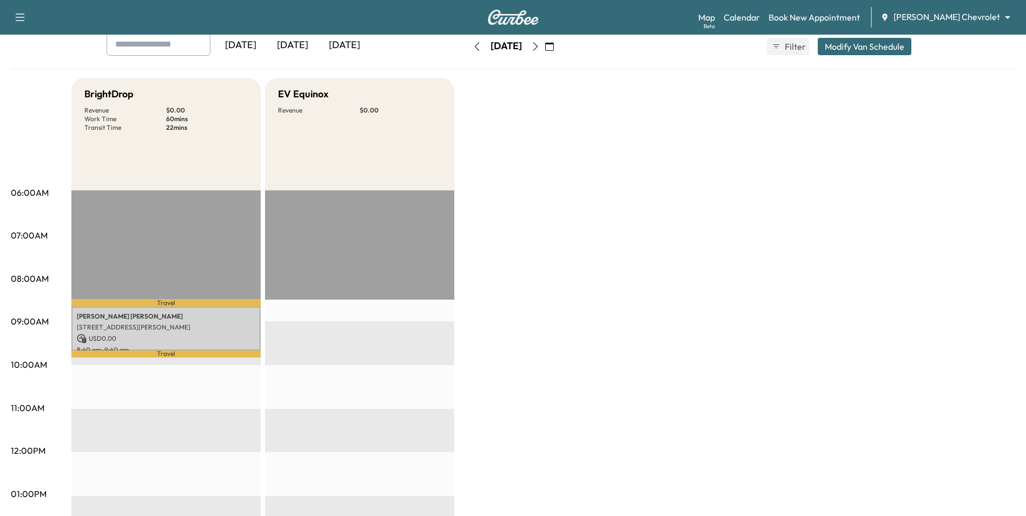
scroll to position [54, 0]
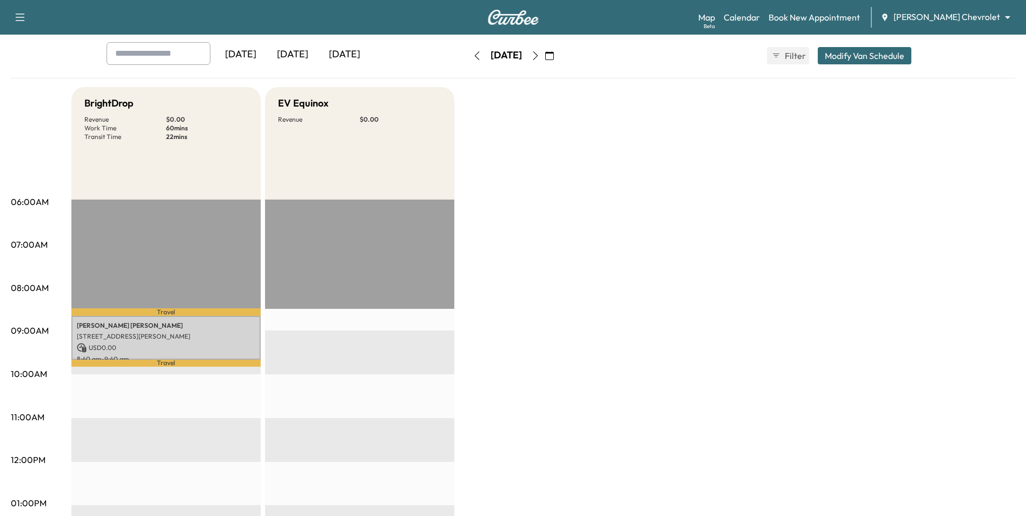
click at [540, 55] on icon "button" at bounding box center [535, 55] width 9 height 9
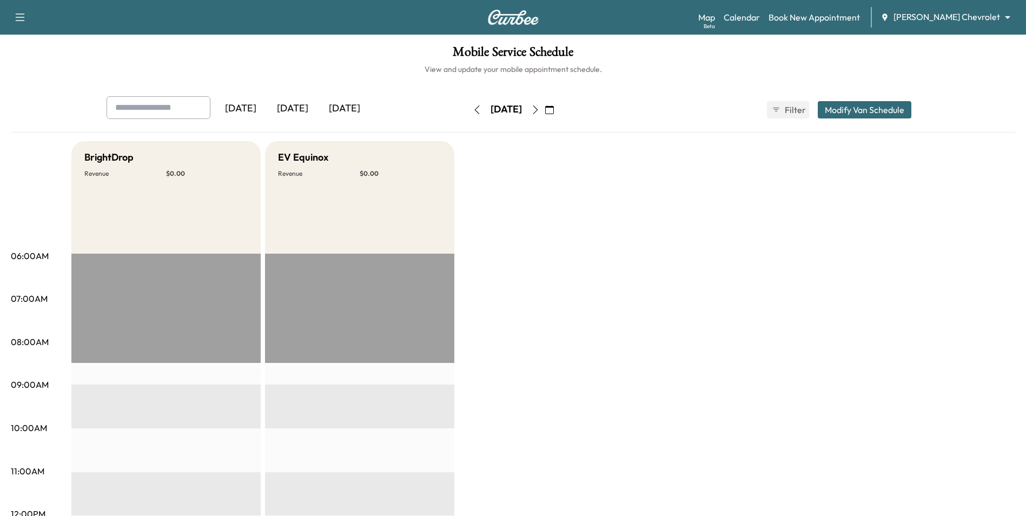
click at [545, 107] on button "button" at bounding box center [535, 109] width 18 height 17
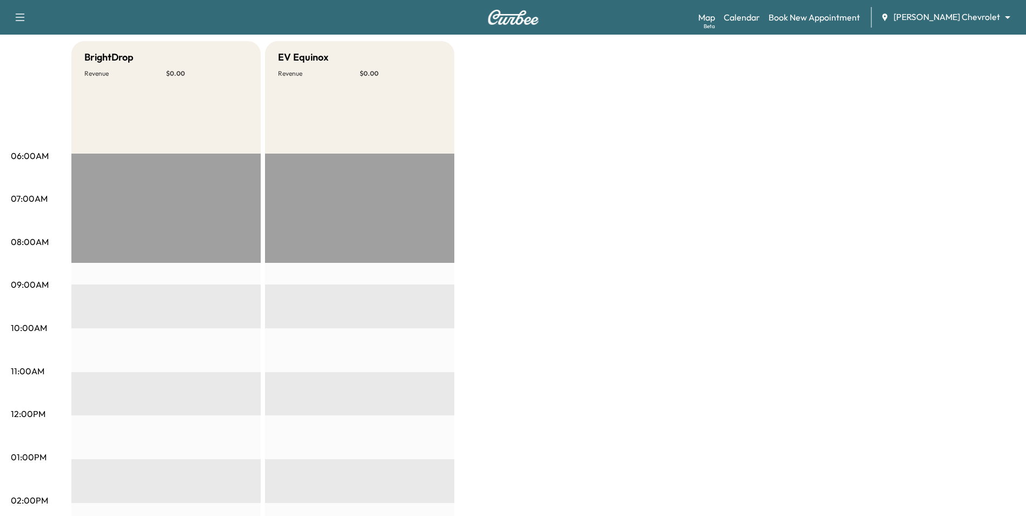
scroll to position [54, 0]
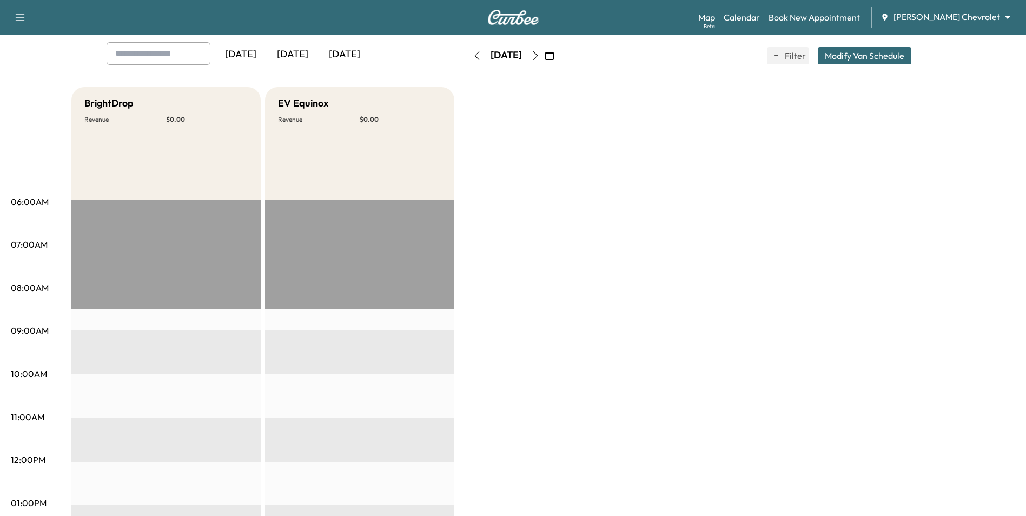
click at [545, 61] on button "button" at bounding box center [535, 55] width 18 height 17
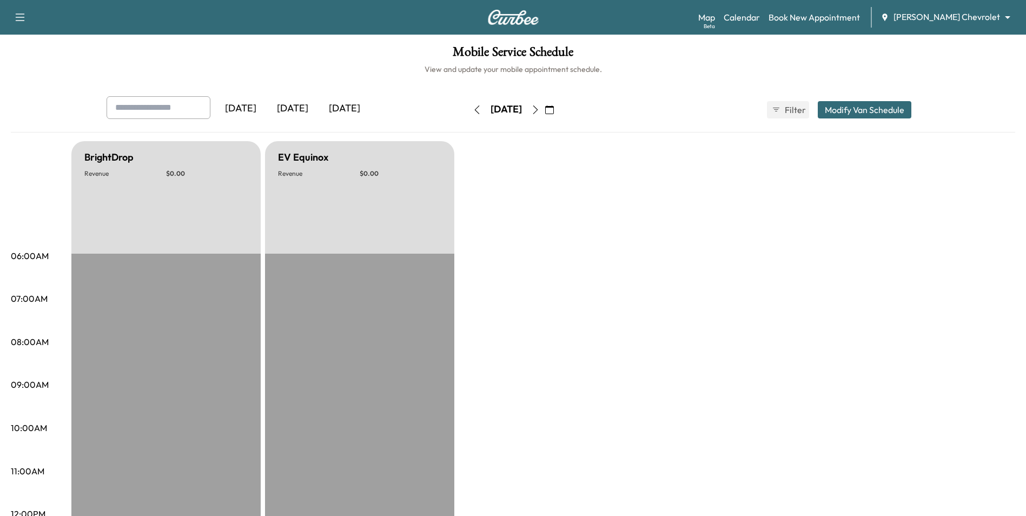
click at [545, 110] on button "button" at bounding box center [535, 109] width 18 height 17
click at [554, 108] on icon "button" at bounding box center [549, 109] width 9 height 9
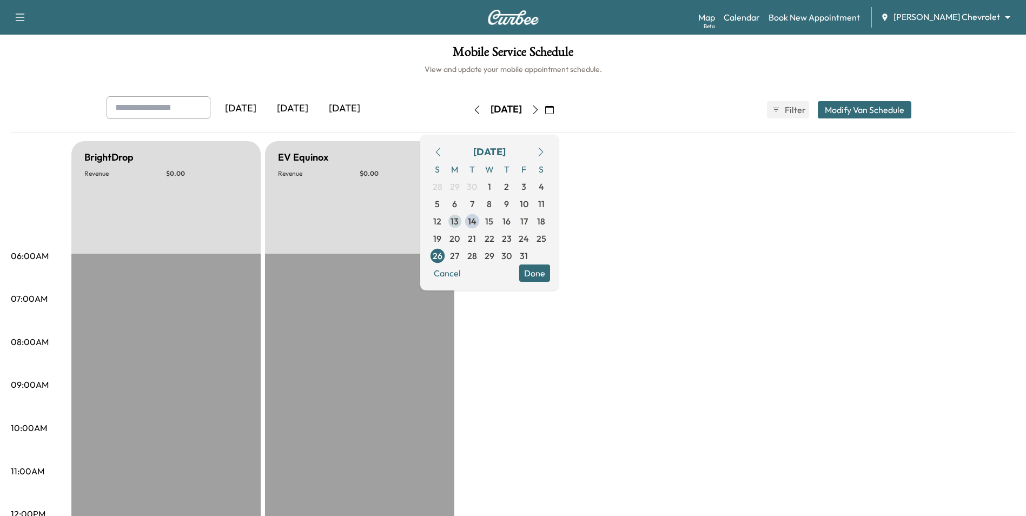
click at [459, 226] on span "13" at bounding box center [455, 221] width 8 height 13
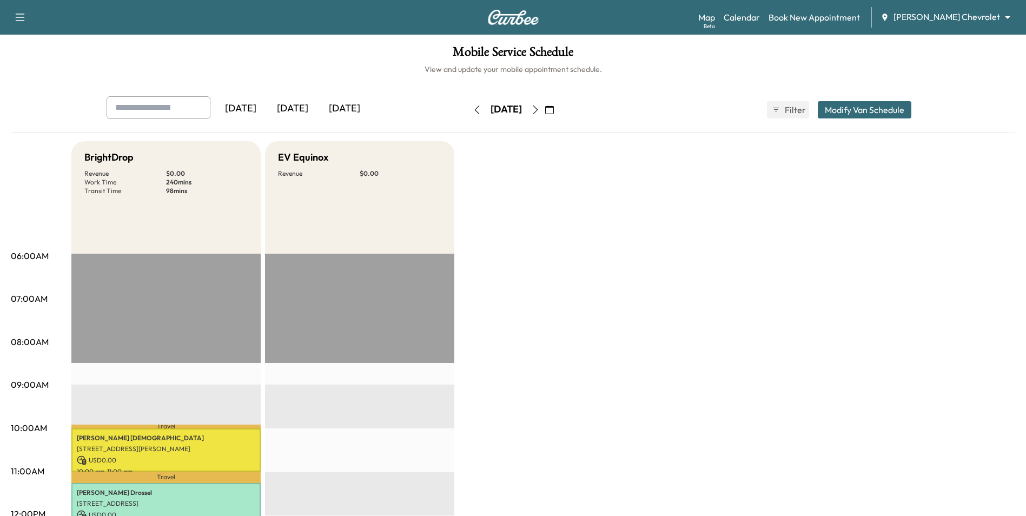
click at [540, 112] on icon "button" at bounding box center [535, 109] width 9 height 9
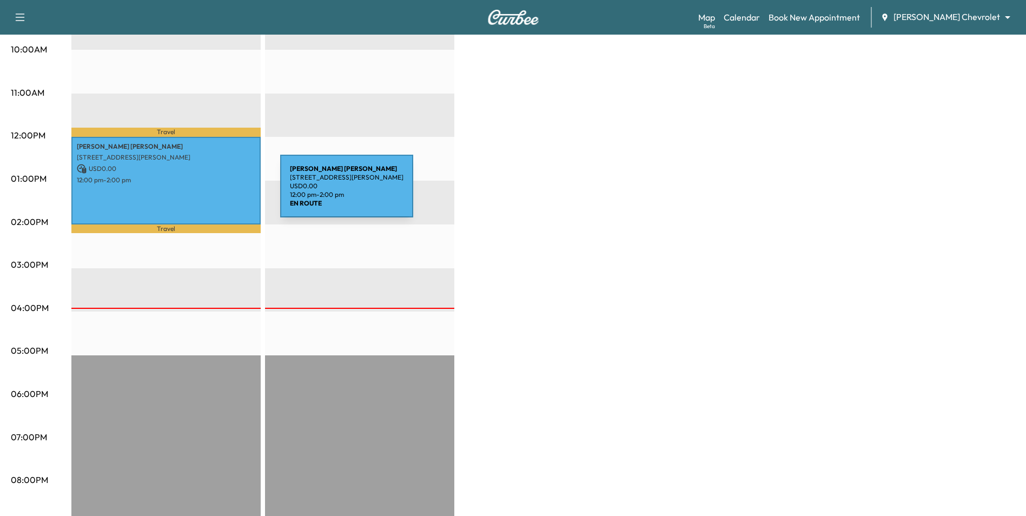
click at [199, 193] on div "[PERSON_NAME] [STREET_ADDRESS][PERSON_NAME] USD 0.00 12:00 pm - 2:00 pm" at bounding box center [165, 181] width 189 height 88
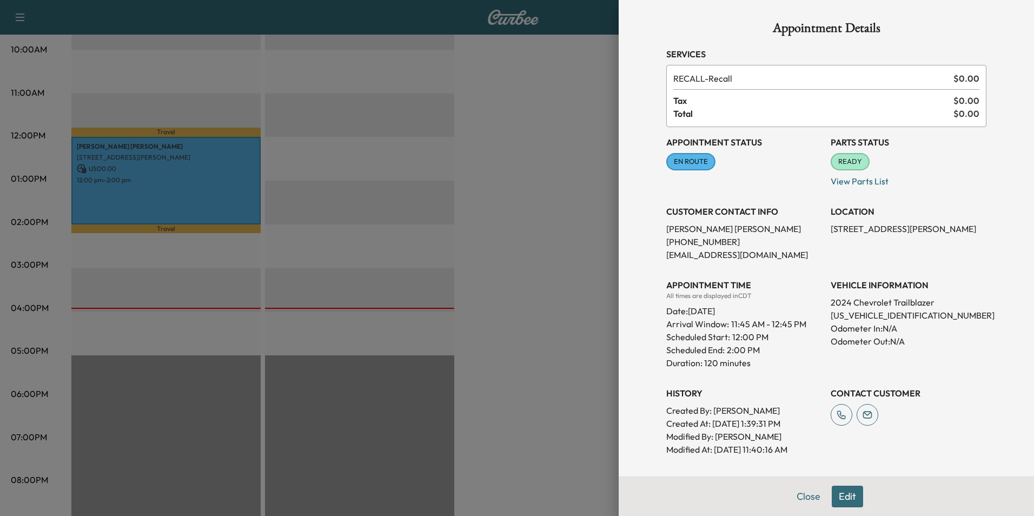
click at [485, 224] on div at bounding box center [517, 258] width 1034 height 516
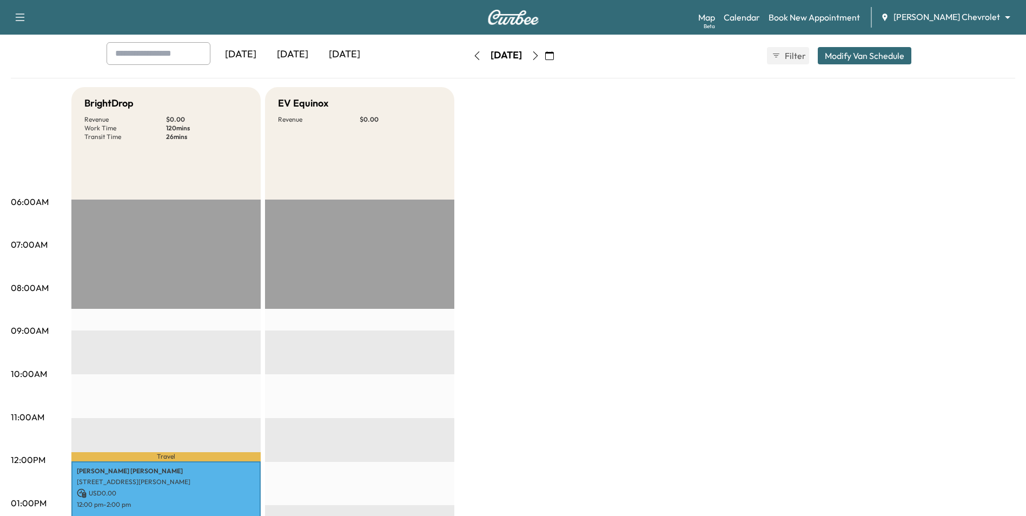
click at [540, 57] on icon "button" at bounding box center [535, 55] width 9 height 9
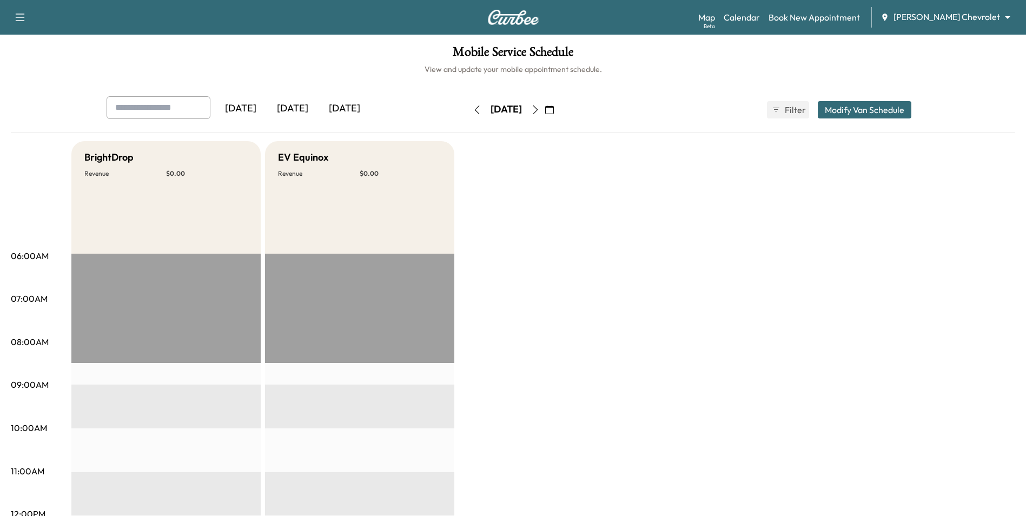
click at [540, 110] on icon "button" at bounding box center [535, 109] width 9 height 9
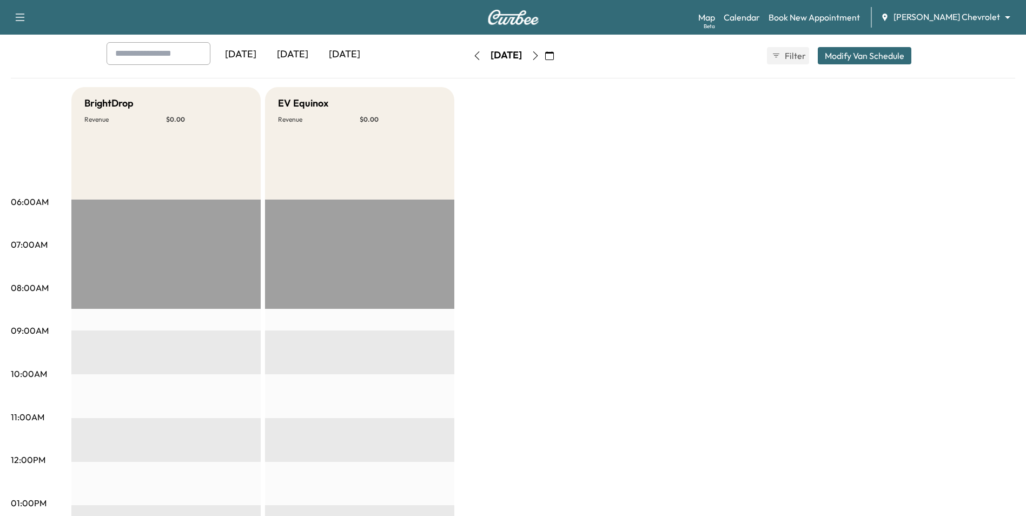
click at [545, 60] on button "button" at bounding box center [535, 55] width 18 height 17
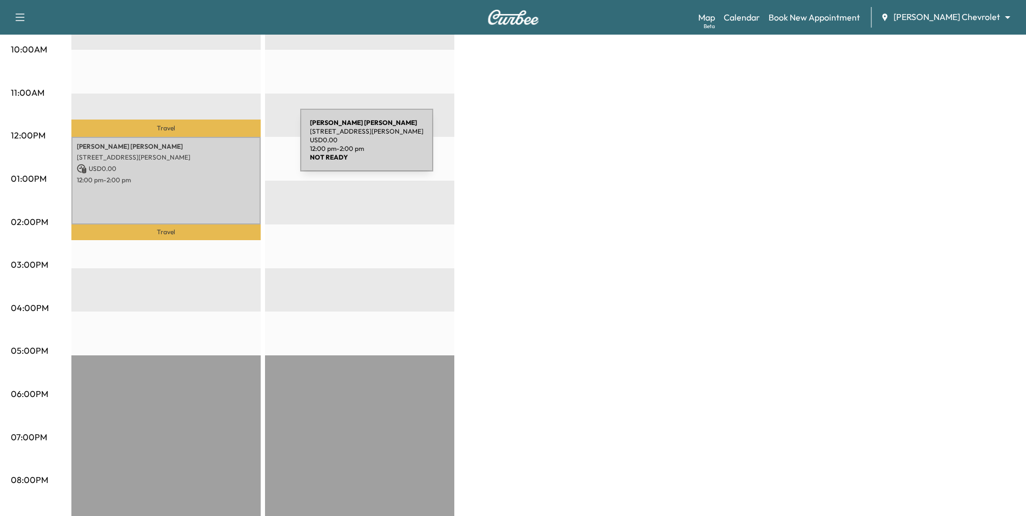
click at [220, 147] on p "[PERSON_NAME]" at bounding box center [166, 146] width 178 height 9
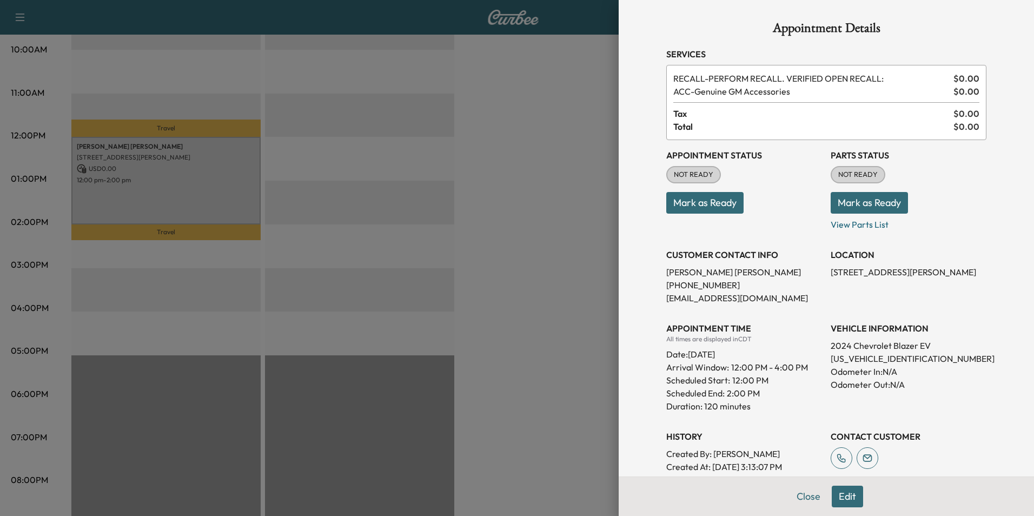
click at [485, 209] on div at bounding box center [517, 258] width 1034 height 516
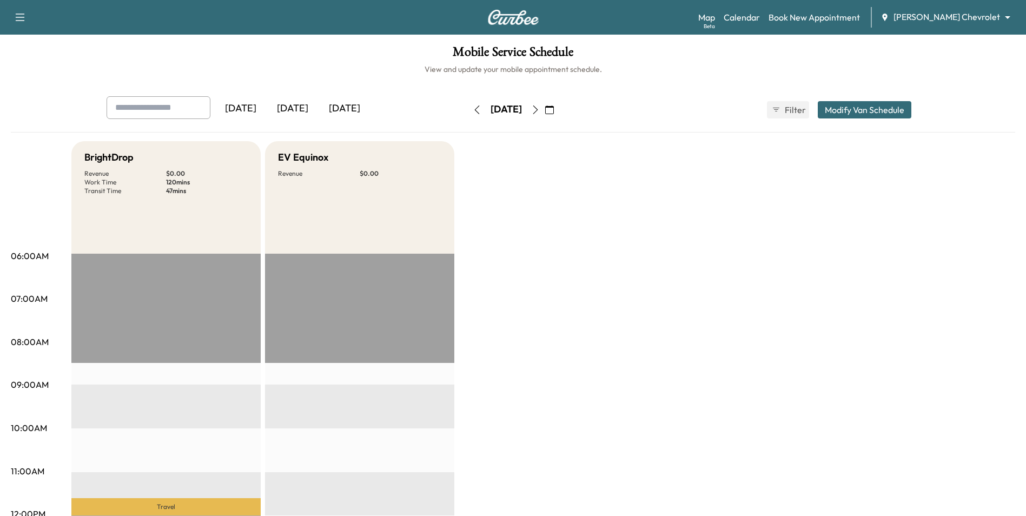
click at [559, 118] on div "[DATE] October 2025 S M T W T F S 28 29 30 1 2 3 4 5 6 7 8 9 10 11 12 13 14 15 …" at bounding box center [513, 109] width 91 height 35
click at [545, 114] on button "button" at bounding box center [535, 109] width 18 height 17
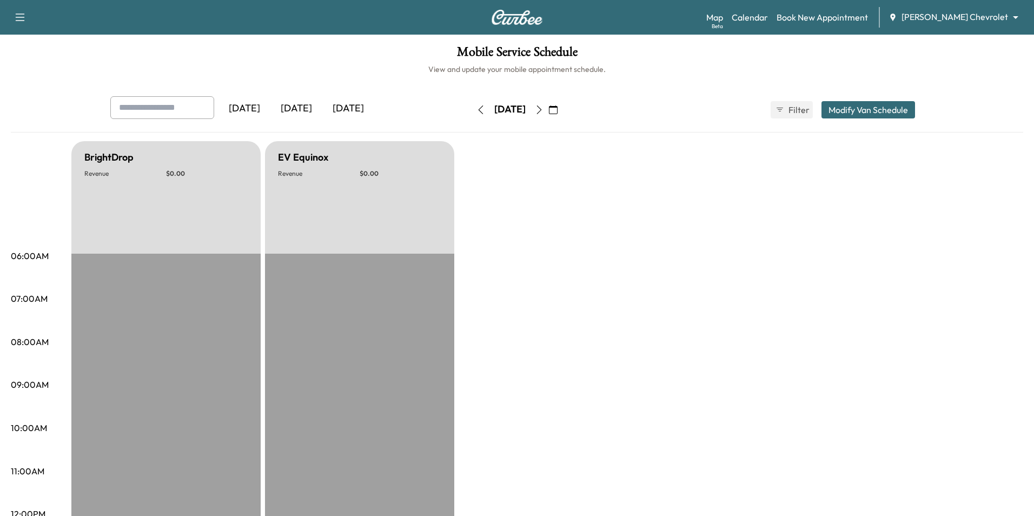
click at [934, 17] on body "Support Log Out Map Beta Calendar Book New Appointment [PERSON_NAME] Chevrolet …" at bounding box center [517, 258] width 1034 height 516
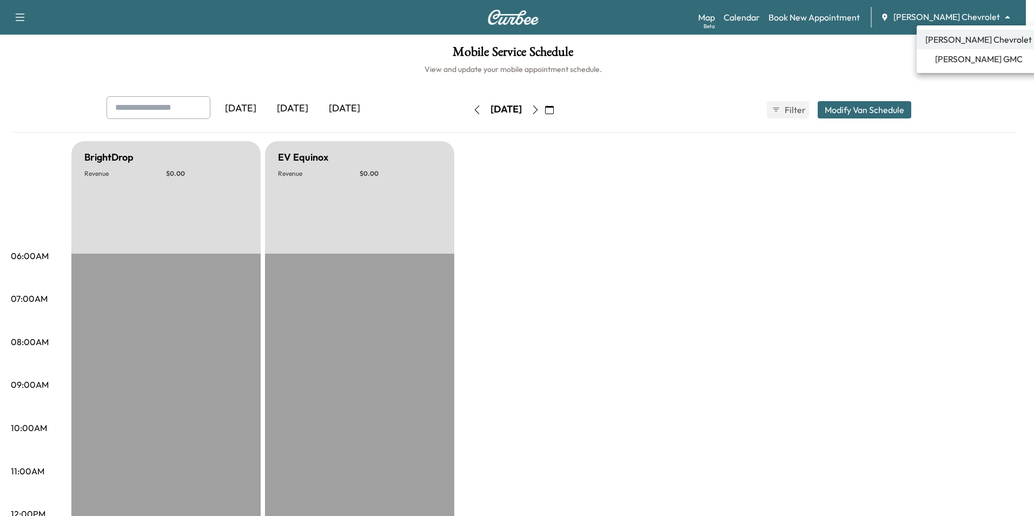
click at [936, 58] on li "[PERSON_NAME] GMC" at bounding box center [979, 58] width 124 height 19
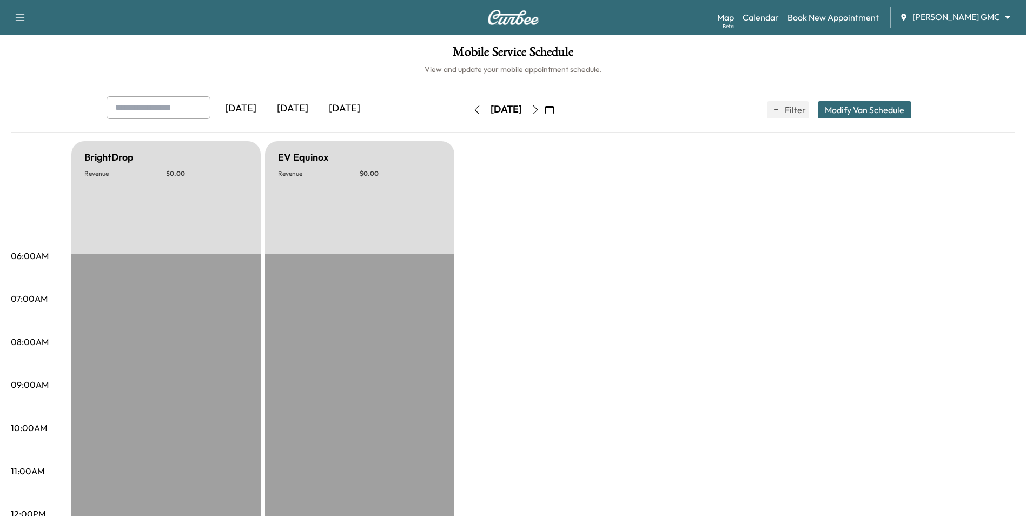
click at [468, 114] on button "button" at bounding box center [477, 109] width 18 height 17
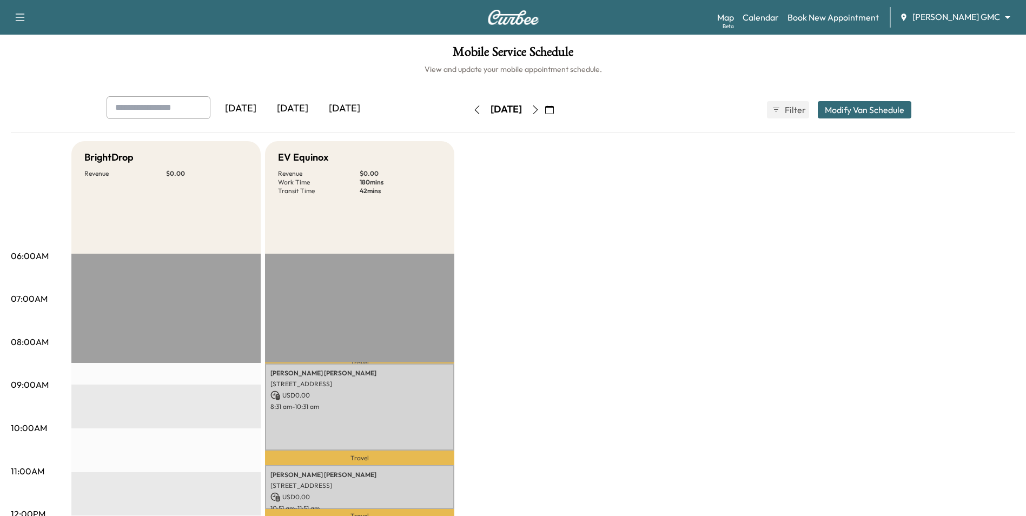
click at [473, 111] on icon "button" at bounding box center [477, 109] width 9 height 9
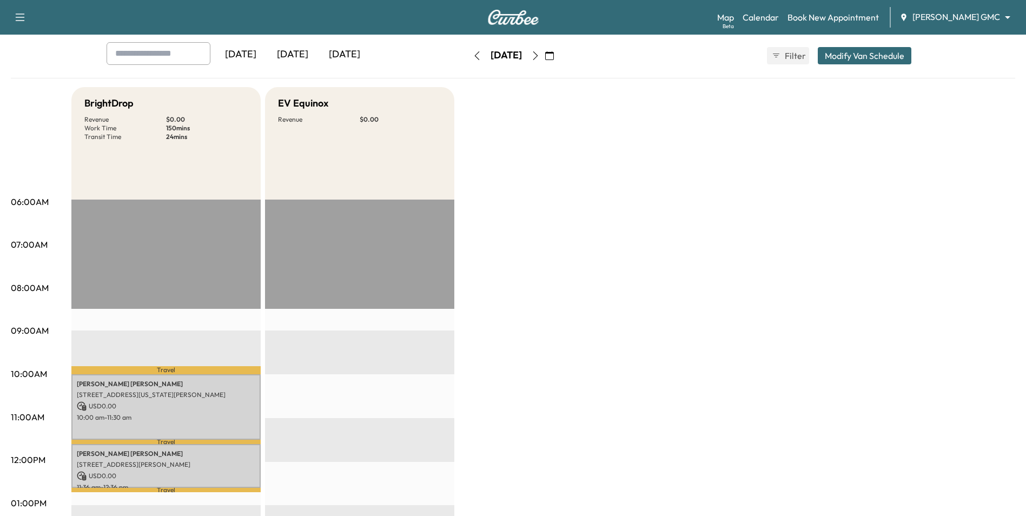
click at [473, 57] on icon "button" at bounding box center [477, 55] width 9 height 9
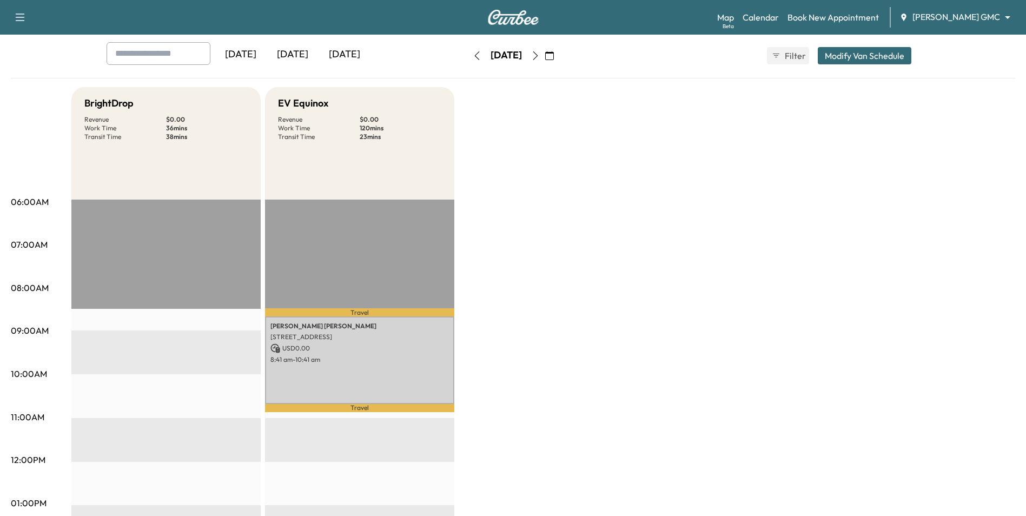
click at [663, 214] on div "BrightDrop Revenue $ 0.00 Work Time 36 mins Transit Time 38 mins Travel [PERSON…" at bounding box center [543, 492] width 944 height 811
click at [540, 57] on icon "button" at bounding box center [535, 55] width 9 height 9
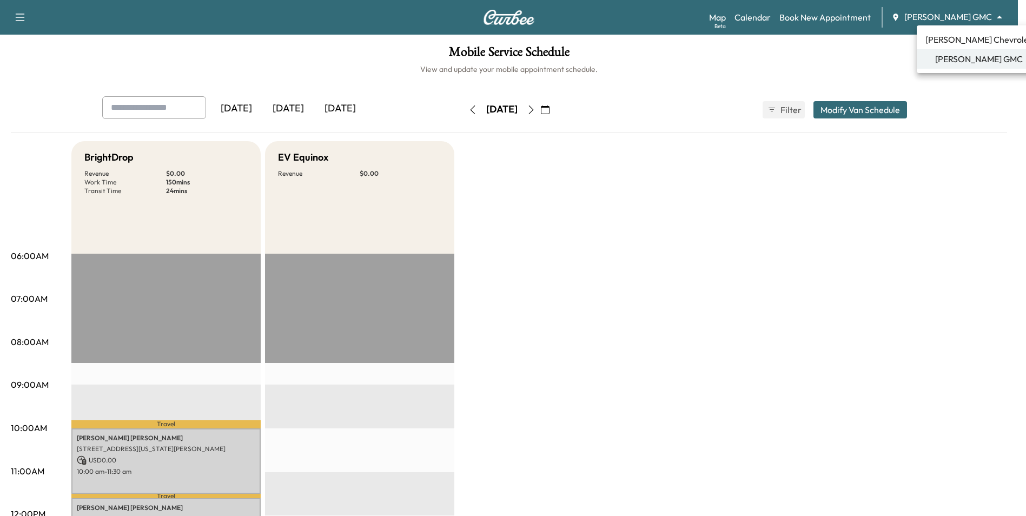
click at [960, 19] on body "Support Log Out Map Beta Calendar Book New Appointment [PERSON_NAME] GMC ******…" at bounding box center [513, 258] width 1026 height 516
click at [951, 41] on span "[PERSON_NAME] Chevrolet" at bounding box center [978, 39] width 107 height 13
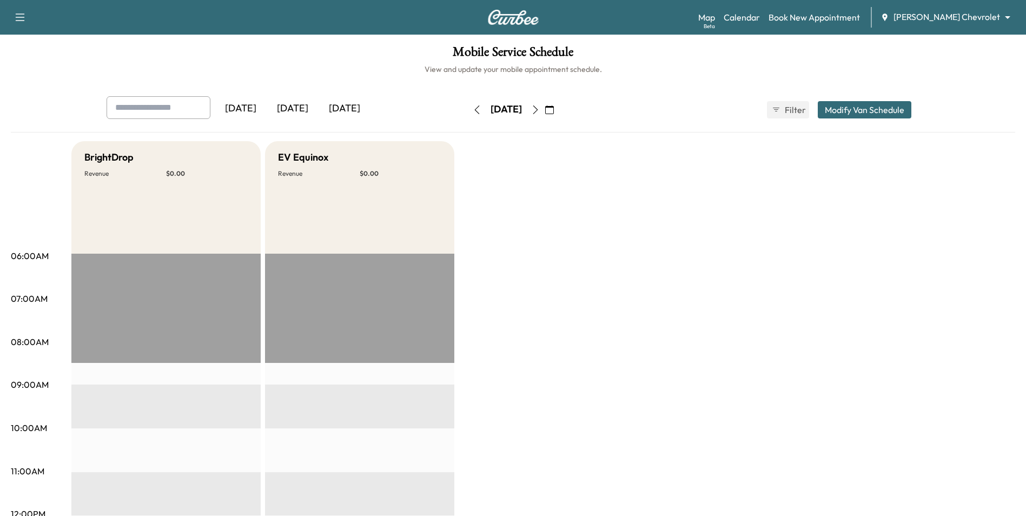
click at [545, 117] on button "button" at bounding box center [535, 109] width 18 height 17
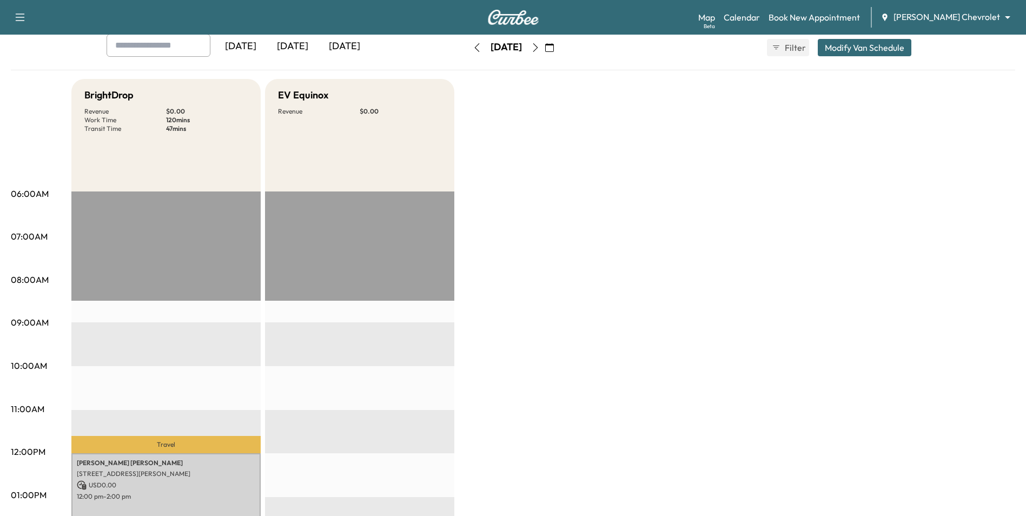
scroll to position [270, 0]
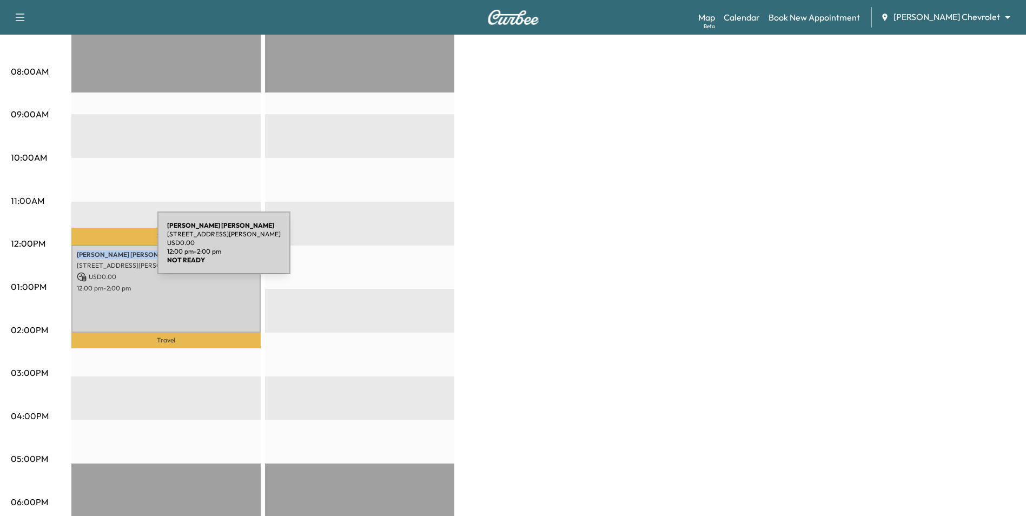
drag, startPoint x: 158, startPoint y: 249, endPoint x: 76, endPoint y: 249, distance: 81.7
click at [76, 249] on div "[PERSON_NAME] [STREET_ADDRESS][PERSON_NAME] USD 0.00 12:00 pm - 2:00 pm" at bounding box center [165, 289] width 189 height 88
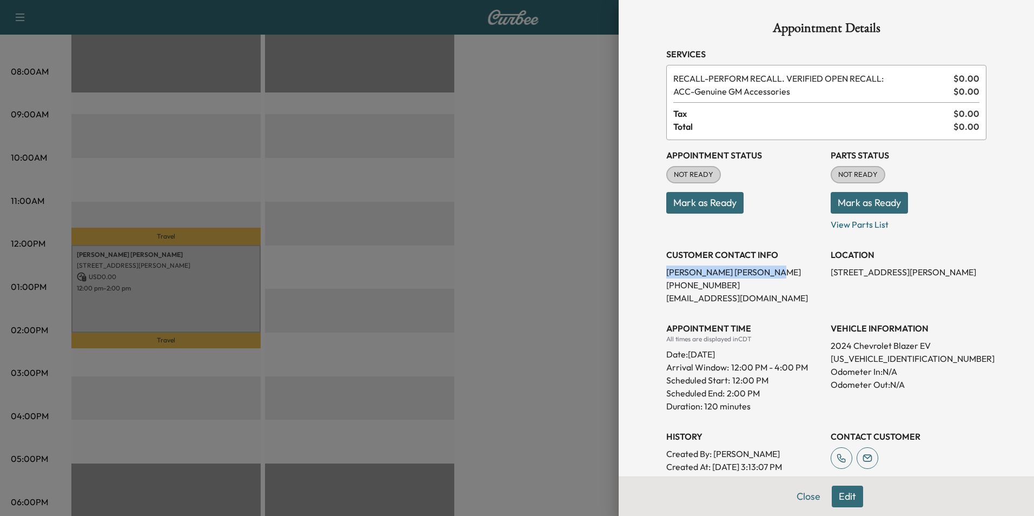
drag, startPoint x: 81, startPoint y: 247, endPoint x: 646, endPoint y: 272, distance: 566.3
click at [653, 272] on div "Appointment Details Services RECALL - PERFORM RECALL. VERIFIED OPEN RECALL: $ 0…" at bounding box center [826, 365] width 346 height 731
drag, startPoint x: 646, startPoint y: 272, endPoint x: 663, endPoint y: 272, distance: 16.2
copy p "[PERSON_NAME]"
click at [482, 161] on div at bounding box center [517, 258] width 1034 height 516
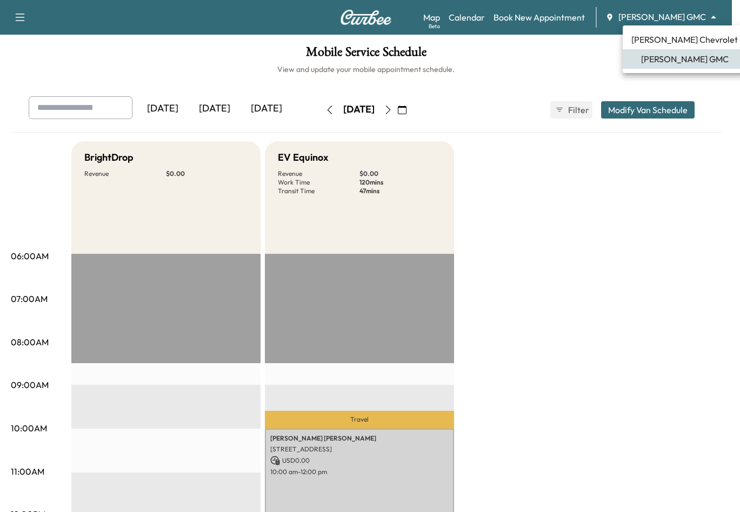
click at [652, 20] on body "Support Log Out Map Beta Calendar Book New Appointment [PERSON_NAME] GMC ******…" at bounding box center [370, 256] width 740 height 512
click at [657, 42] on span "[PERSON_NAME] Chevrolet" at bounding box center [685, 39] width 107 height 13
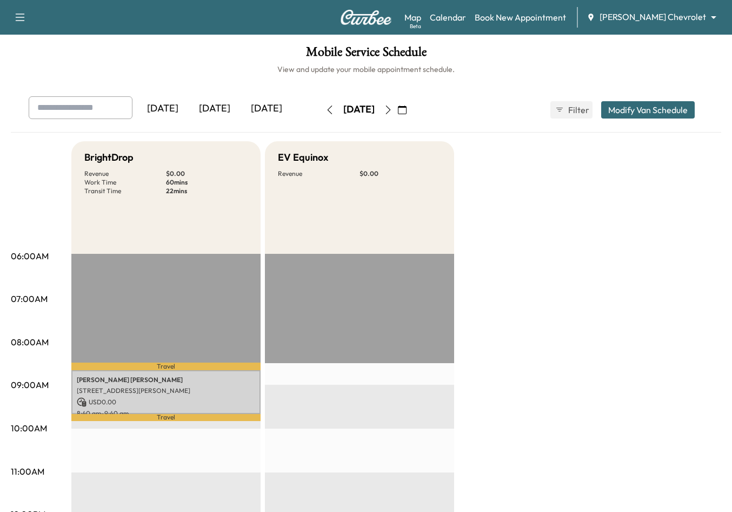
click at [112, 105] on input "text" at bounding box center [81, 107] width 104 height 23
type input "****"
click at [407, 110] on icon "button" at bounding box center [402, 109] width 9 height 9
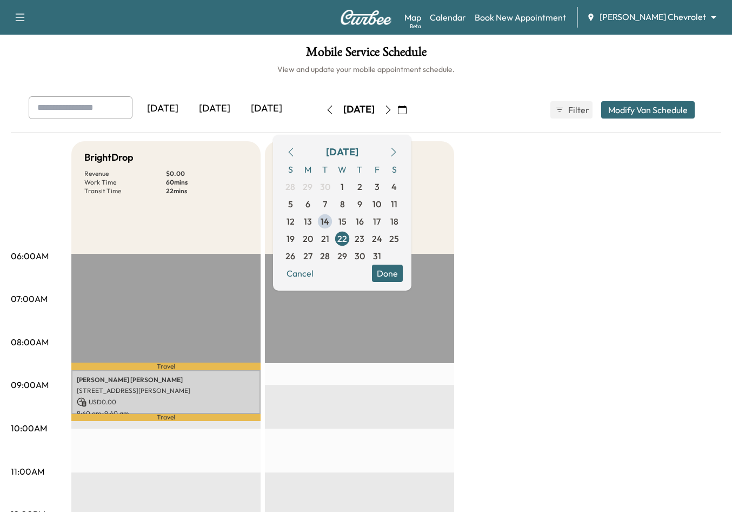
click at [295, 149] on icon "button" at bounding box center [291, 152] width 9 height 9
click at [351, 207] on span "10" at bounding box center [342, 203] width 17 height 17
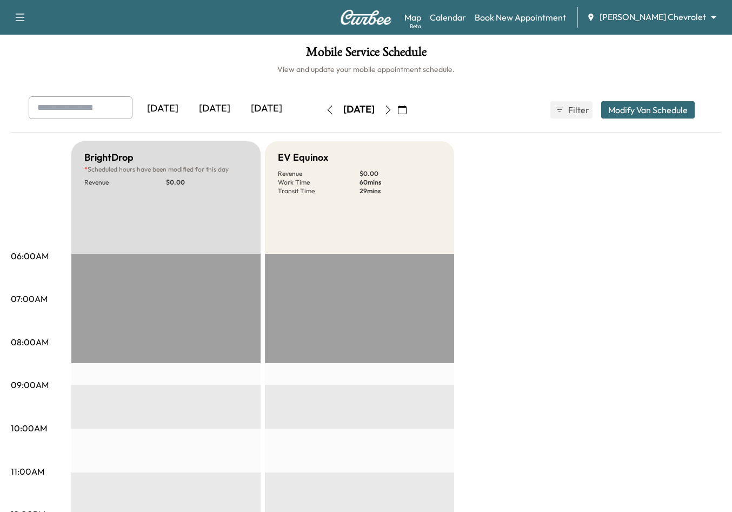
click at [393, 110] on icon "button" at bounding box center [388, 109] width 9 height 9
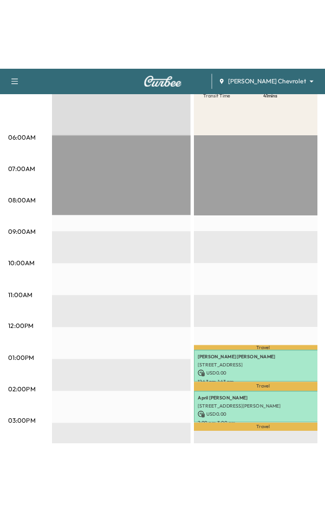
scroll to position [212, 0]
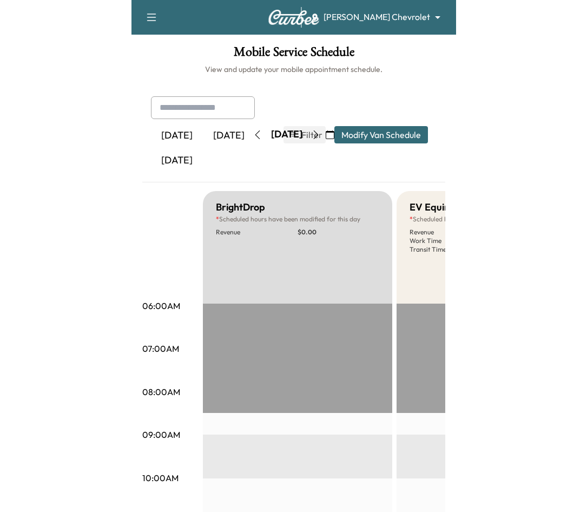
scroll to position [212, 0]
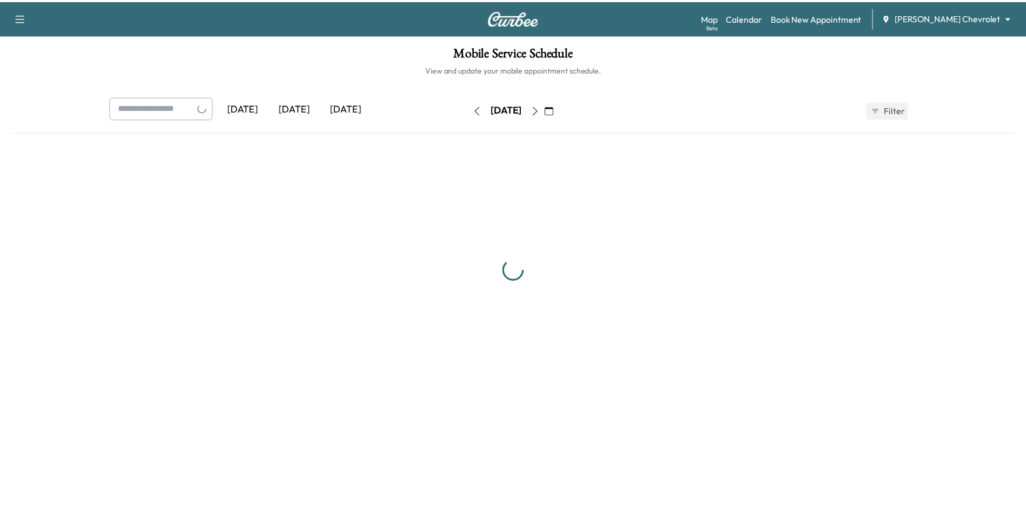
scroll to position [270, 0]
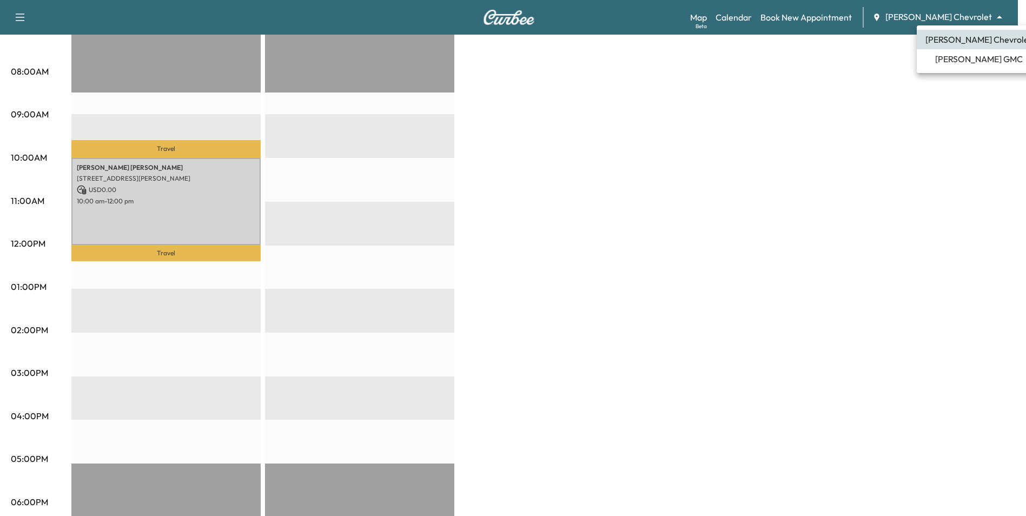
click at [951, 57] on span "[PERSON_NAME] GMC" at bounding box center [979, 58] width 88 height 13
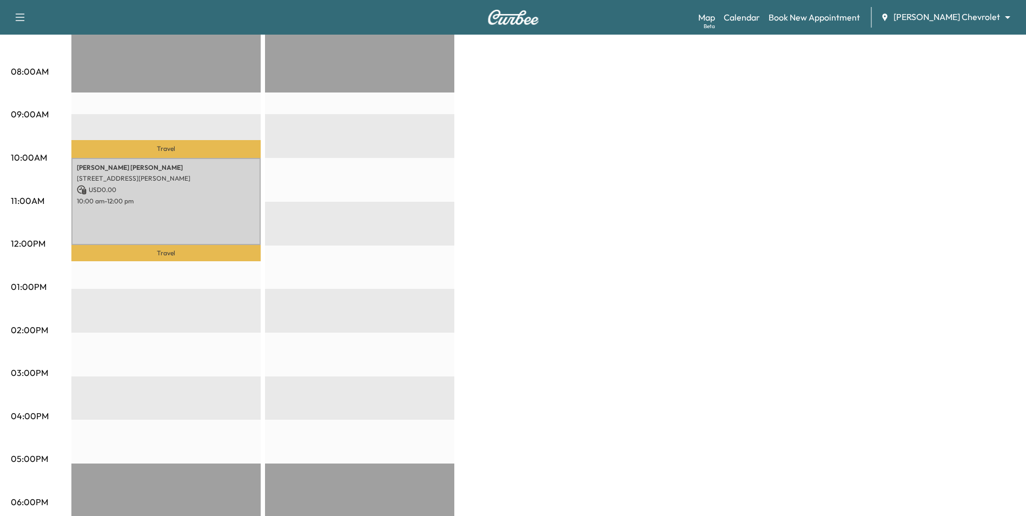
scroll to position [0, 0]
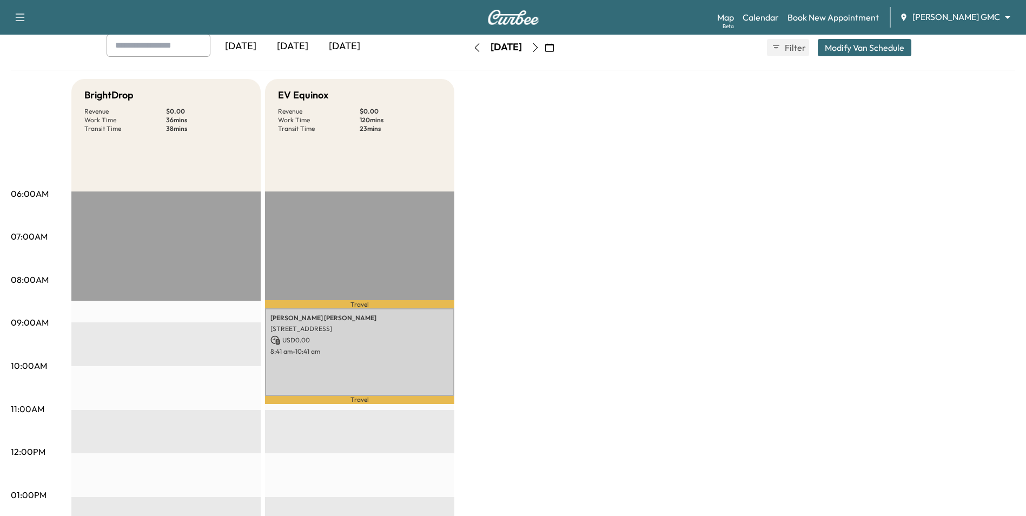
scroll to position [54, 0]
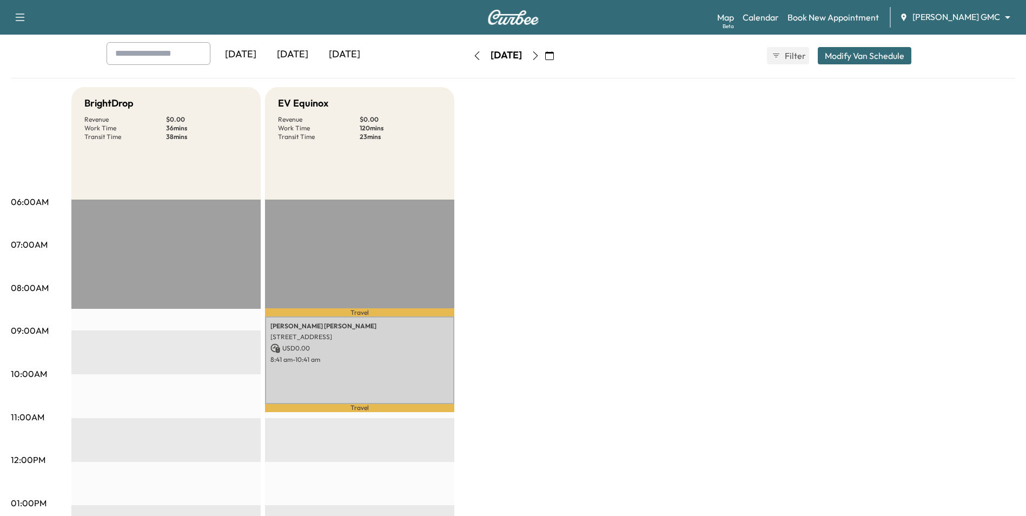
click at [554, 57] on icon "button" at bounding box center [549, 55] width 9 height 9
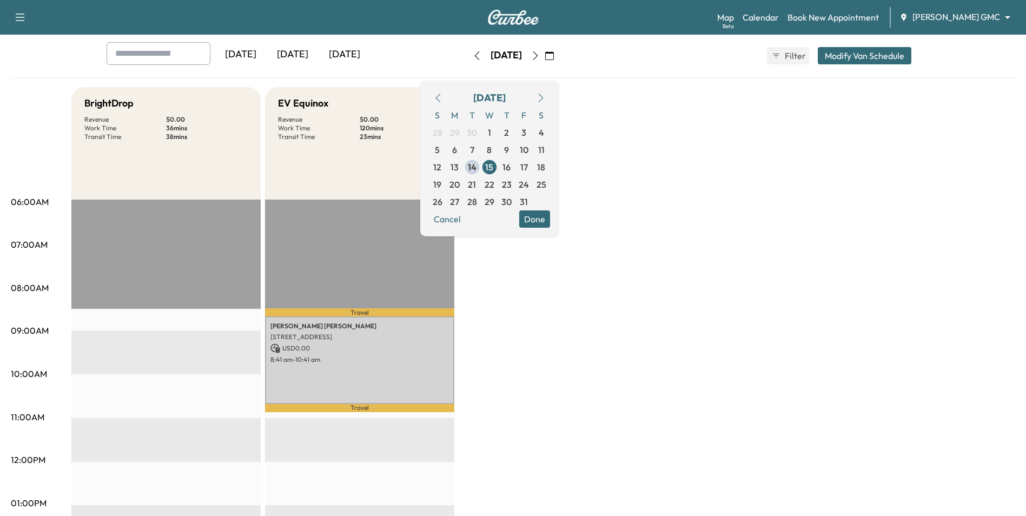
click at [652, 154] on div "BrightDrop Revenue $ 0.00 Work Time 36 mins Transit Time 38 mins Travel [PERSON…" at bounding box center [543, 492] width 944 height 811
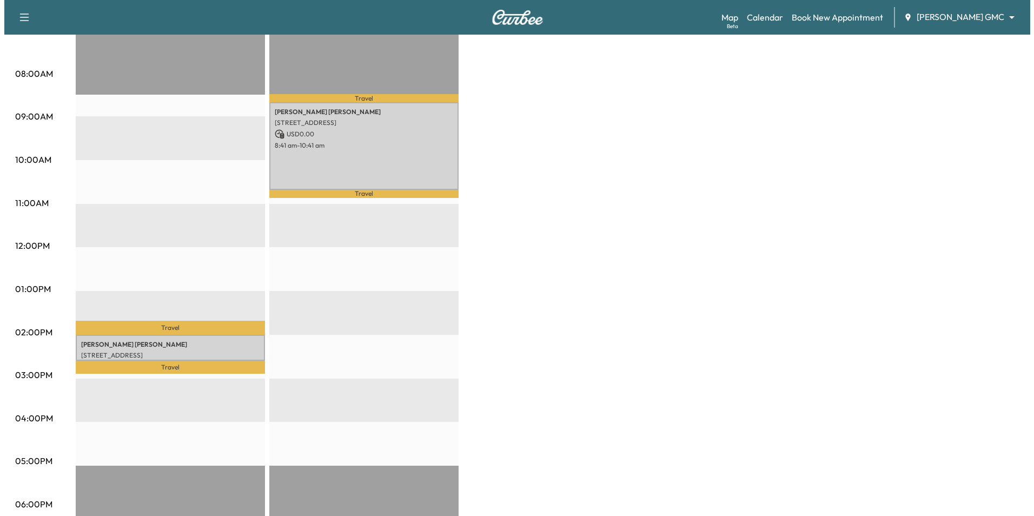
scroll to position [270, 0]
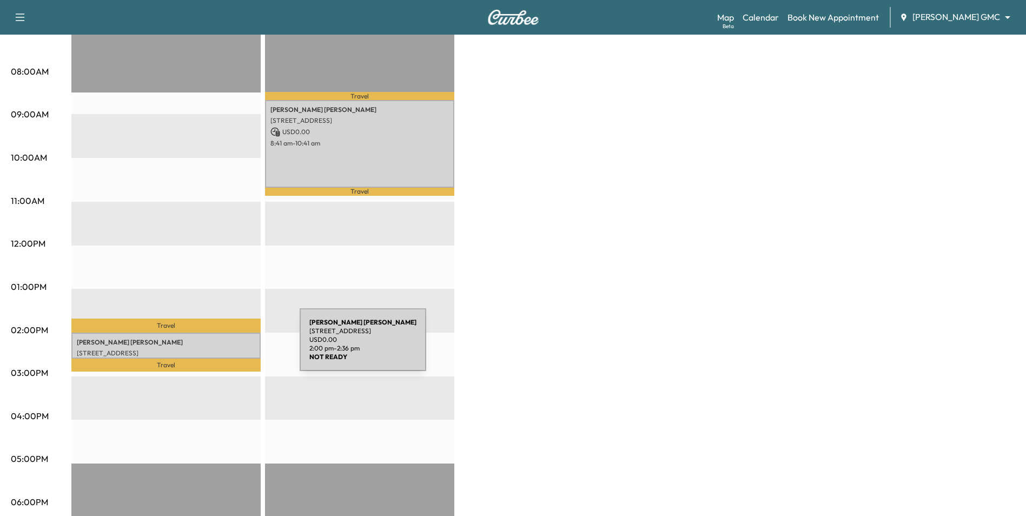
click at [219, 349] on p "[STREET_ADDRESS]" at bounding box center [166, 353] width 178 height 9
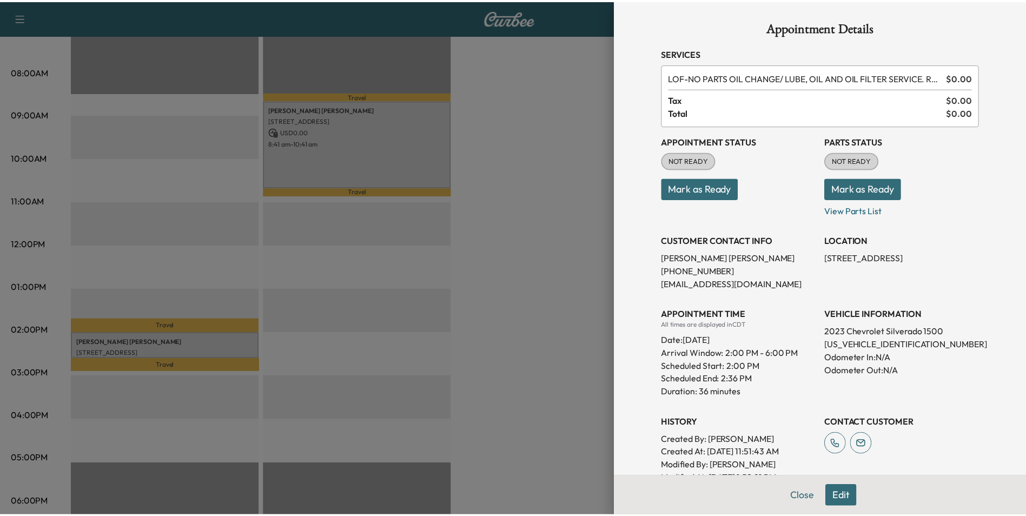
scroll to position [0, 0]
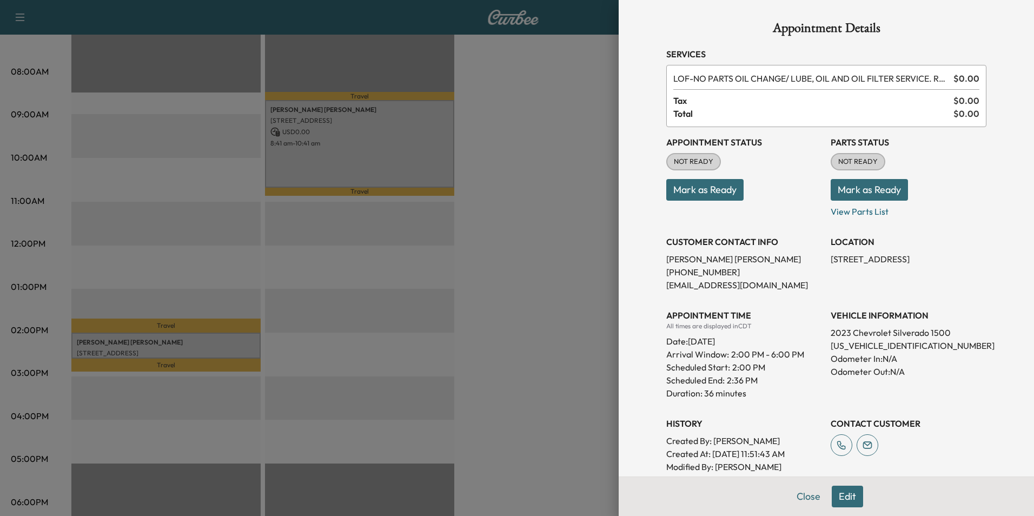
click at [484, 221] on div at bounding box center [517, 258] width 1034 height 516
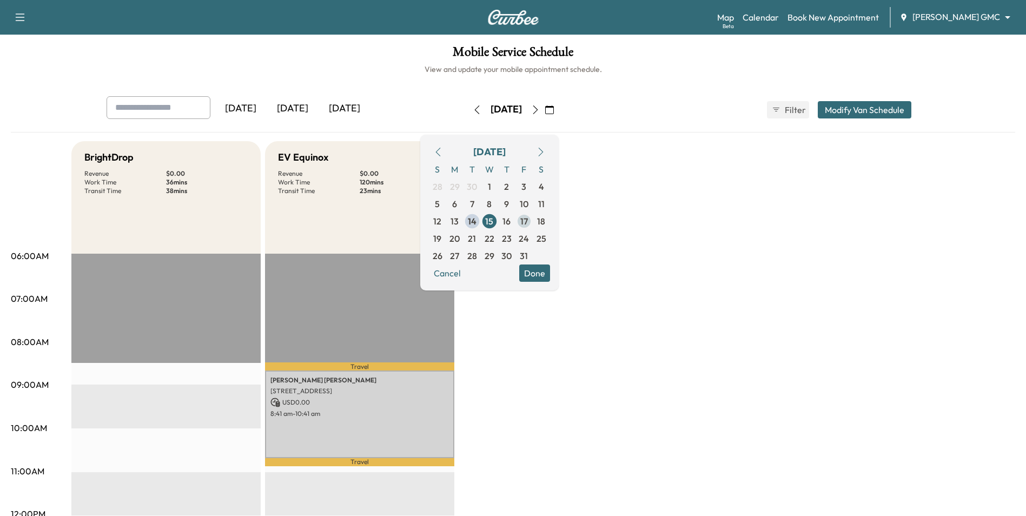
click at [528, 222] on span "17" at bounding box center [524, 221] width 8 height 13
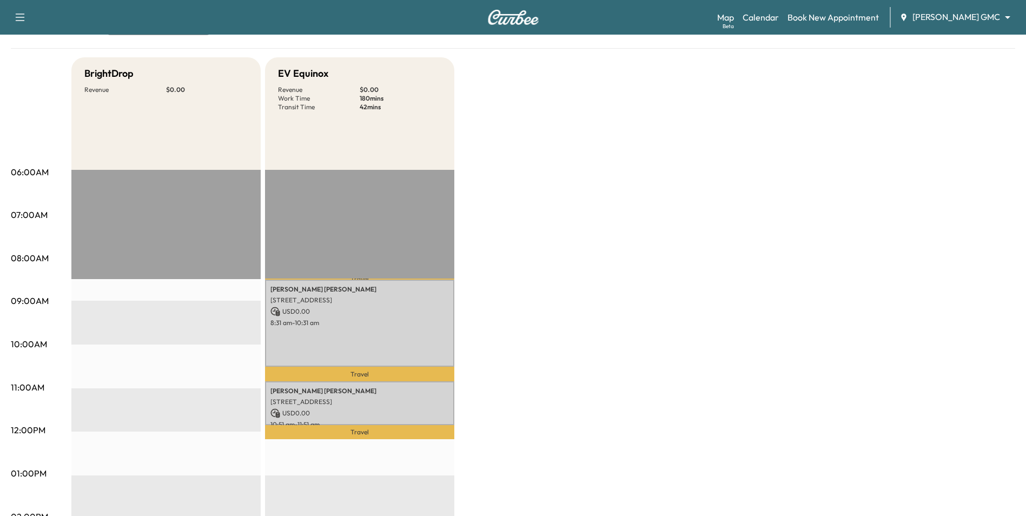
scroll to position [216, 0]
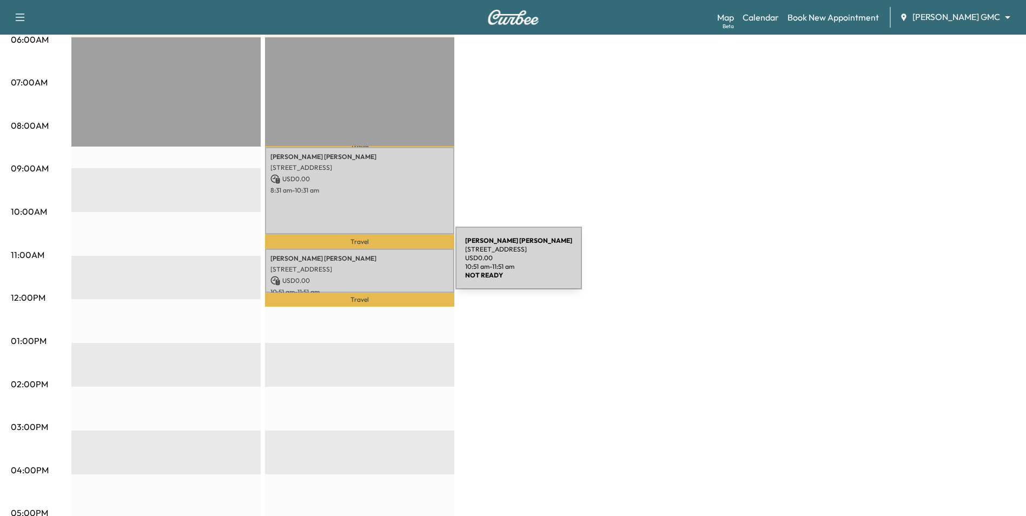
click at [374, 265] on p "[STREET_ADDRESS]" at bounding box center [359, 269] width 178 height 9
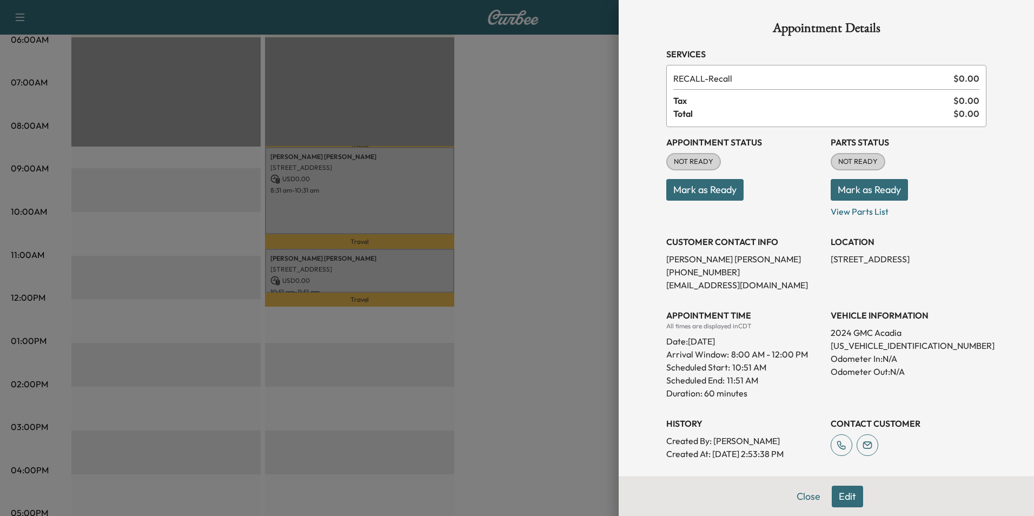
click at [376, 214] on div at bounding box center [517, 258] width 1034 height 516
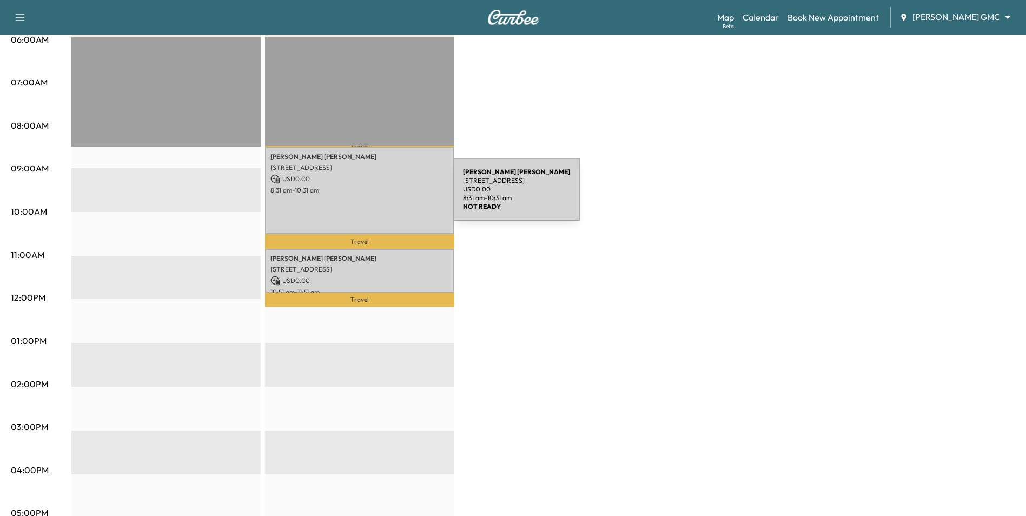
click at [372, 196] on div "[PERSON_NAME] [PERSON_NAME] [STREET_ADDRESS] USD 0.00 8:31 am - 10:31 am" at bounding box center [359, 191] width 189 height 88
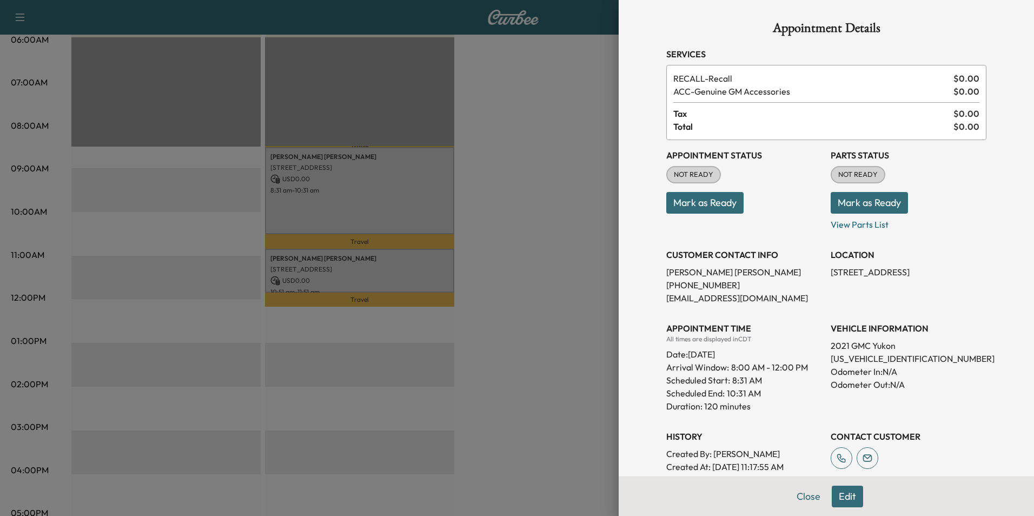
click at [418, 292] on div at bounding box center [517, 258] width 1034 height 516
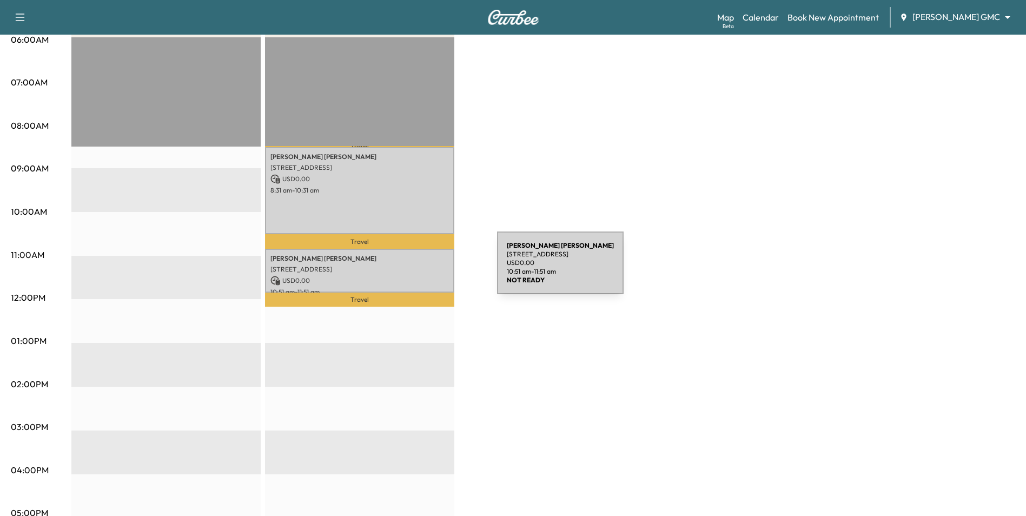
click at [415, 269] on p "[STREET_ADDRESS]" at bounding box center [359, 269] width 178 height 9
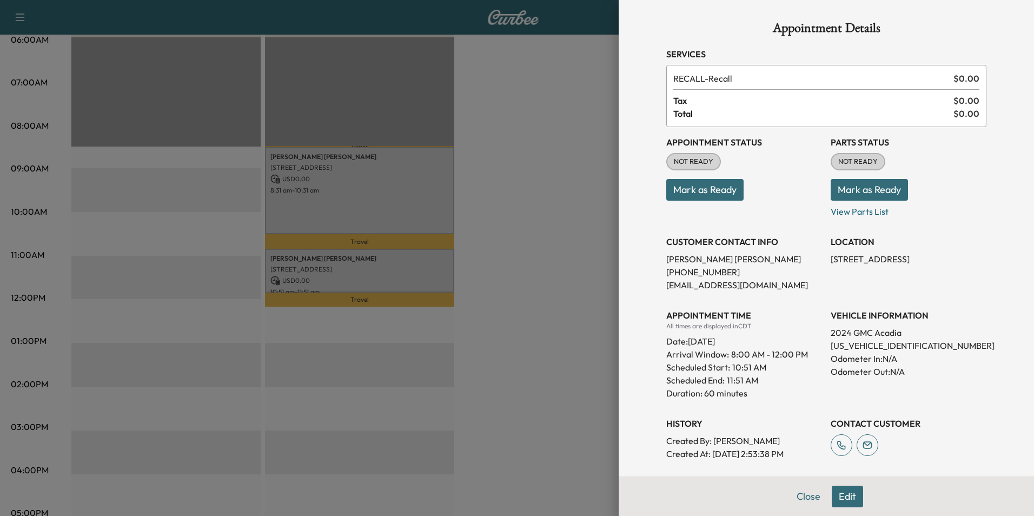
click at [505, 348] on div at bounding box center [517, 258] width 1034 height 516
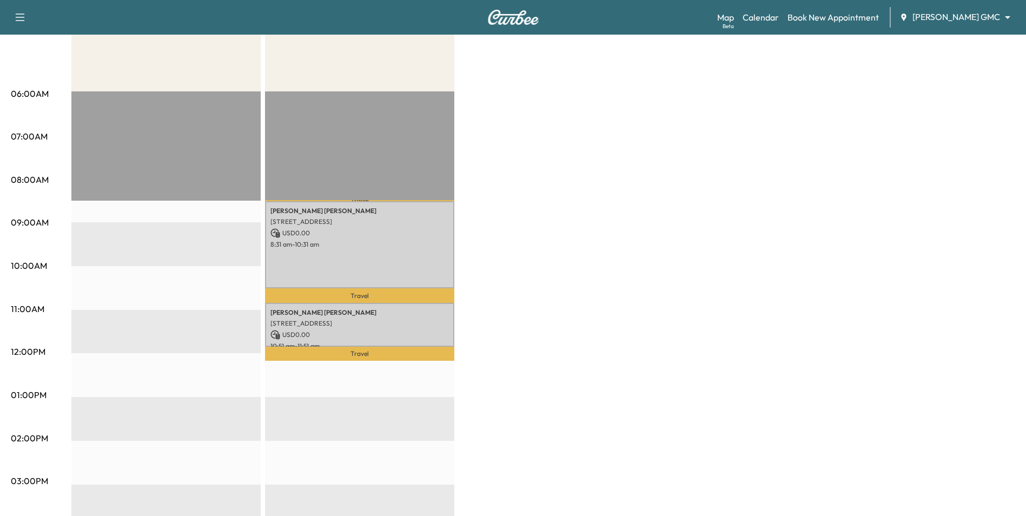
scroll to position [0, 0]
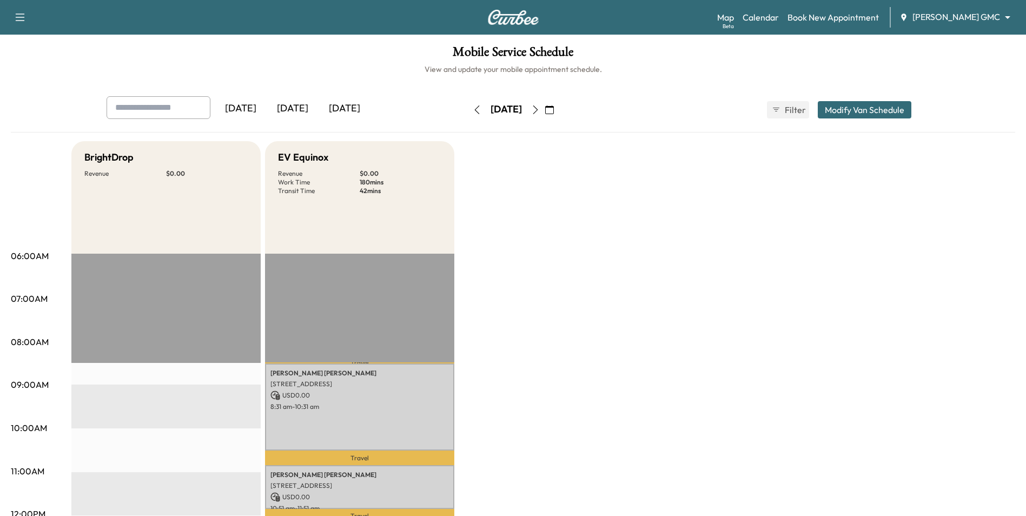
click at [945, 12] on body "Support Log Out Map Beta Calendar Book New Appointment Mauer GMC ******** ​ Mob…" at bounding box center [513, 258] width 1026 height 516
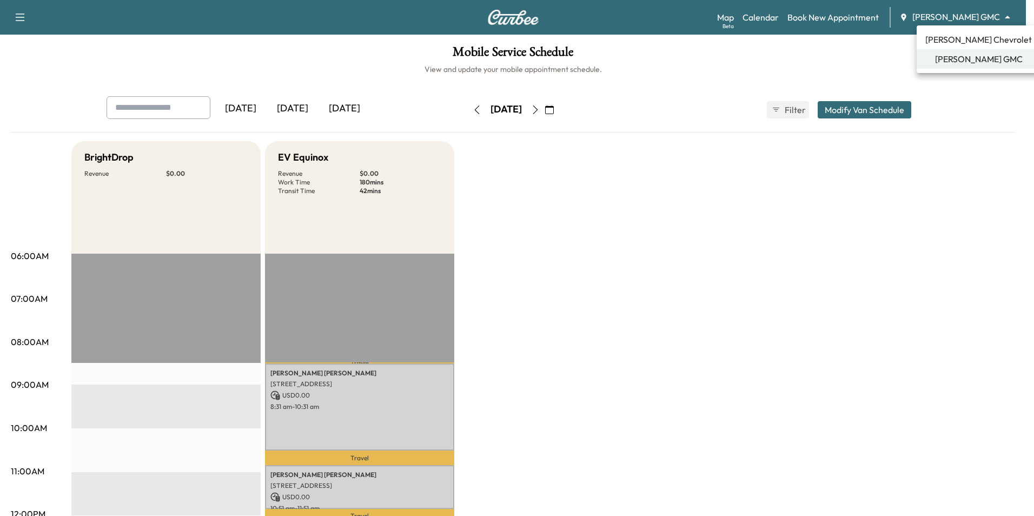
click at [953, 38] on span "[PERSON_NAME] Chevrolet" at bounding box center [978, 39] width 107 height 13
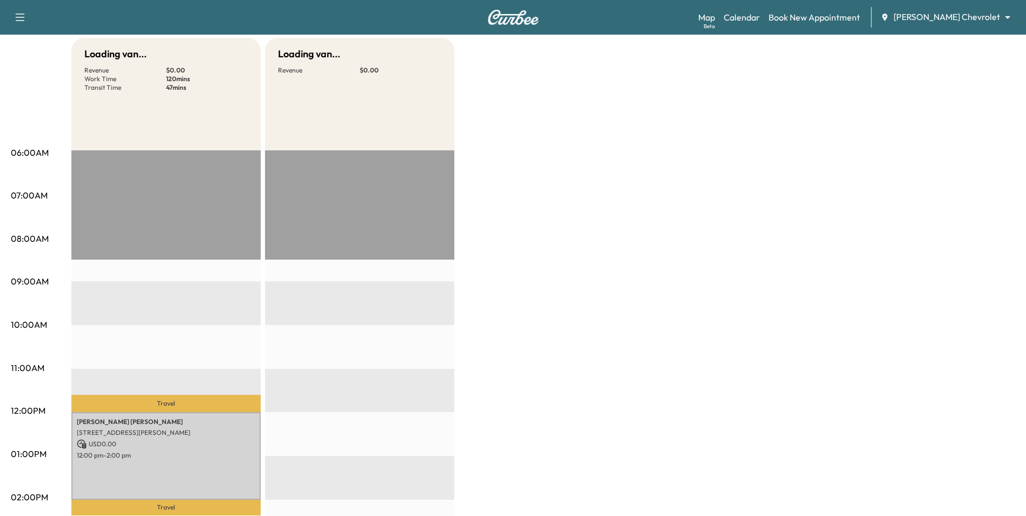
scroll to position [108, 0]
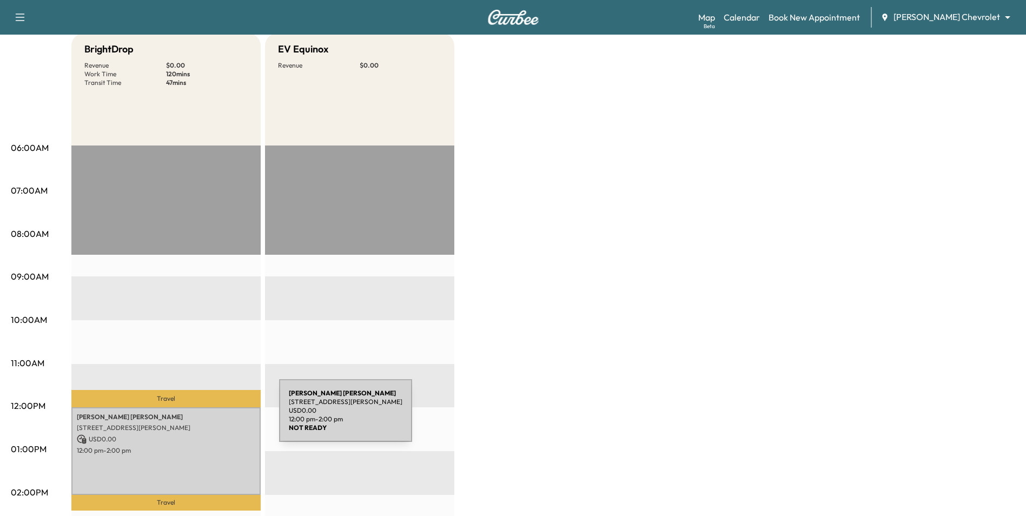
click at [198, 417] on p "[PERSON_NAME]" at bounding box center [166, 417] width 178 height 9
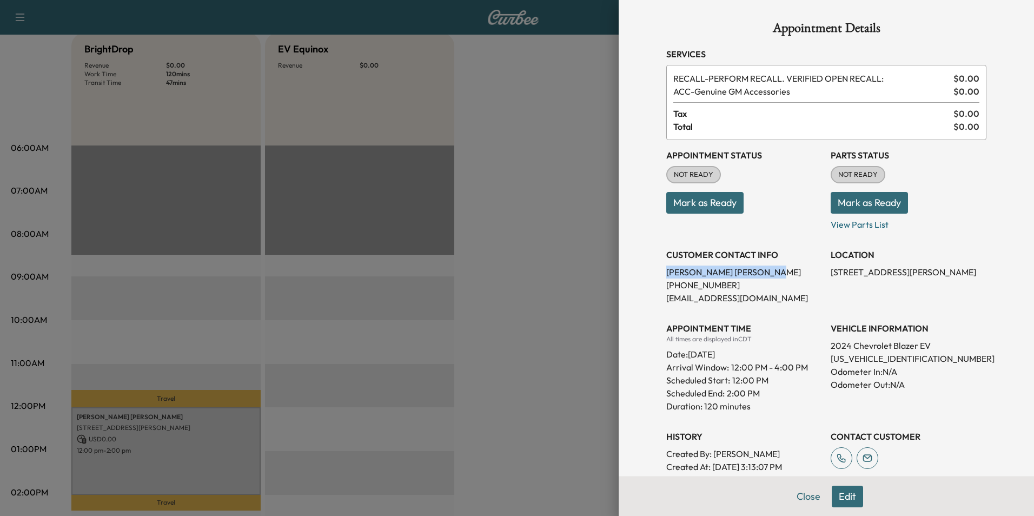
drag, startPoint x: 753, startPoint y: 273, endPoint x: 656, endPoint y: 276, distance: 96.9
click at [656, 276] on div "Appointment Details Services RECALL - PERFORM RECALL. VERIFIED OPEN RECALL: $ 0…" at bounding box center [826, 365] width 346 height 731
drag, startPoint x: 656, startPoint y: 276, endPoint x: 660, endPoint y: 272, distance: 6.1
copy p "[PERSON_NAME]"
click at [801, 500] on button "Close" at bounding box center [809, 497] width 38 height 22
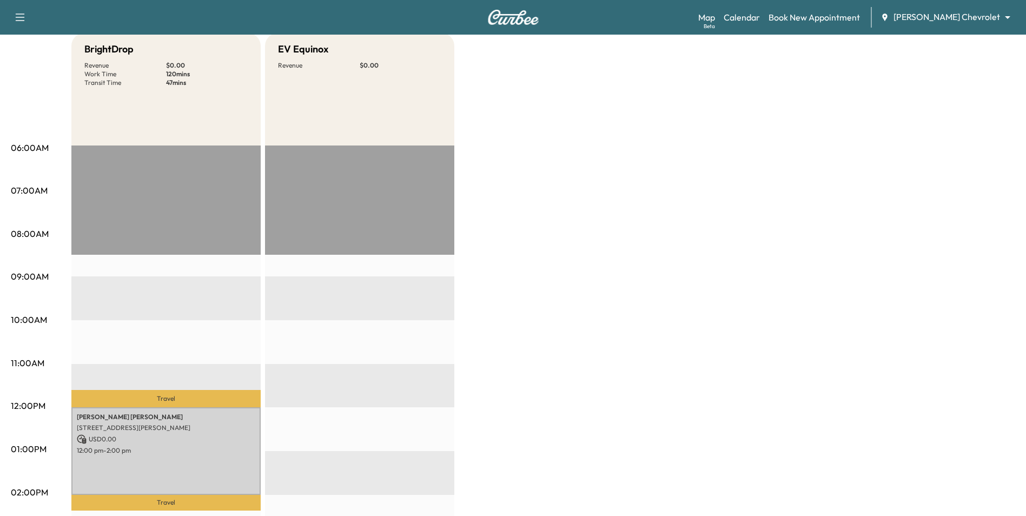
click at [591, 367] on div "BrightDrop Revenue $ 0.00 Work Time 120 mins Transit Time 47 mins Travel NICHOL…" at bounding box center [543, 438] width 944 height 811
